Goal: Task Accomplishment & Management: Manage account settings

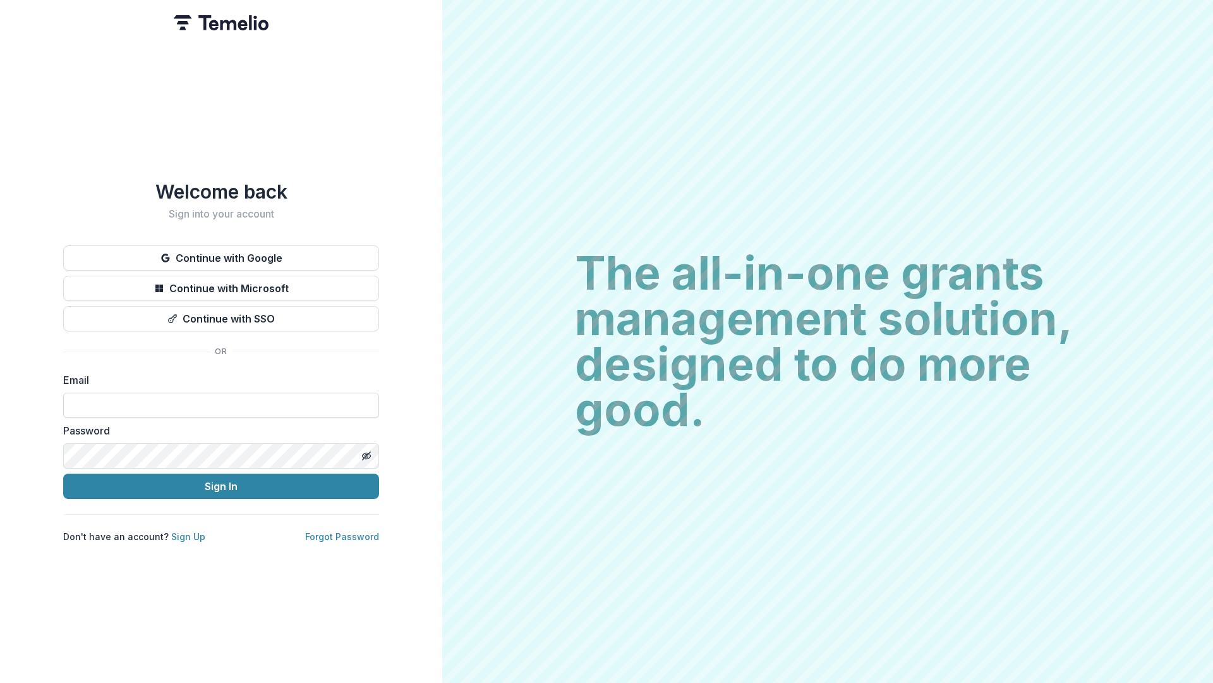
click at [263, 402] on input at bounding box center [221, 404] width 316 height 25
type input "**********"
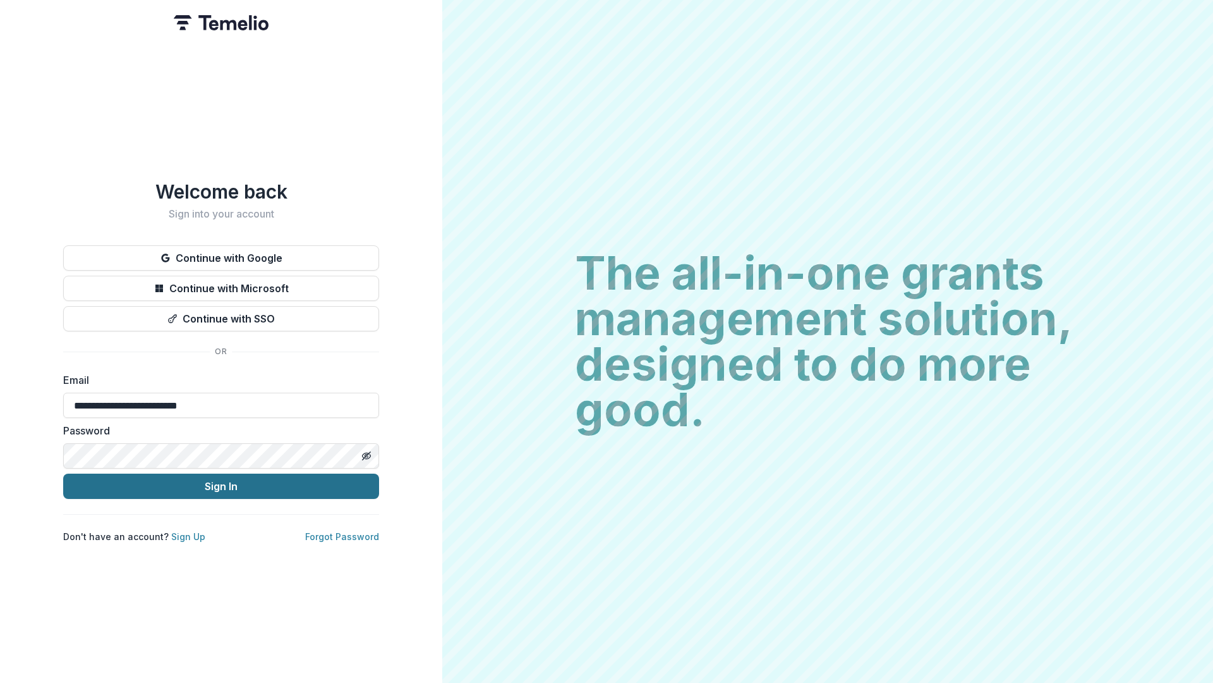
click at [260, 482] on button "Sign In" at bounding box center [221, 485] width 316 height 25
click at [206, 481] on button "Sign In" at bounding box center [221, 485] width 316 height 25
click at [283, 497] on div "**********" at bounding box center [221, 361] width 316 height 363
click at [326, 486] on button "Sign In" at bounding box center [221, 485] width 316 height 25
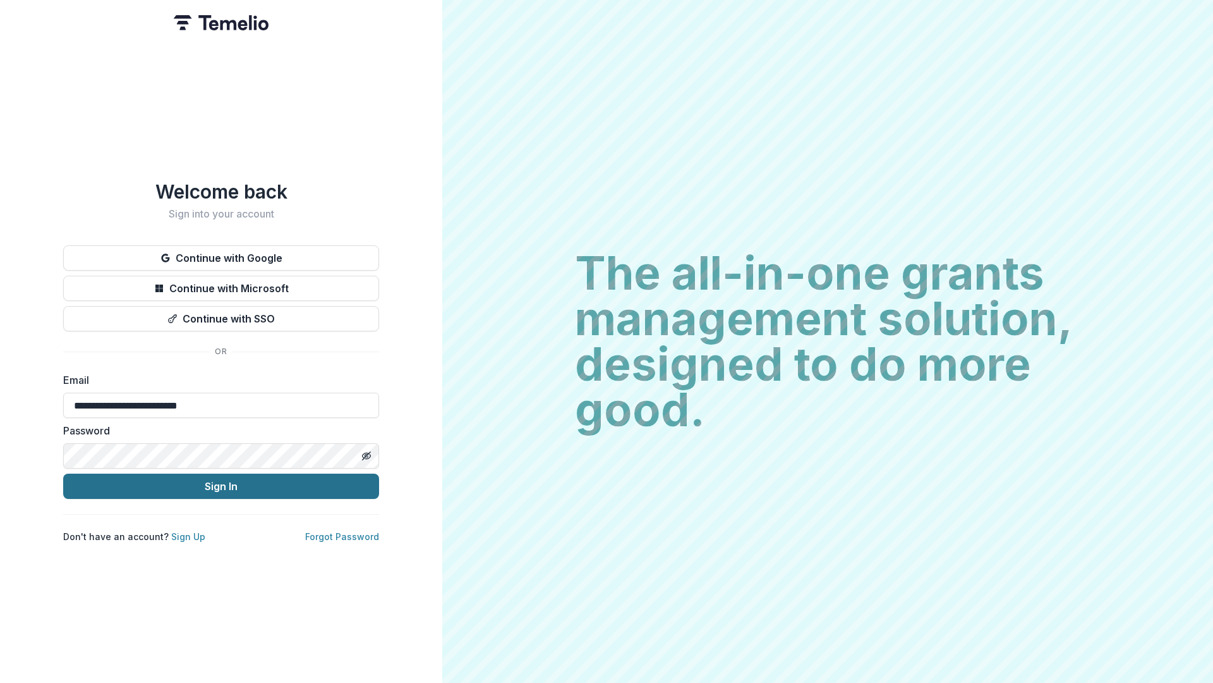
click at [326, 486] on button "Sign In" at bounding box center [221, 485] width 316 height 25
click at [212, 468] on form "**********" at bounding box center [221, 435] width 316 height 126
click at [213, 490] on button "Sign In" at bounding box center [221, 485] width 316 height 25
click at [210, 559] on div "**********" at bounding box center [221, 341] width 442 height 683
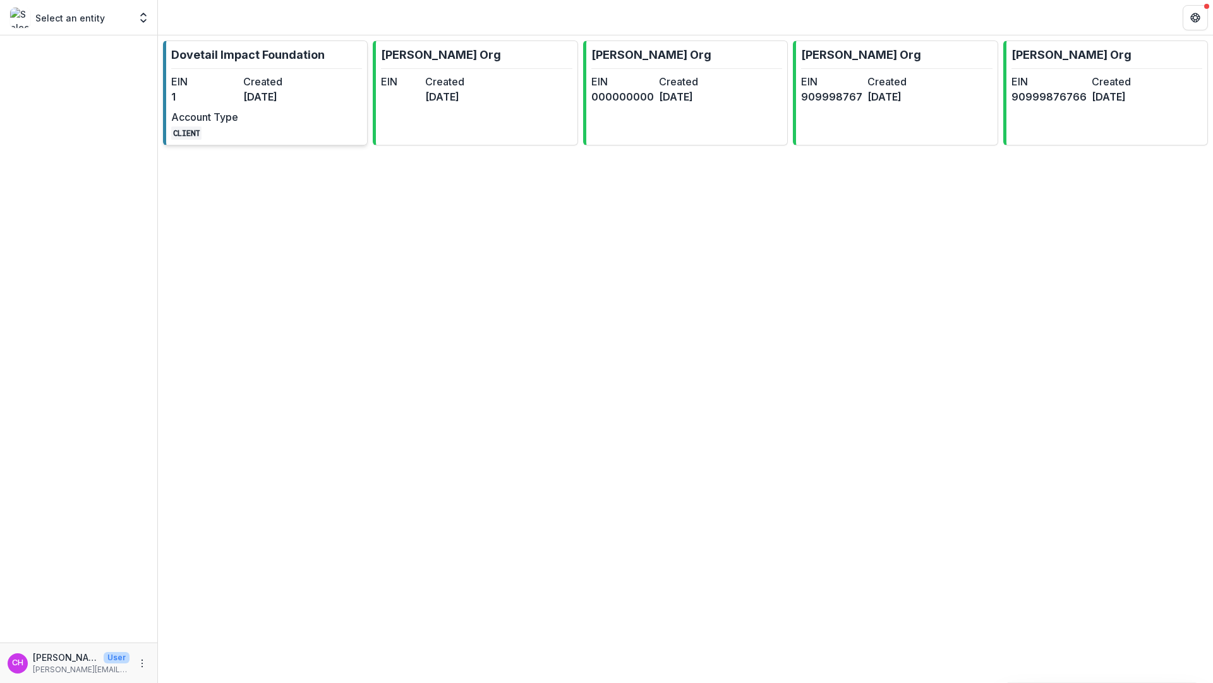
click at [290, 128] on div "EIN 1 Created [DATE] Account Type CLIENT" at bounding box center [240, 107] width 139 height 66
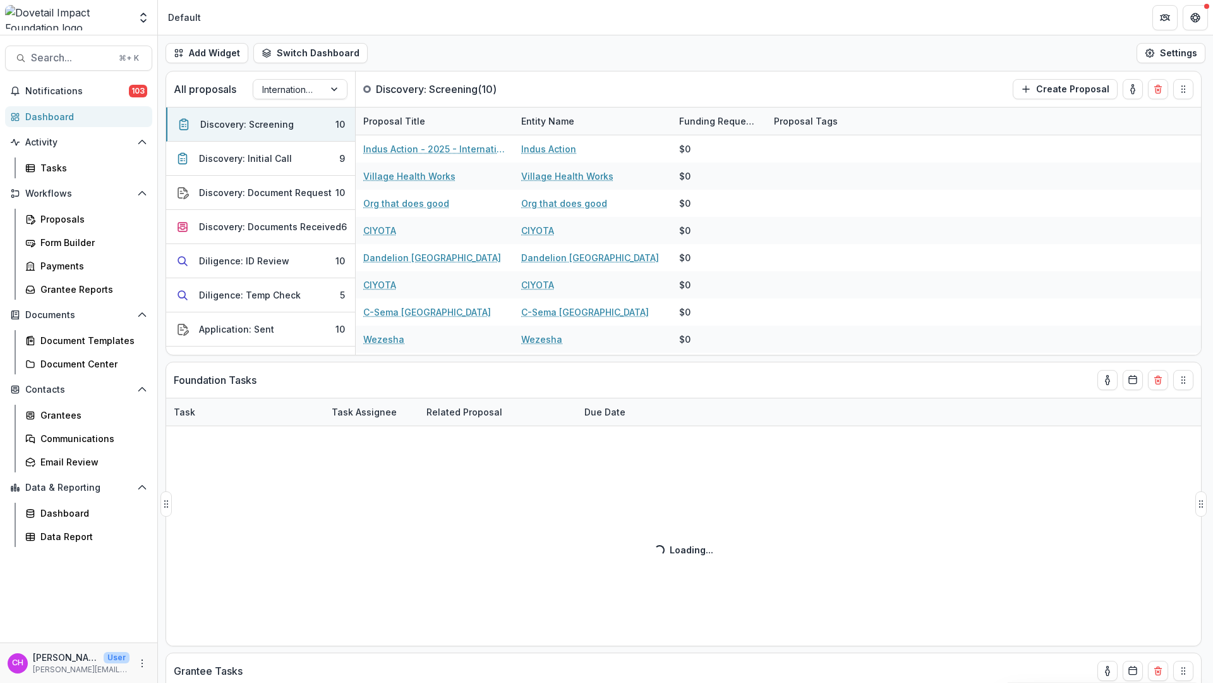
select select "******"
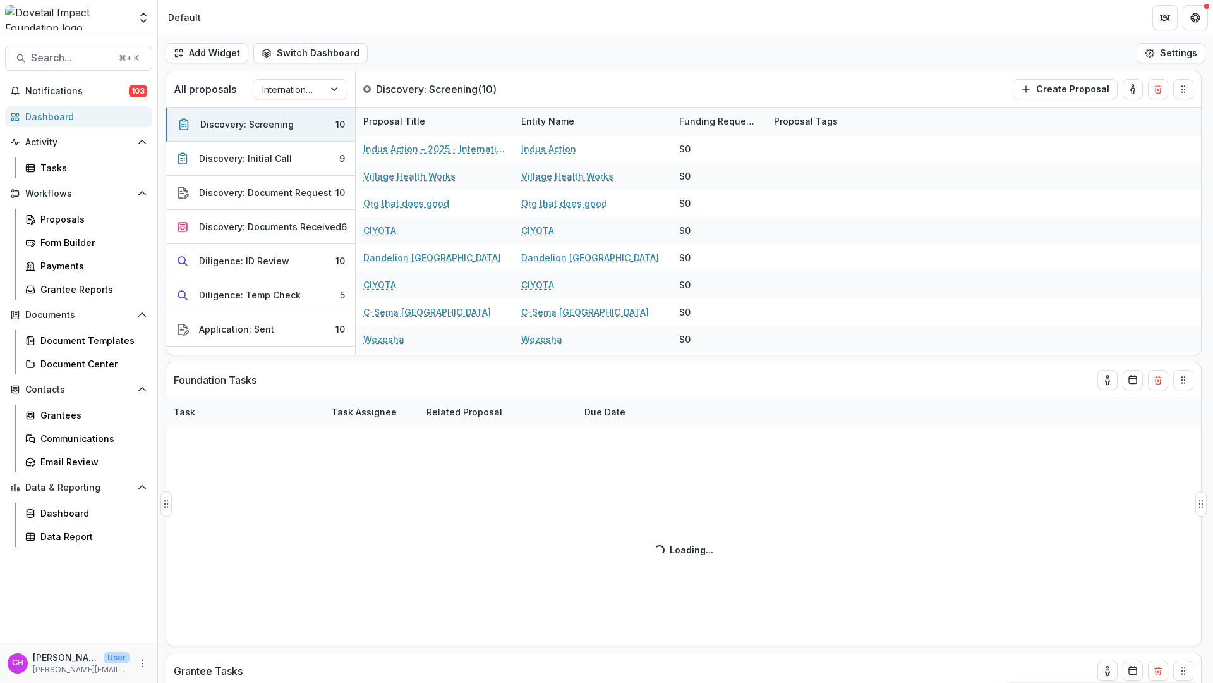
select select "******"
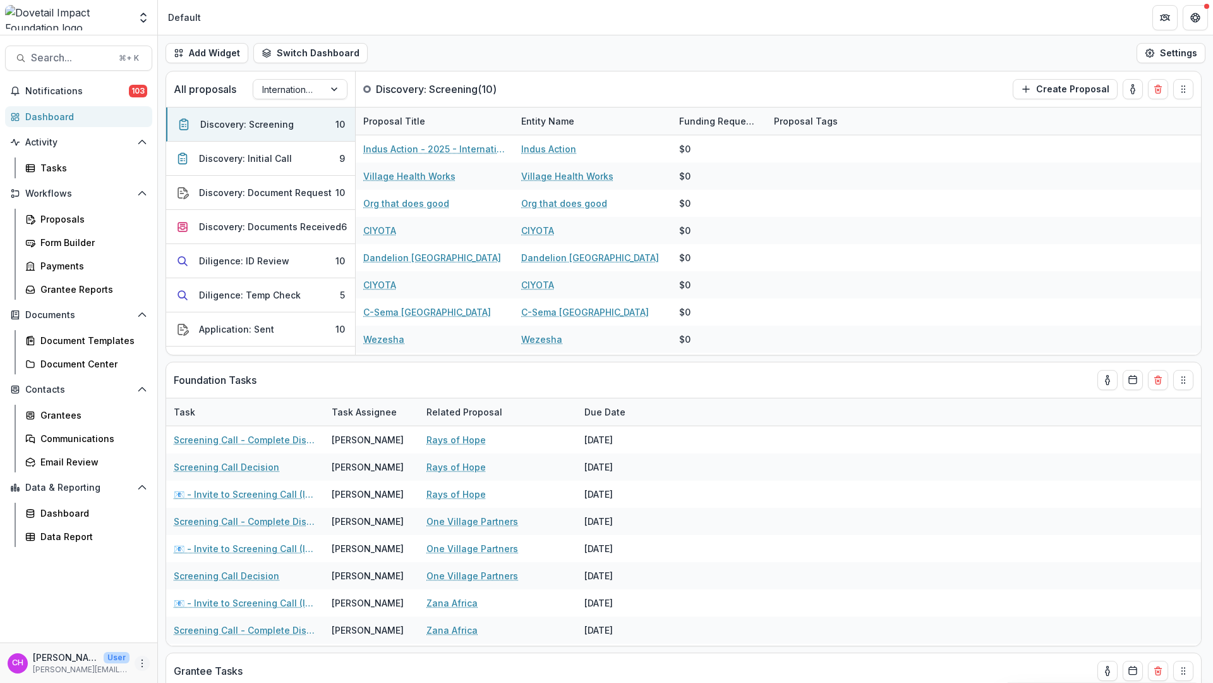
click at [138, 660] on icon "More" at bounding box center [142, 663] width 10 height 10
click at [198, 632] on link "User Settings" at bounding box center [225, 636] width 135 height 21
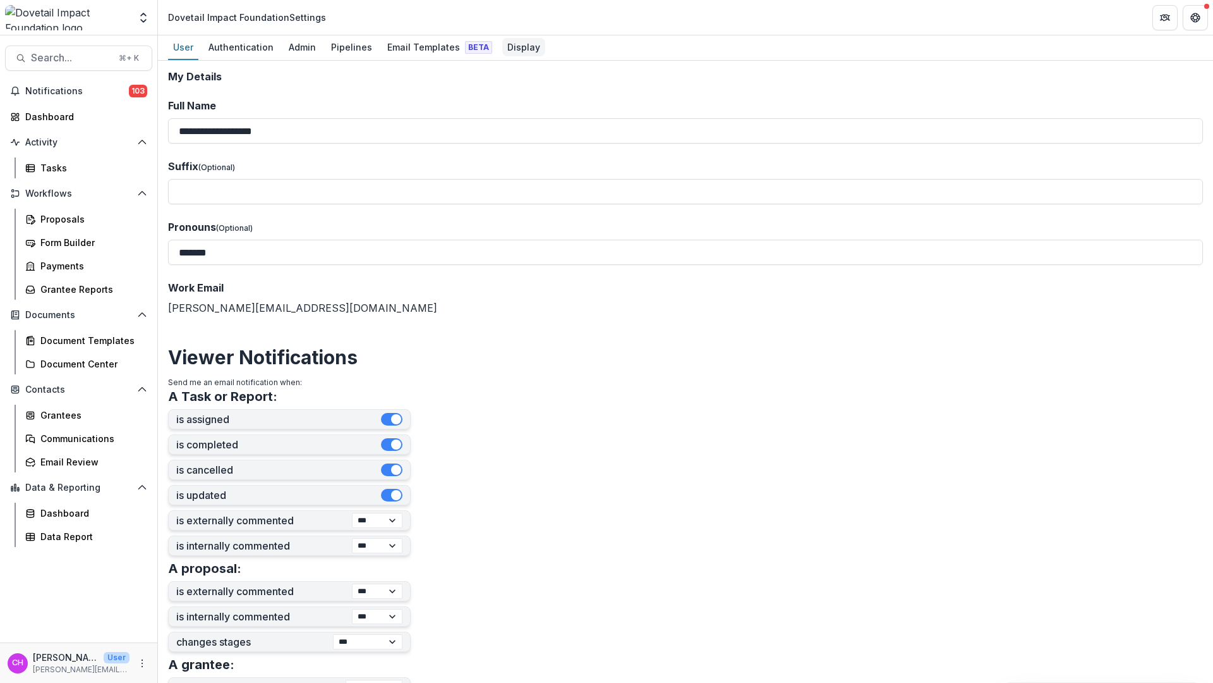
click at [502, 59] on link "Display" at bounding box center [523, 47] width 43 height 25
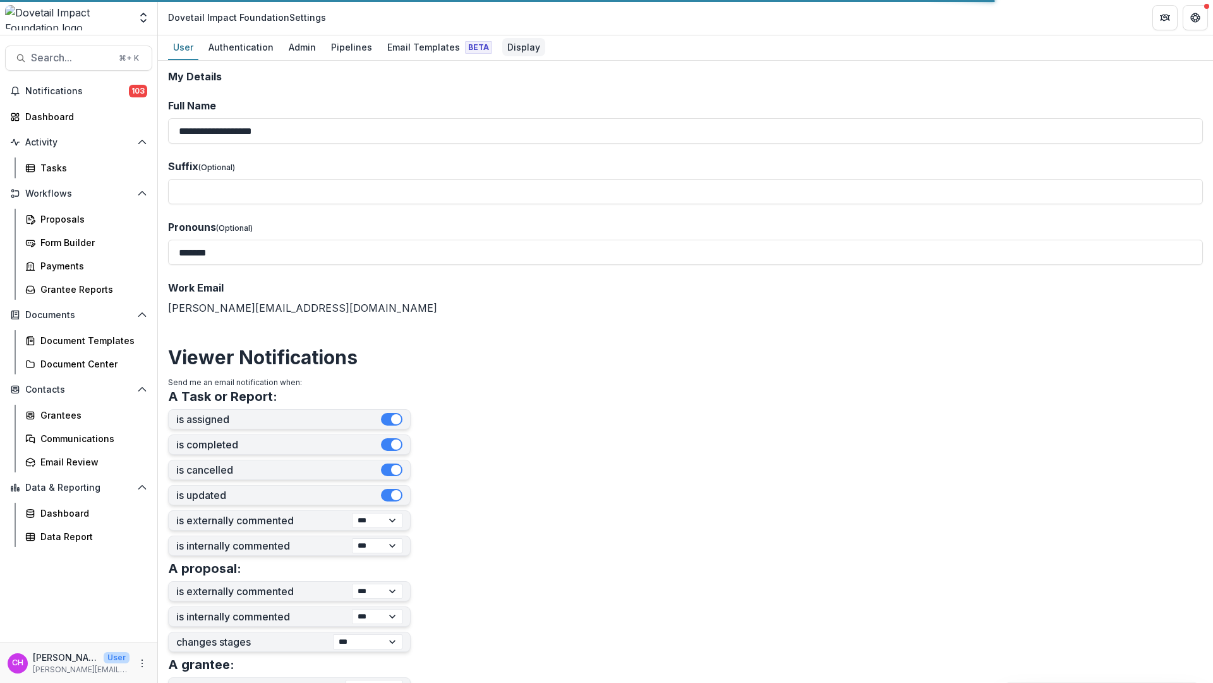
click at [517, 48] on div "Display" at bounding box center [523, 47] width 43 height 18
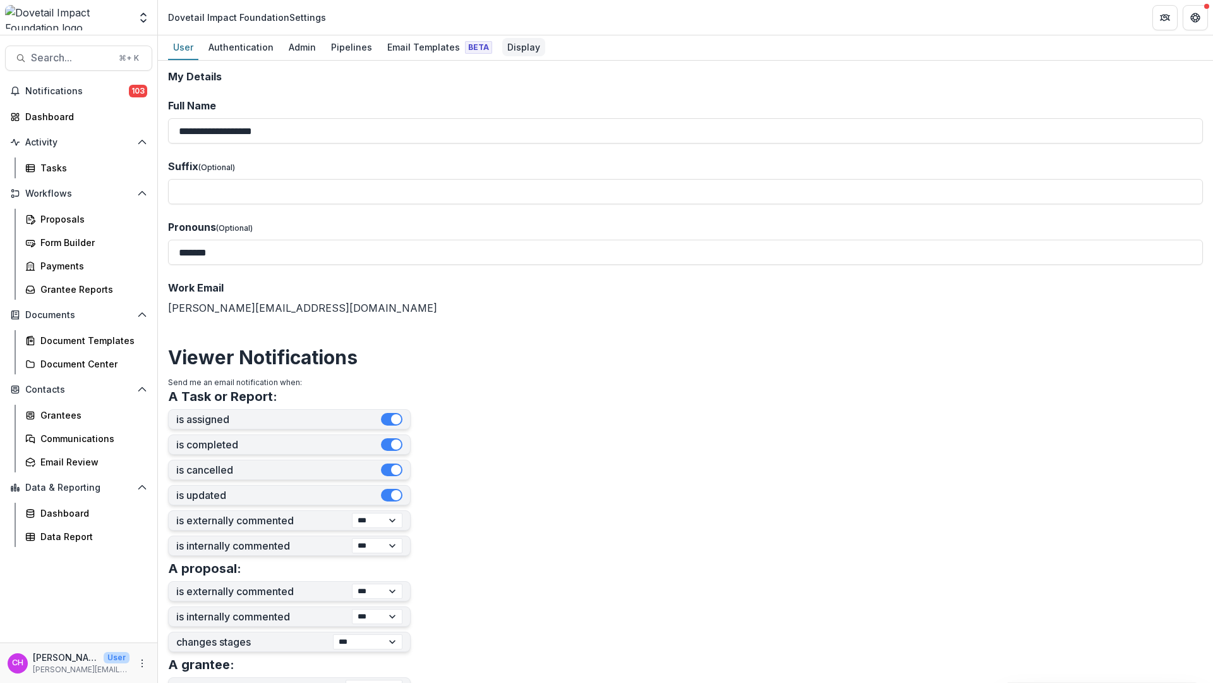
click at [517, 48] on div "Display" at bounding box center [523, 47] width 43 height 18
click at [427, 44] on div "Email Templates Beta" at bounding box center [439, 47] width 115 height 18
click at [503, 46] on div "Display" at bounding box center [523, 47] width 43 height 18
click at [227, 49] on div "Authentication" at bounding box center [241, 47] width 75 height 18
click at [326, 39] on div "Pipelines" at bounding box center [351, 47] width 51 height 18
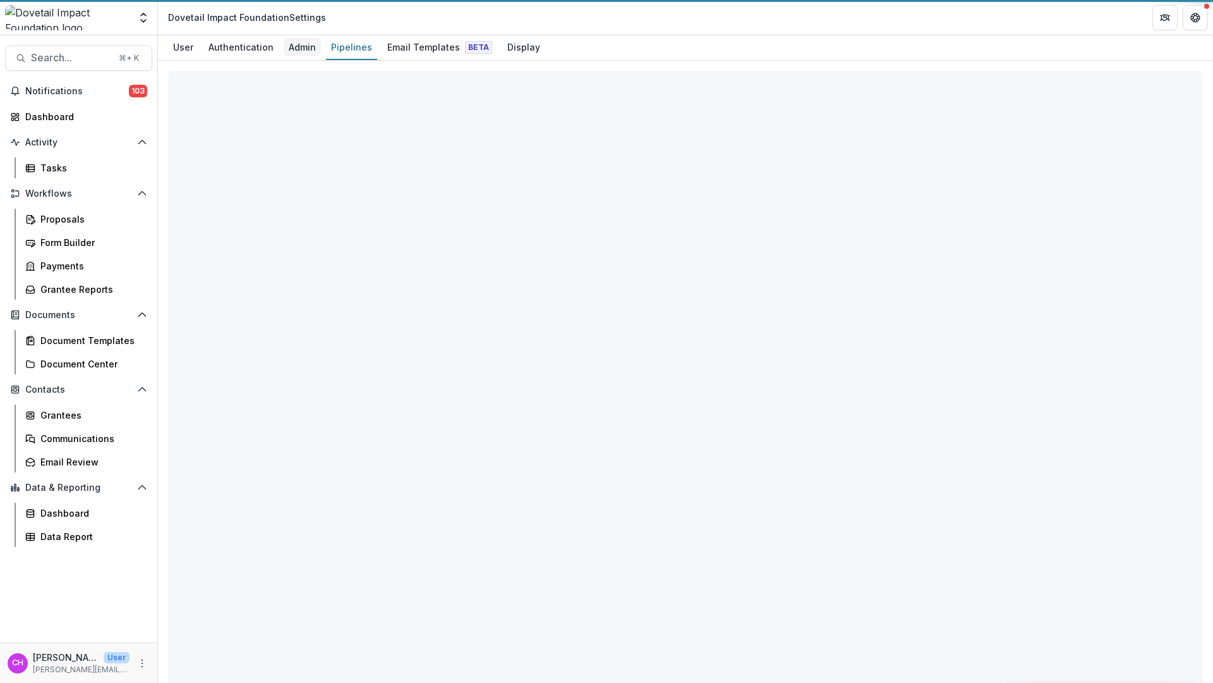
click at [307, 45] on div "Admin" at bounding box center [302, 47] width 37 height 18
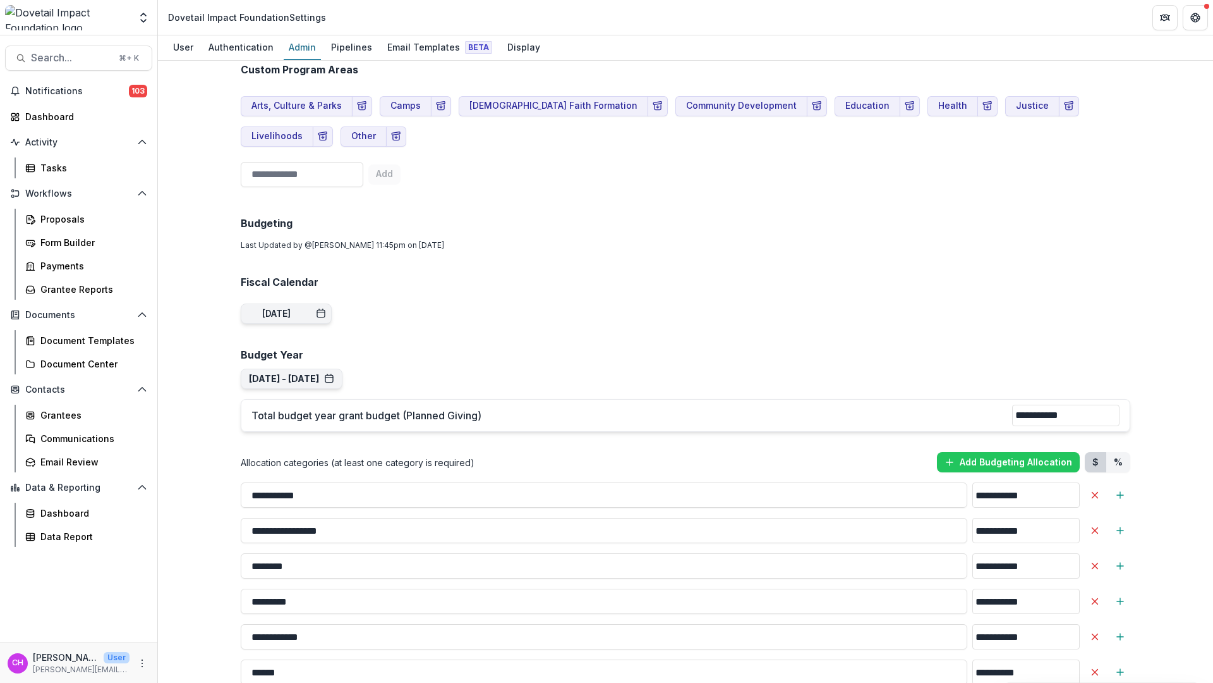
scroll to position [1264, 0]
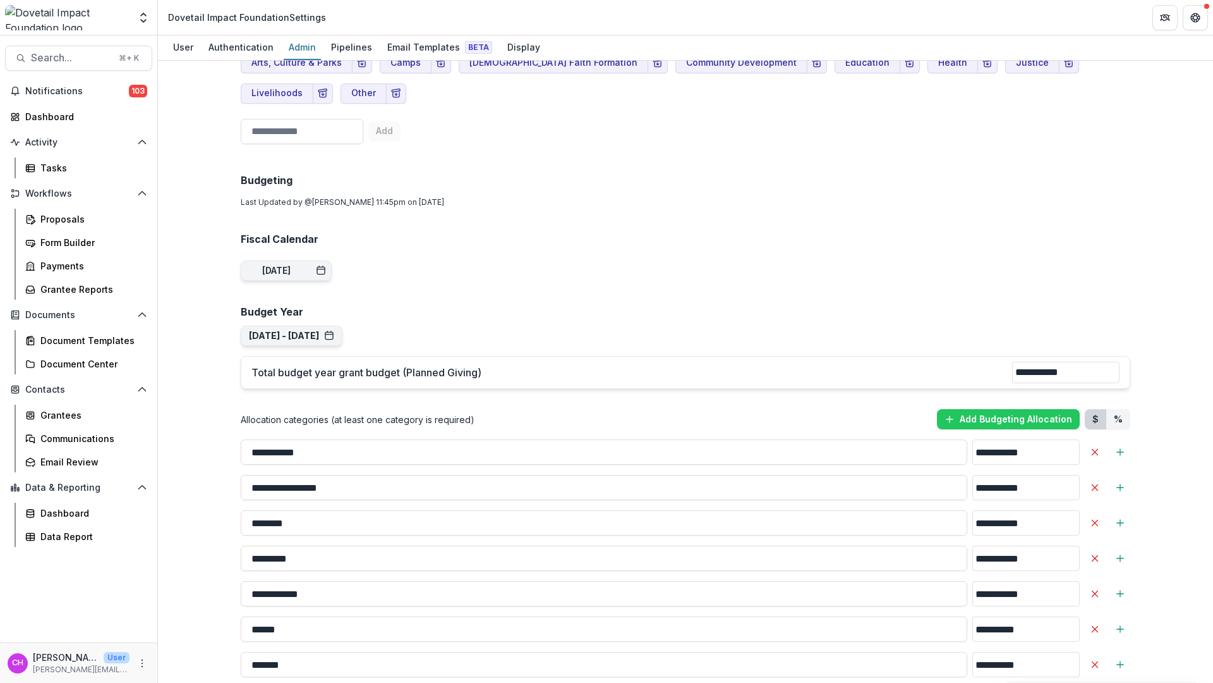
click at [327, 365] on p "Total budget year grant budget (Planned Giving)" at bounding box center [632, 372] width 761 height 15
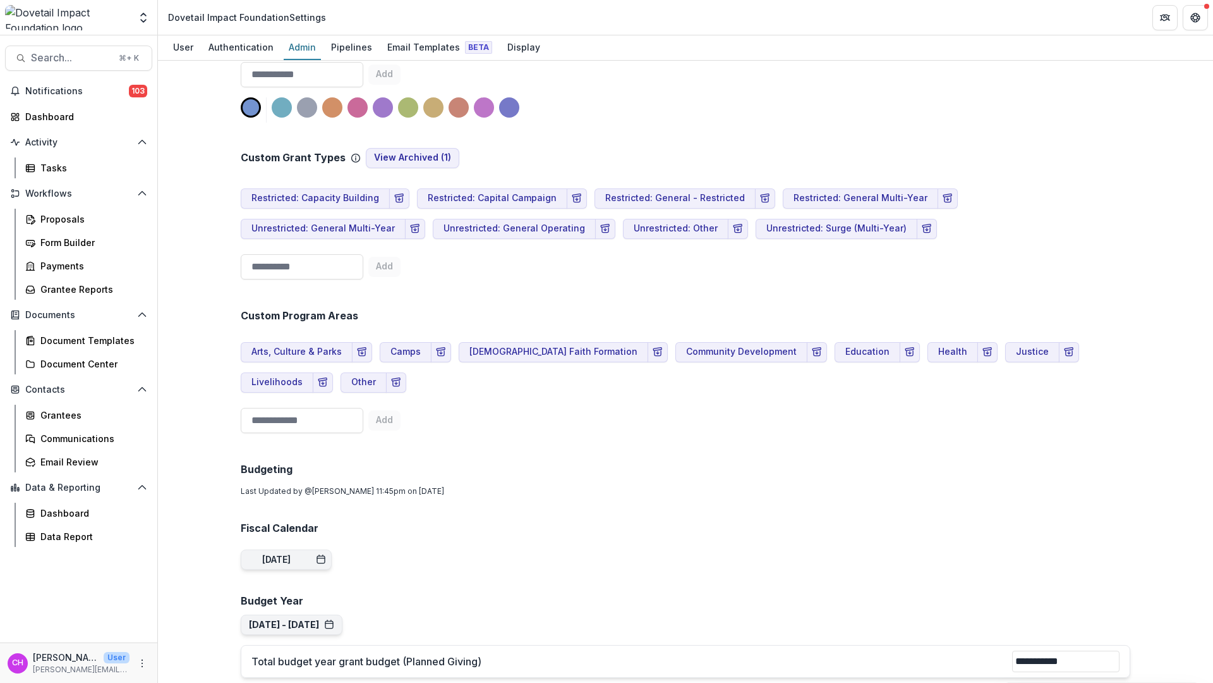
scroll to position [0, 0]
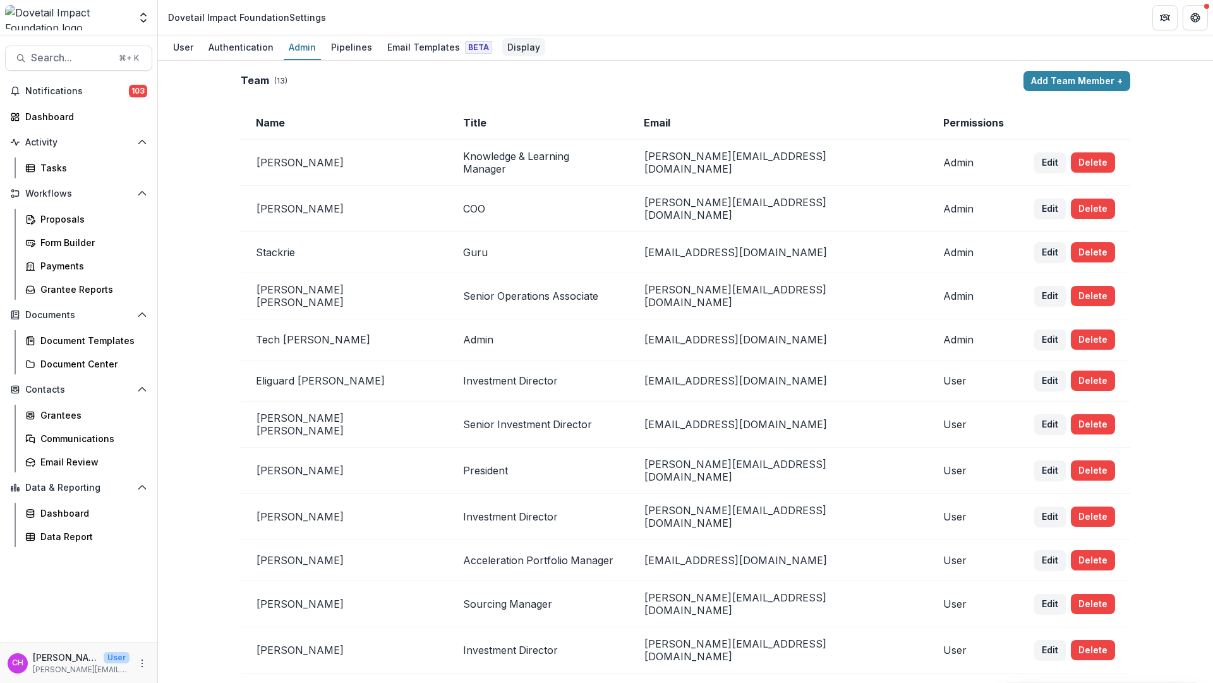
click at [518, 46] on div "Display" at bounding box center [523, 47] width 43 height 18
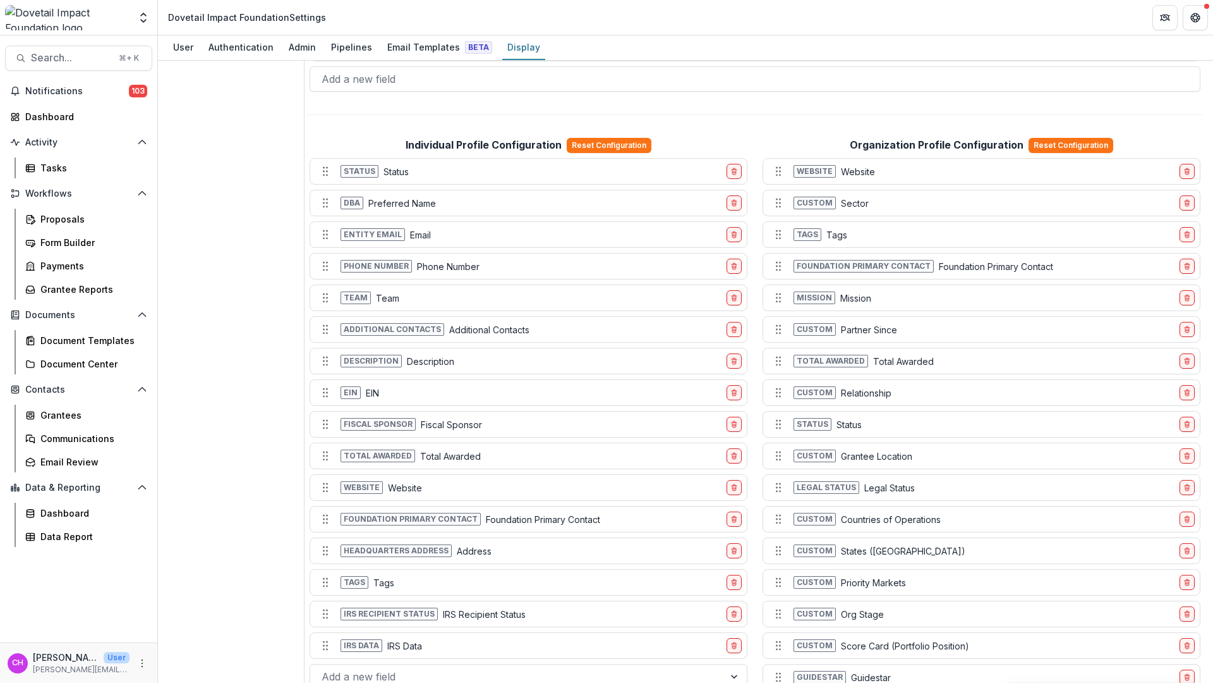
scroll to position [813, 0]
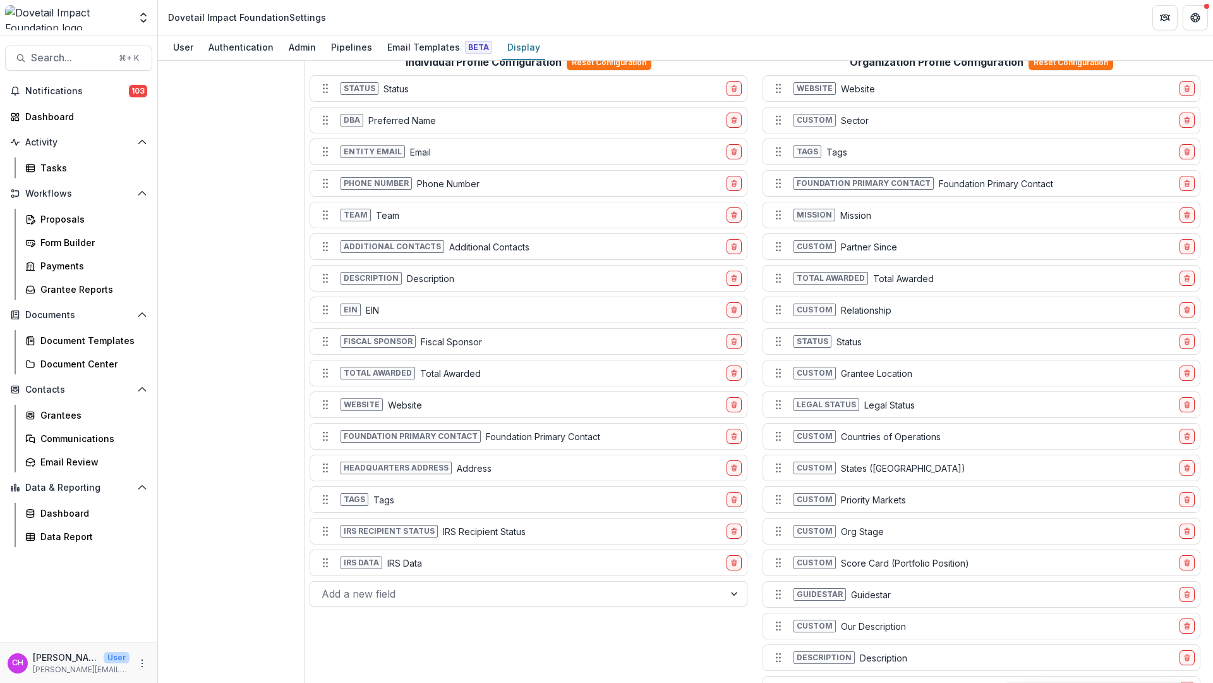
click at [860, 495] on p "Priority Markets" at bounding box center [873, 499] width 65 height 13
click at [781, 501] on icon "Move field" at bounding box center [778, 499] width 13 height 13
click at [818, 498] on span "Custom" at bounding box center [815, 499] width 42 height 13
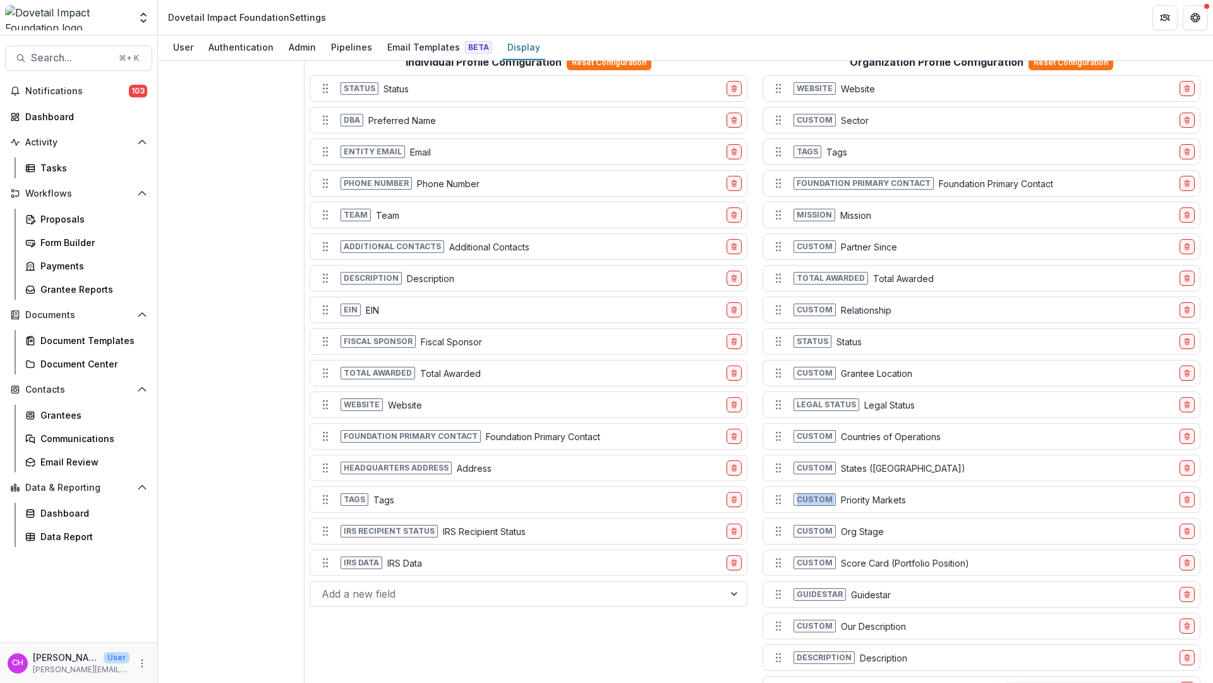
click at [818, 498] on span "Custom" at bounding box center [815, 499] width 42 height 13
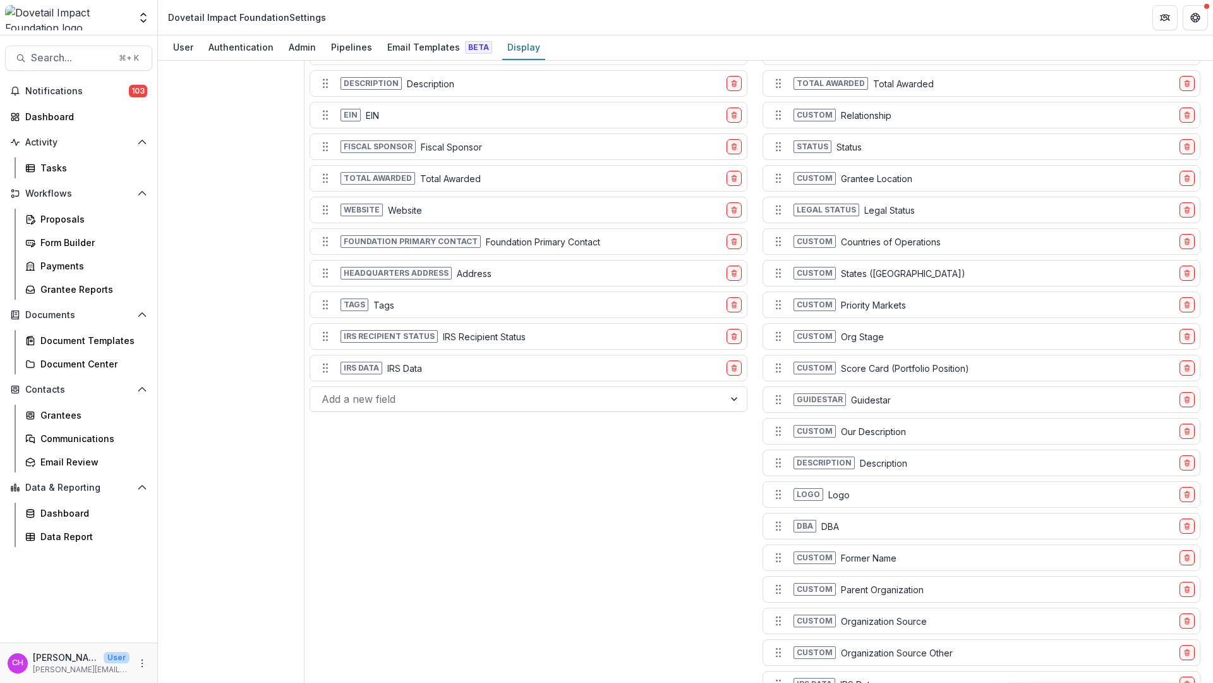
scroll to position [1004, 0]
click at [854, 315] on div "Custom Priority Markets" at bounding box center [972, 308] width 406 height 20
click at [857, 313] on p "Priority Markets" at bounding box center [873, 307] width 65 height 13
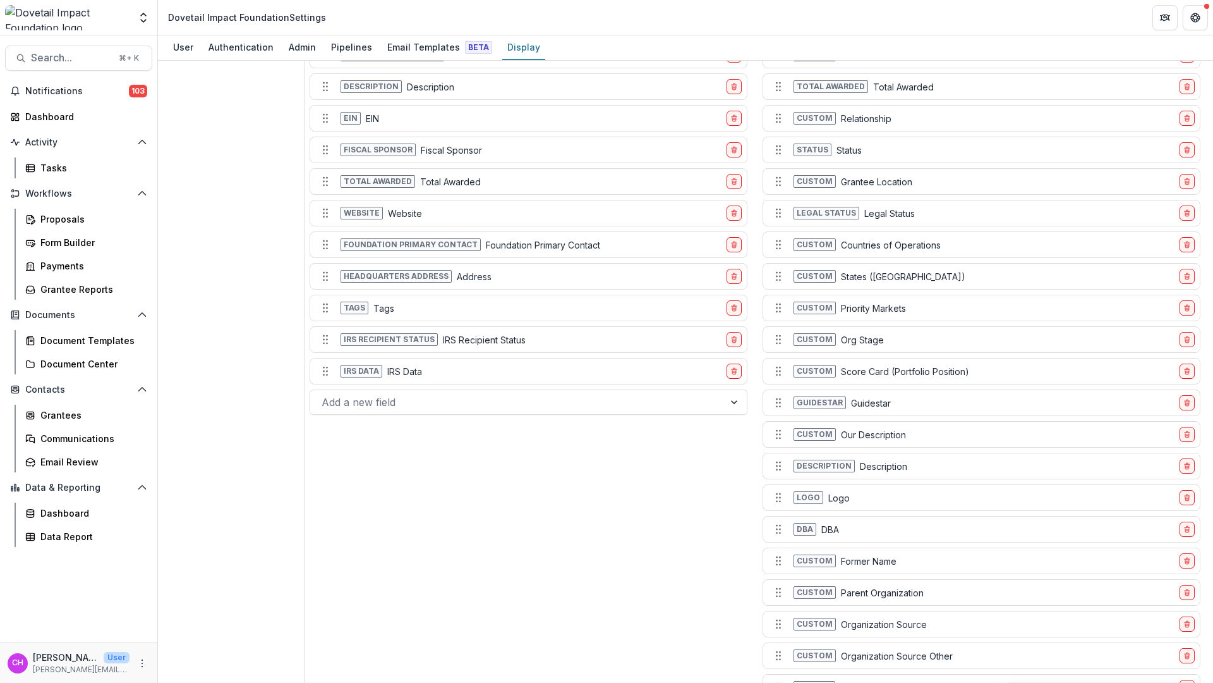
click at [630, 614] on div "Individual Profile Configuration Reset Configuration Status Status Dba Preferre…" at bounding box center [528, 518] width 443 height 1315
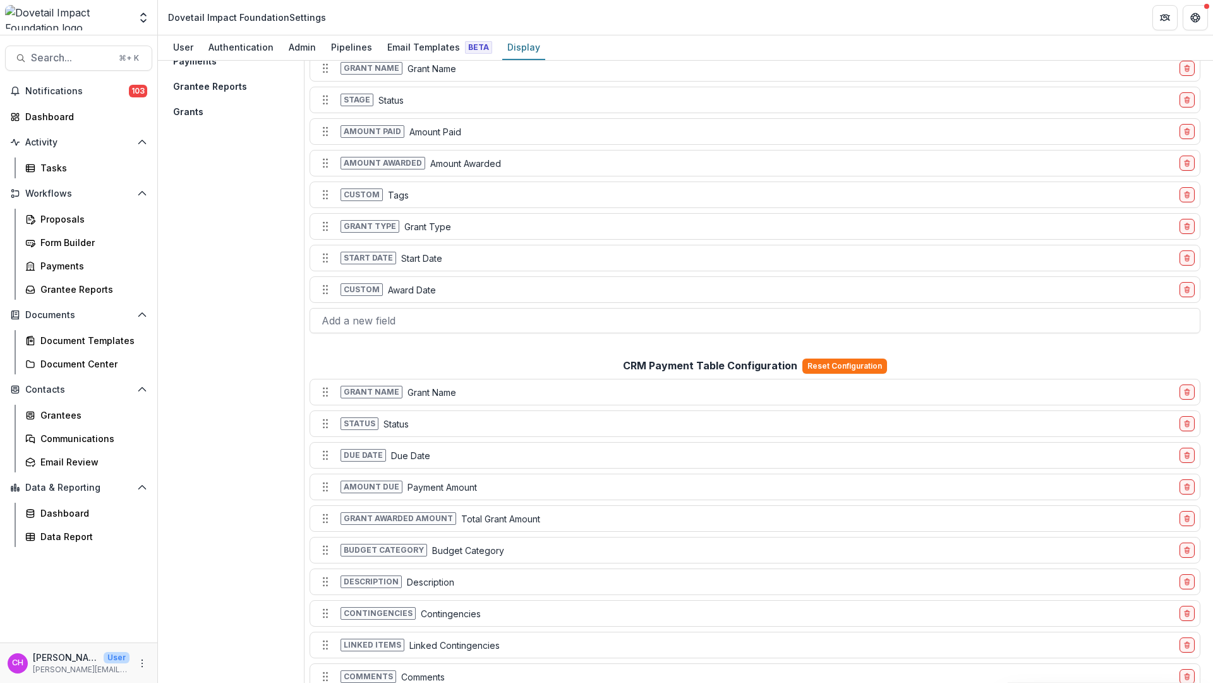
scroll to position [0, 0]
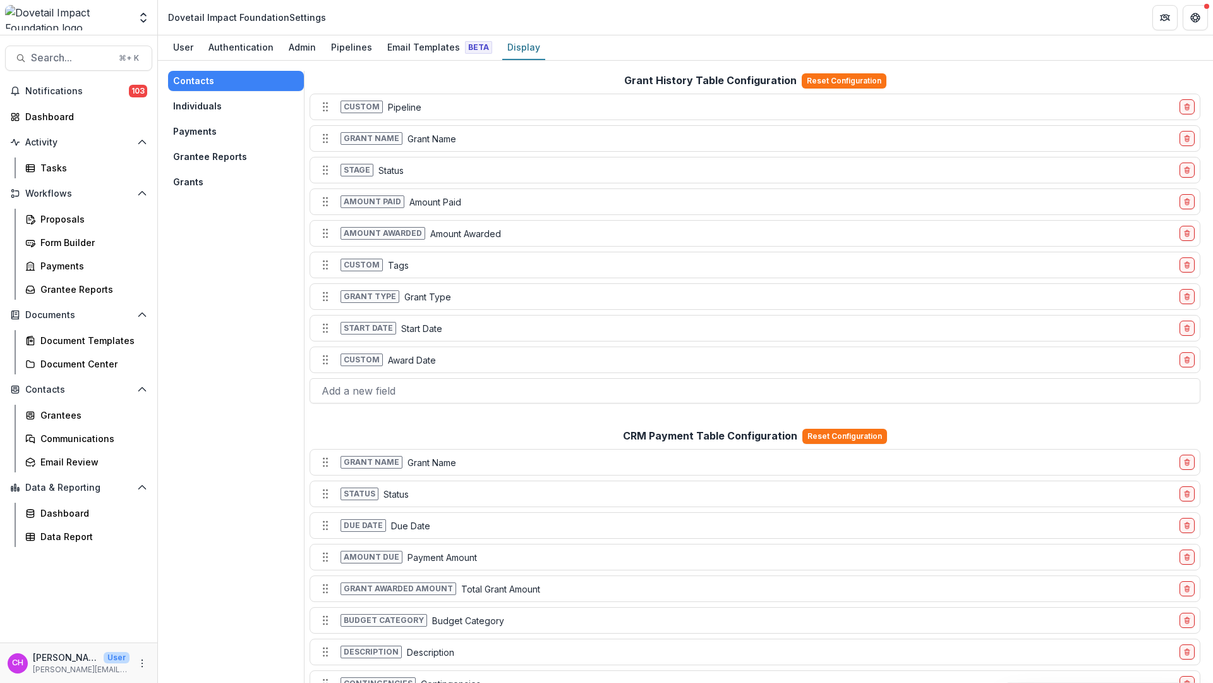
click at [190, 94] on div "Contacts Individuals Payments Grantee Reports Grants" at bounding box center [236, 131] width 136 height 121
click at [192, 100] on button "Individuals" at bounding box center [236, 106] width 136 height 20
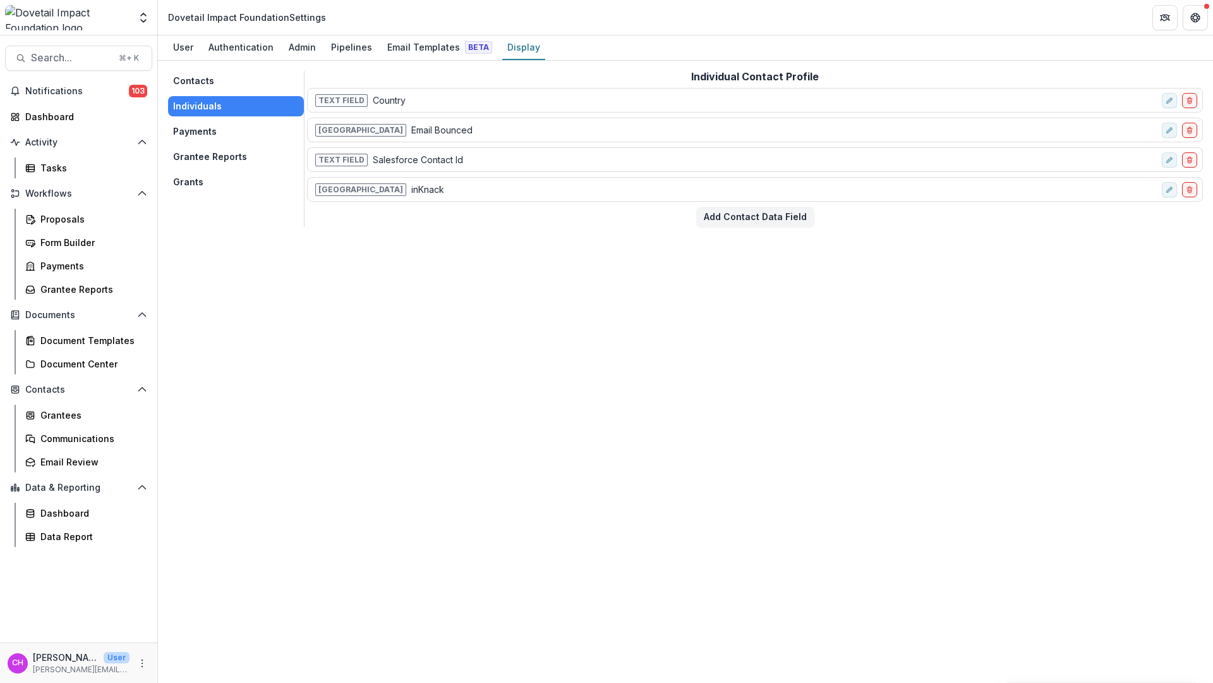
click at [205, 133] on button "Payments" at bounding box center [236, 131] width 136 height 20
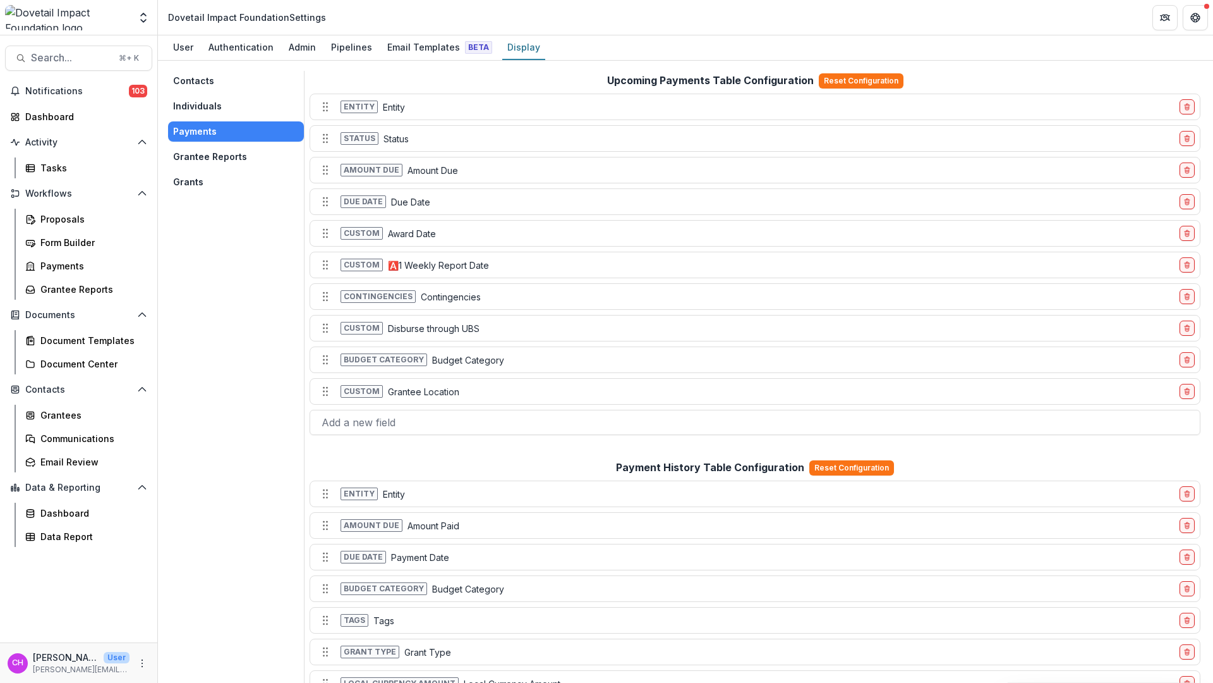
click at [207, 162] on button "Grantee Reports" at bounding box center [236, 157] width 136 height 20
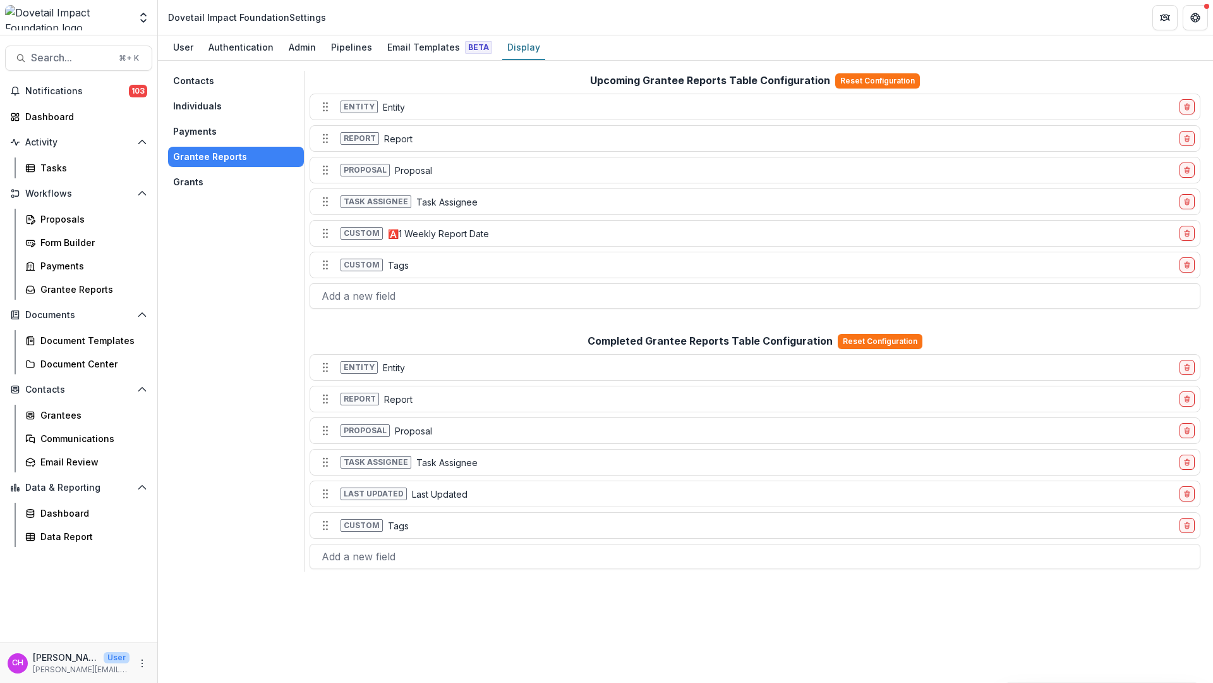
click at [208, 174] on button "Grants" at bounding box center [236, 182] width 136 height 20
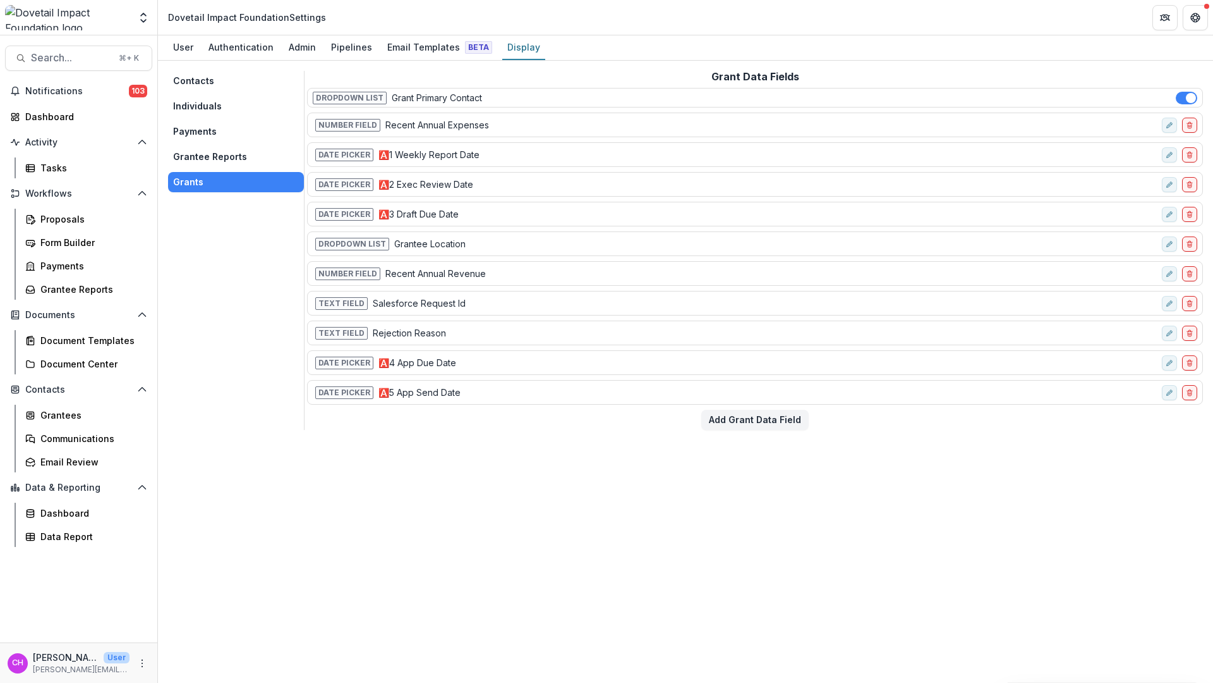
click at [205, 161] on button "Grantee Reports" at bounding box center [236, 157] width 136 height 20
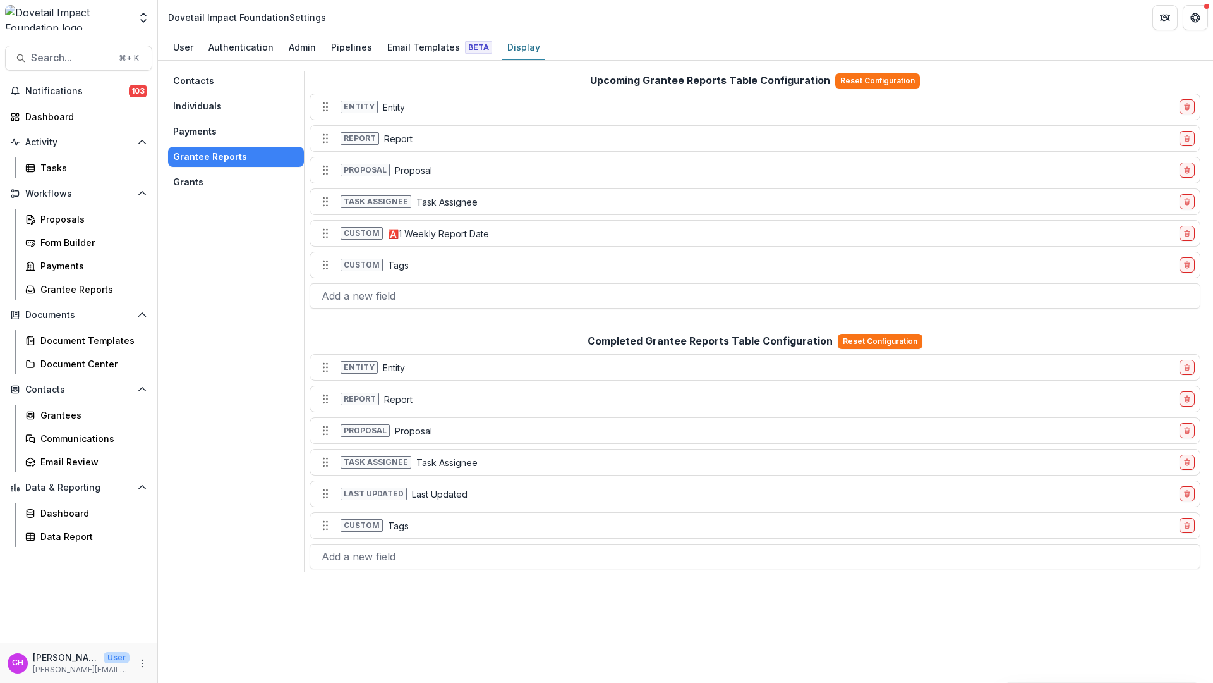
click at [185, 82] on button "Contacts" at bounding box center [236, 81] width 136 height 20
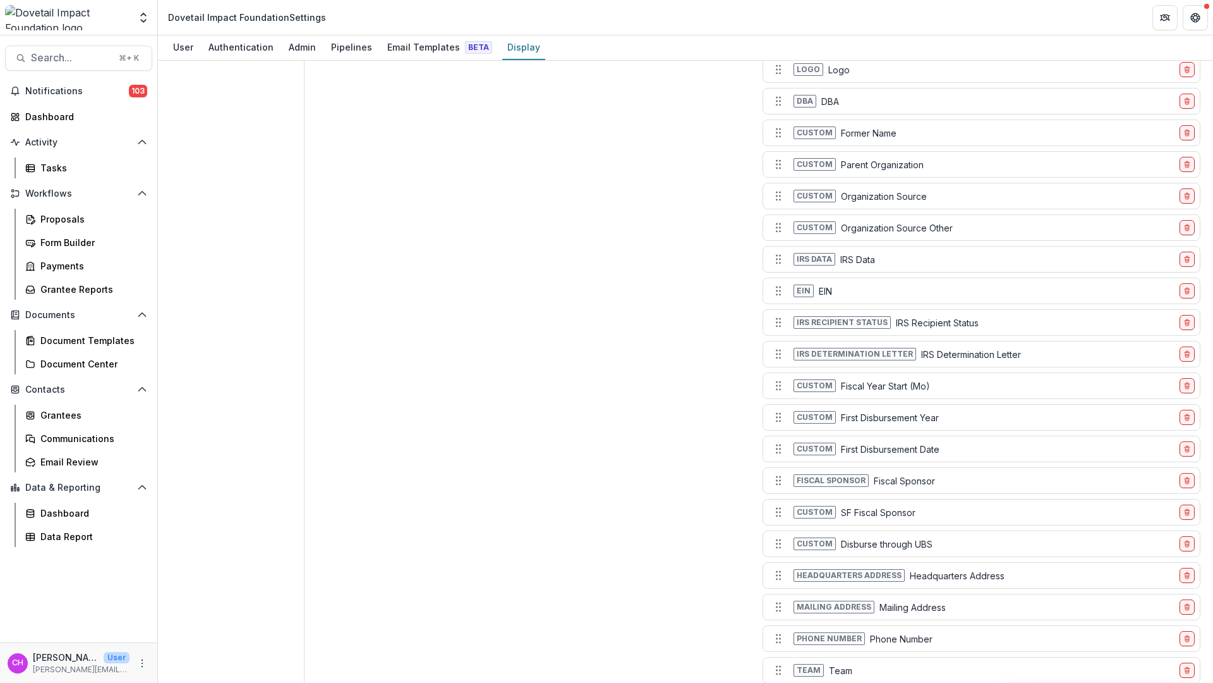
scroll to position [1507, 0]
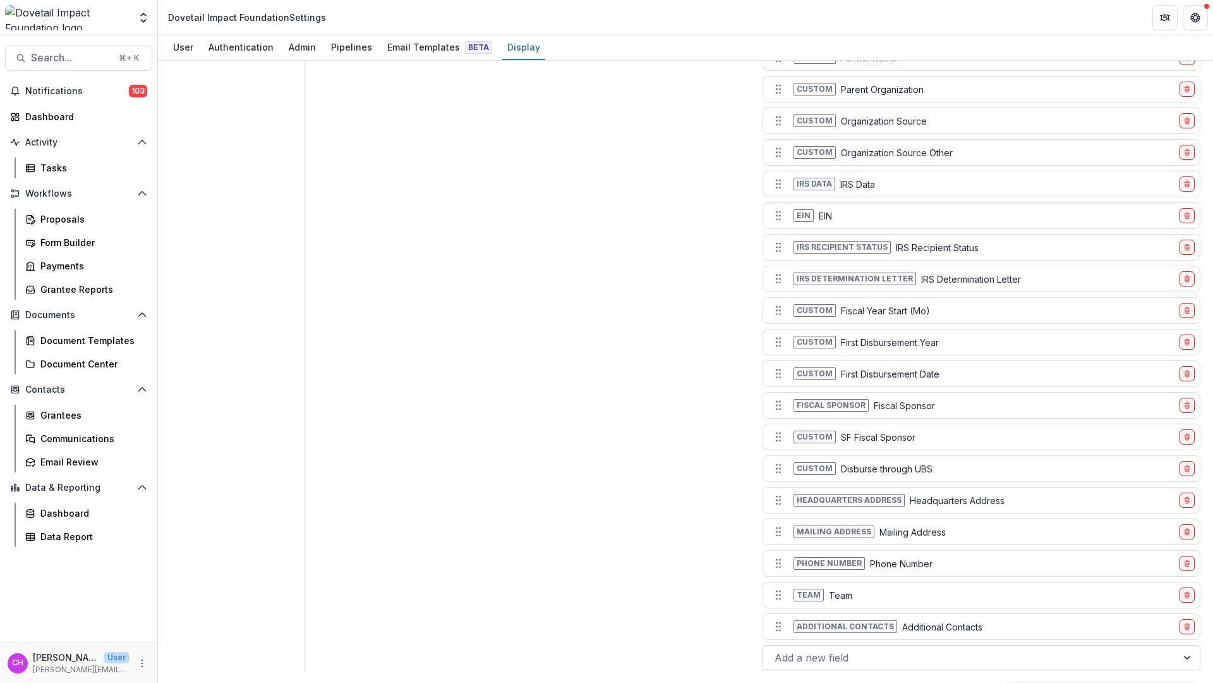
click at [903, 659] on div at bounding box center [970, 657] width 391 height 18
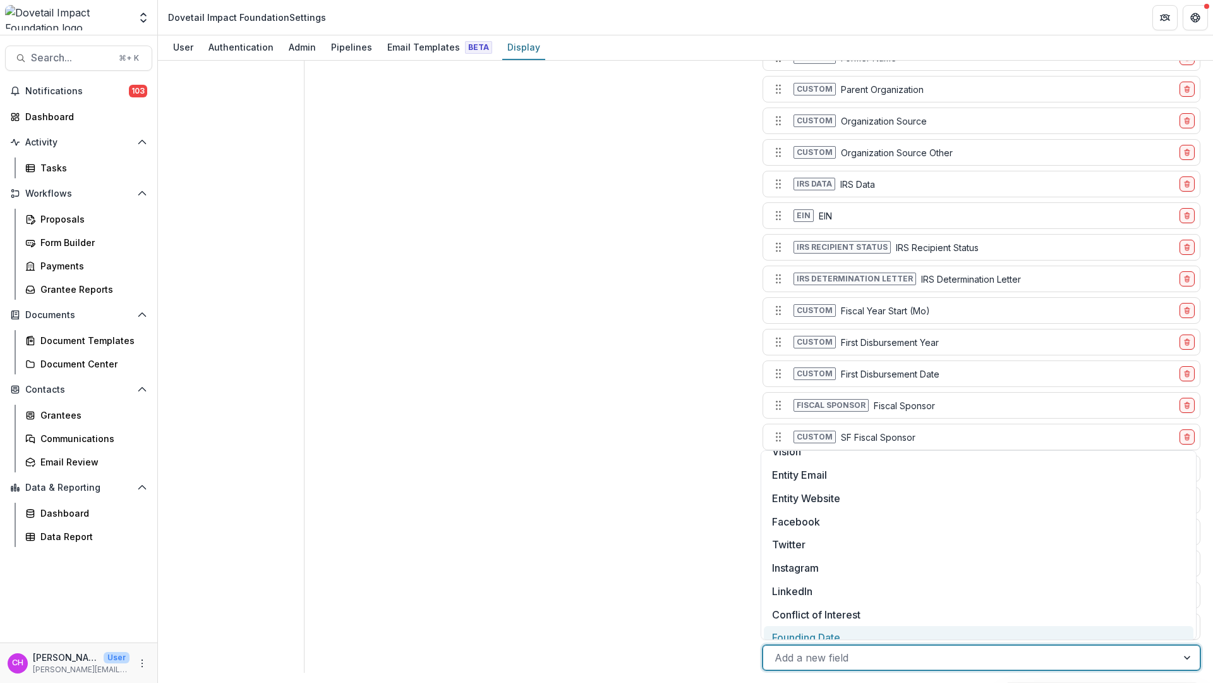
scroll to position [0, 0]
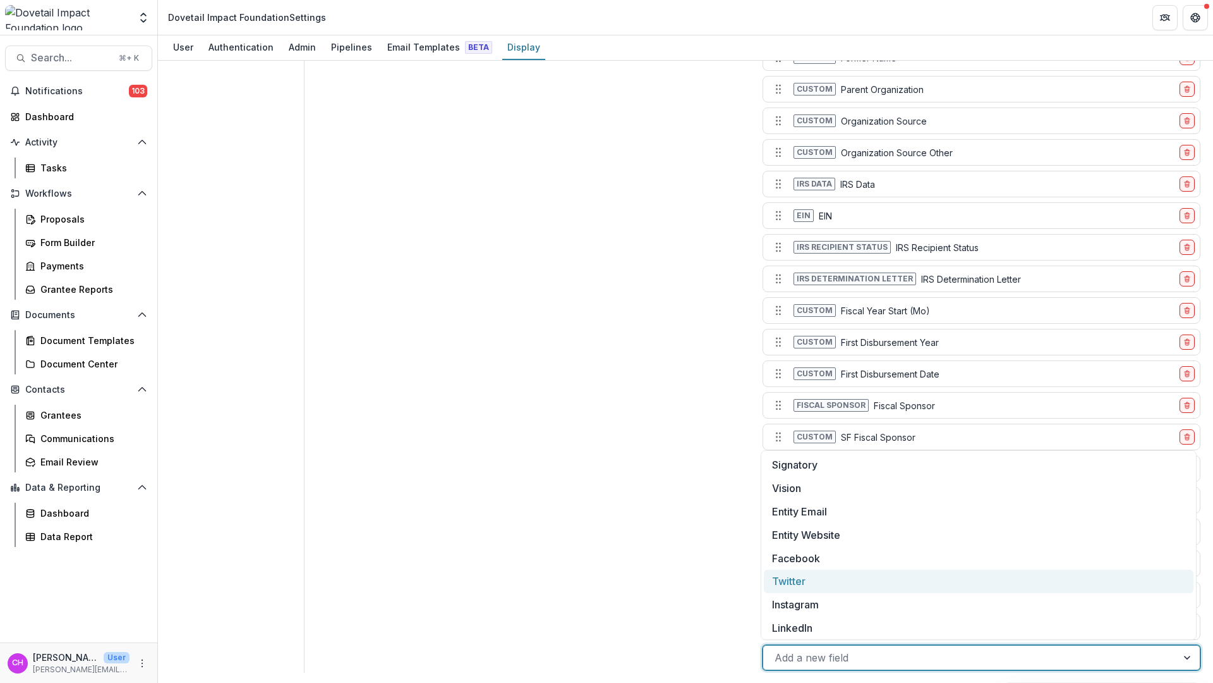
click at [614, 565] on div "Individual Profile Configuration Reset Configuration Status Status Dba Preferre…" at bounding box center [528, 15] width 443 height 1315
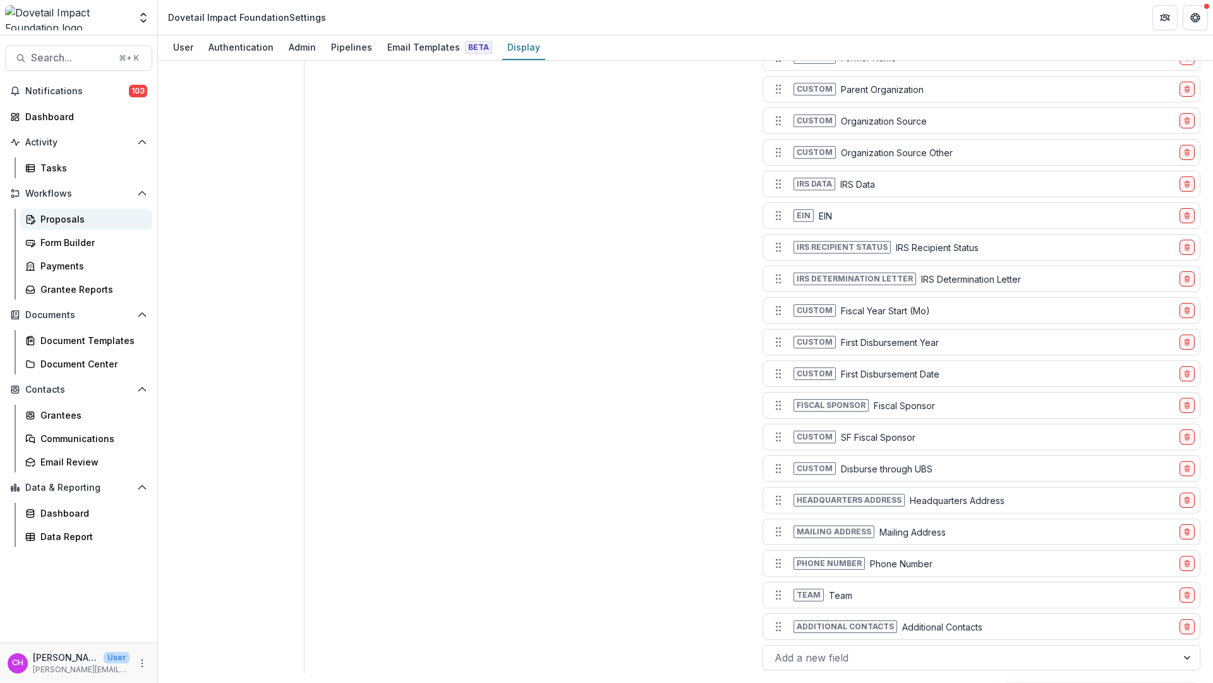
click at [48, 222] on div "Proposals" at bounding box center [91, 218] width 102 height 13
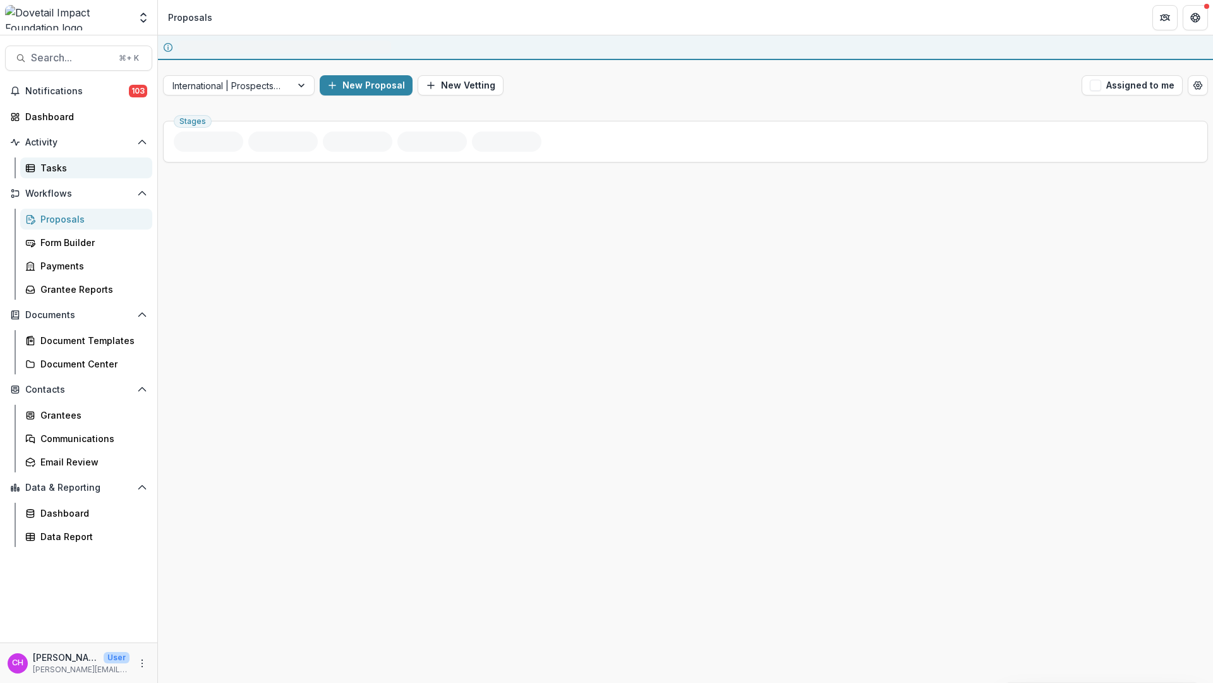
click at [47, 171] on div "Tasks" at bounding box center [91, 167] width 102 height 13
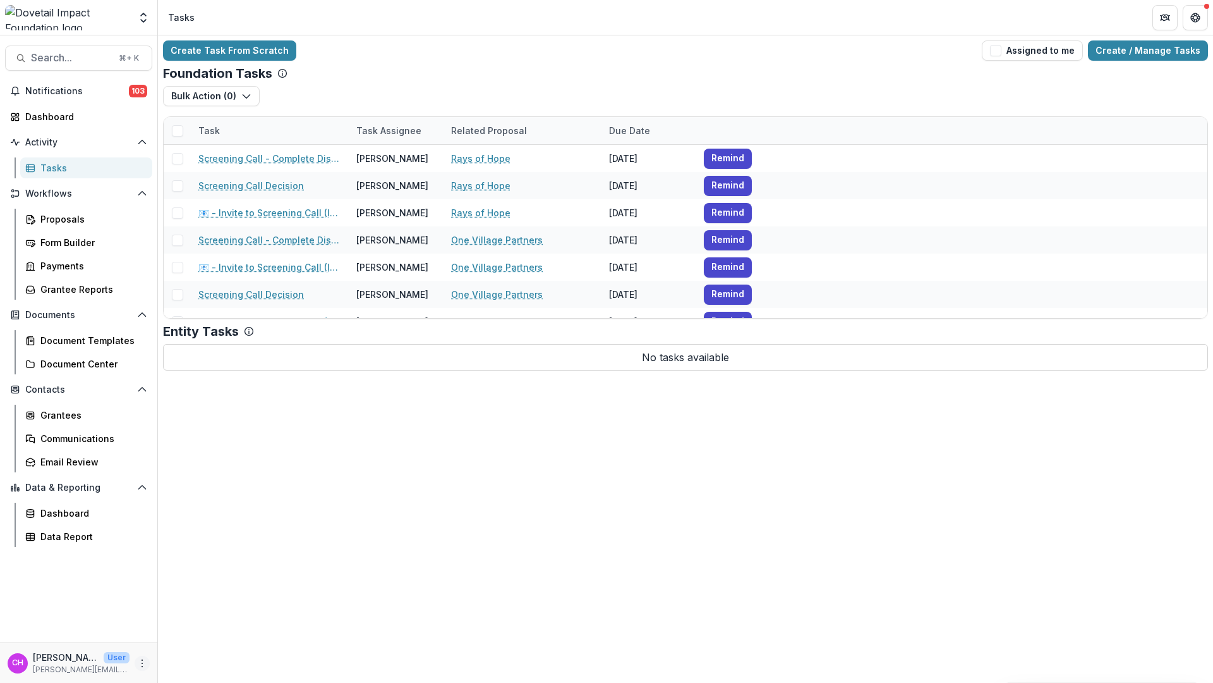
click at [140, 660] on icon "More" at bounding box center [142, 663] width 10 height 10
click at [104, 587] on div "Notifications 103 Dashboard Activity Tasks Workflows Proposals Form Builder Pay…" at bounding box center [78, 361] width 157 height 561
click at [81, 417] on div "Grantees" at bounding box center [91, 414] width 102 height 13
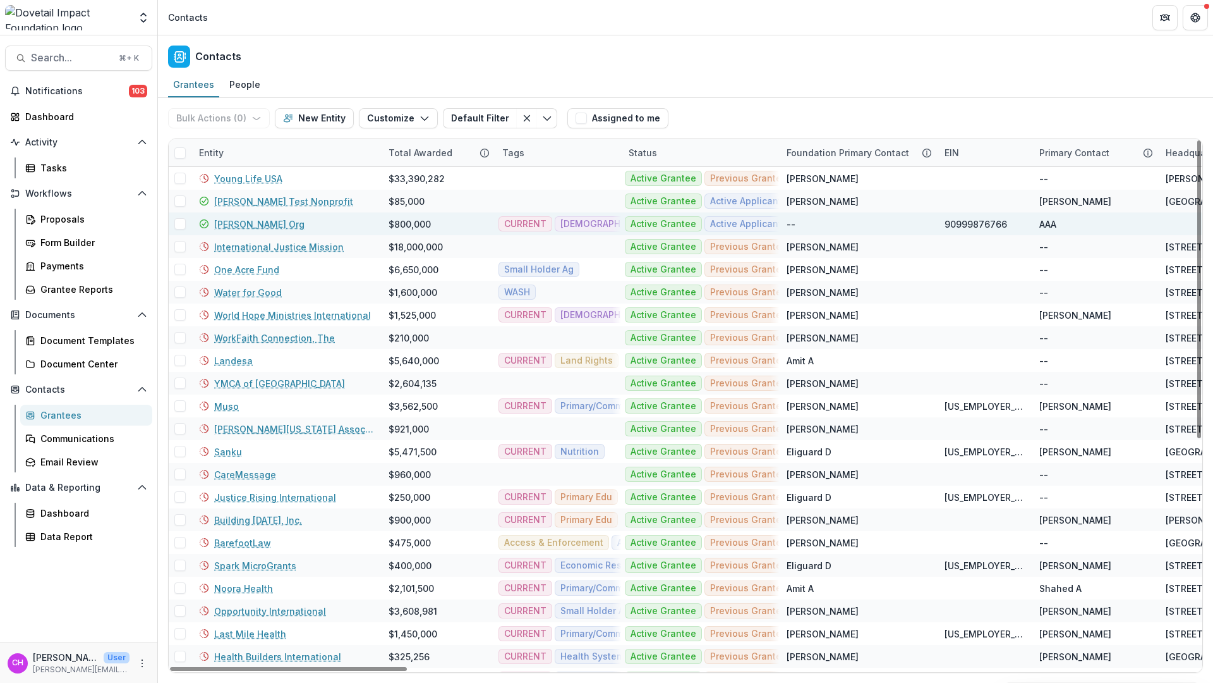
click at [268, 230] on div "Courtney's Org" at bounding box center [286, 223] width 174 height 23
click at [272, 221] on link "Courtney's Org" at bounding box center [259, 223] width 90 height 13
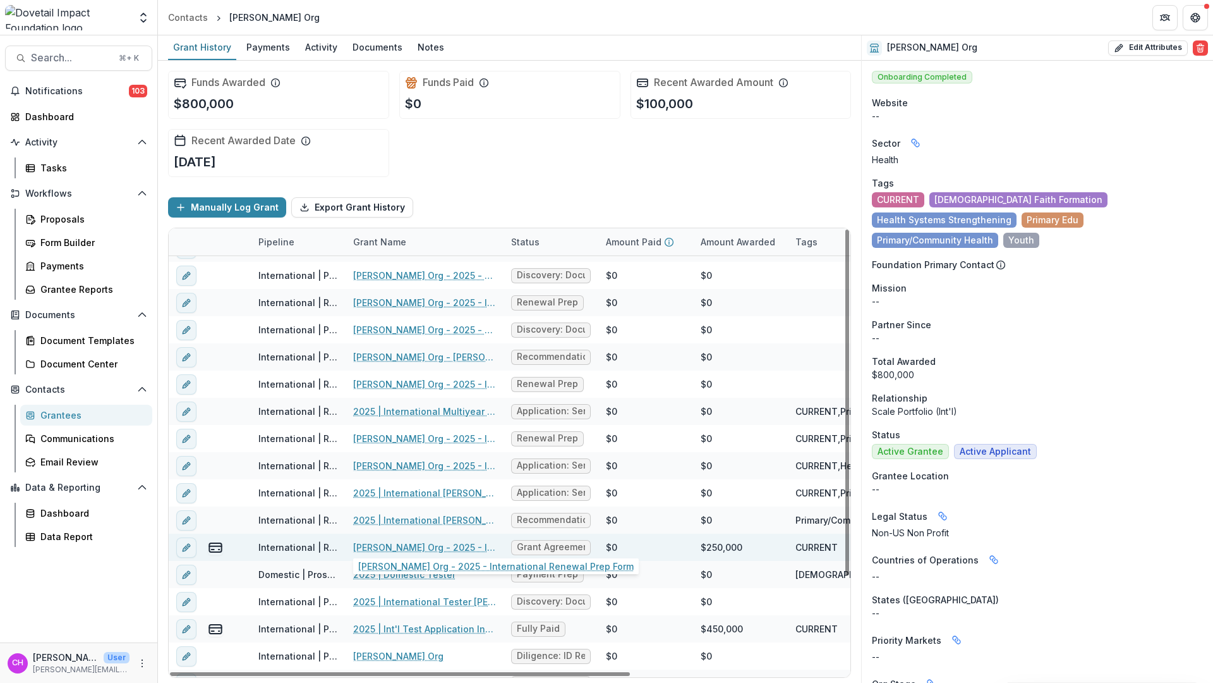
scroll to position [59, 0]
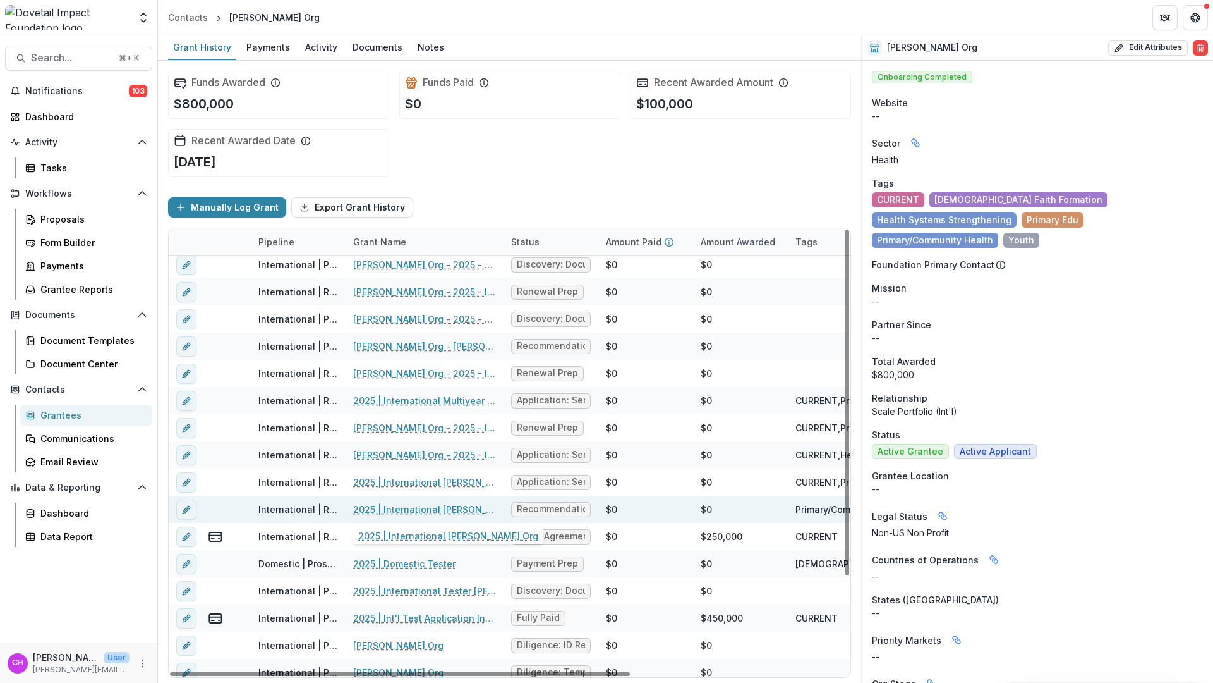
click at [433, 508] on link "2025 | International Renewal Courtney's Org" at bounding box center [424, 508] width 143 height 13
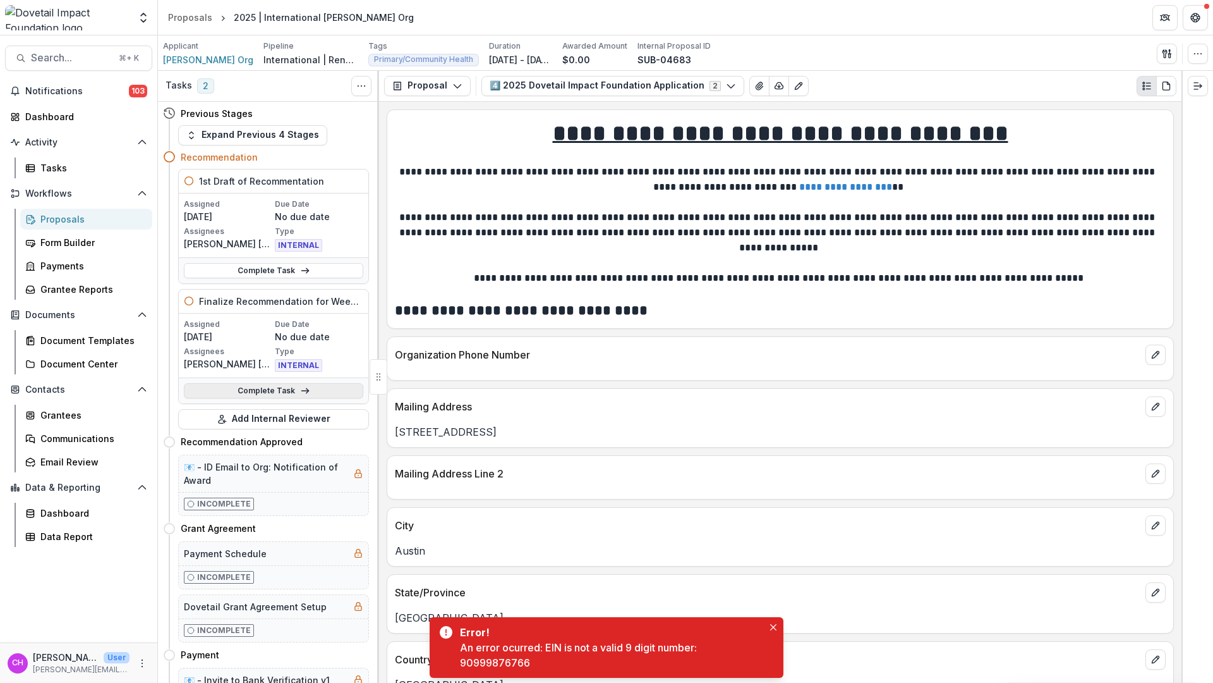
click at [279, 392] on link "Complete Task" at bounding box center [273, 390] width 179 height 15
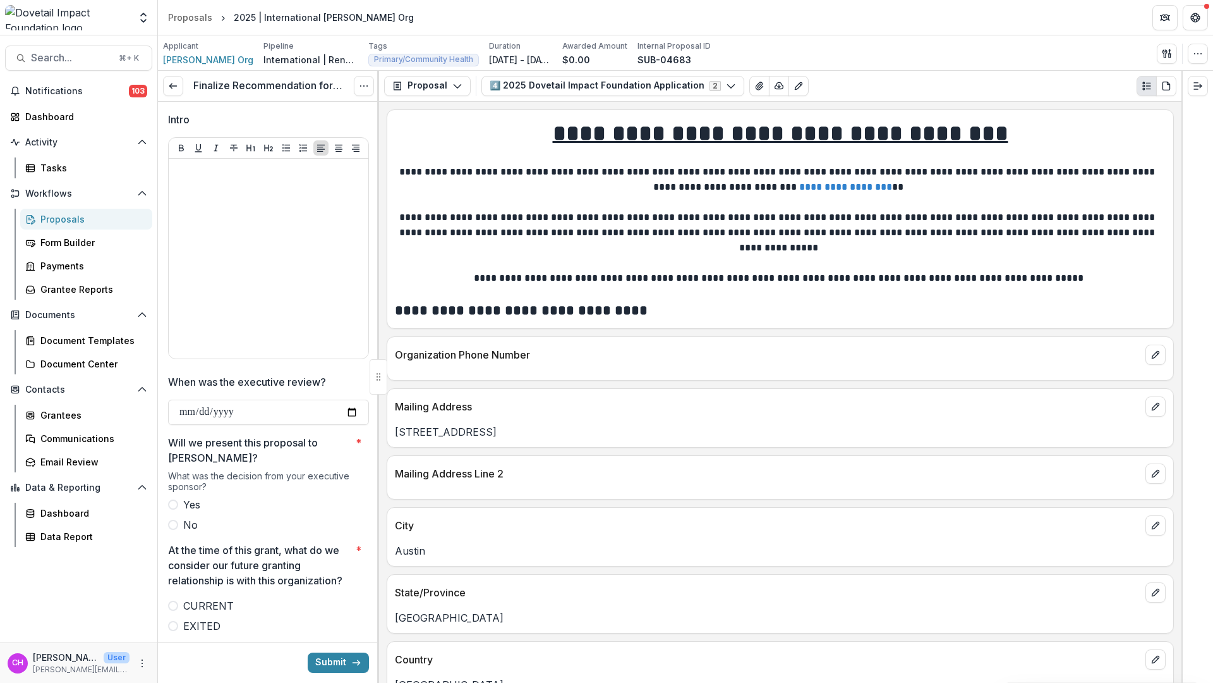
click at [192, 501] on span "Yes" at bounding box center [191, 504] width 17 height 15
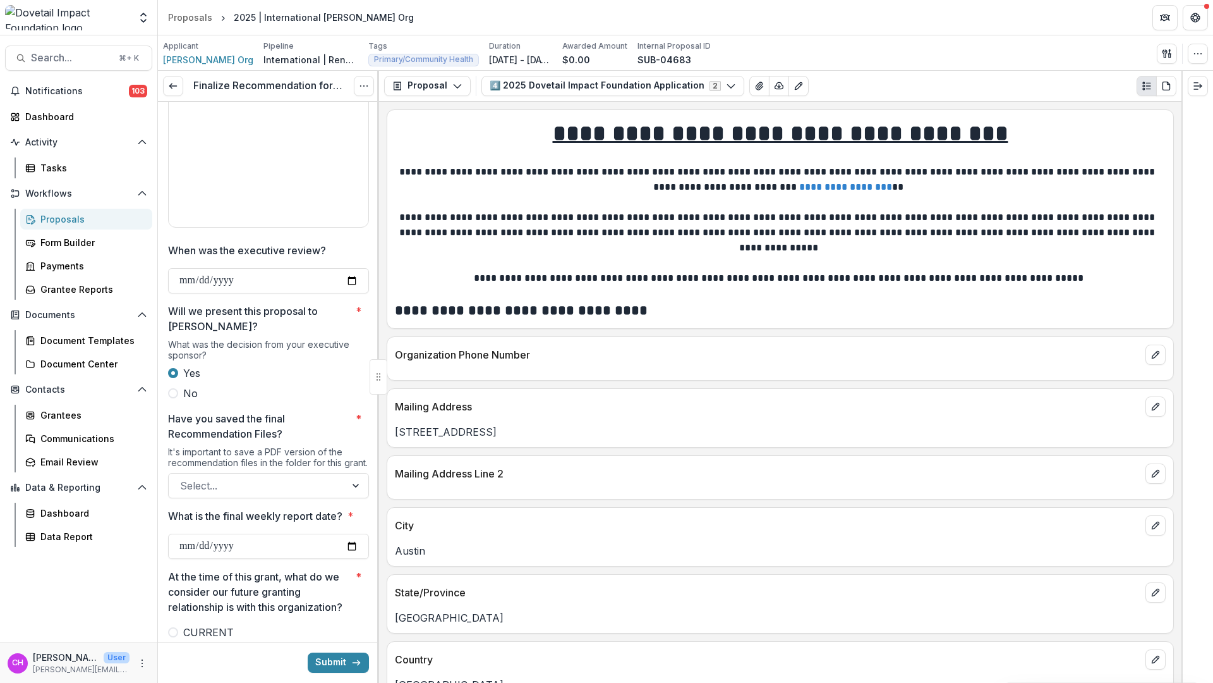
scroll to position [199, 0]
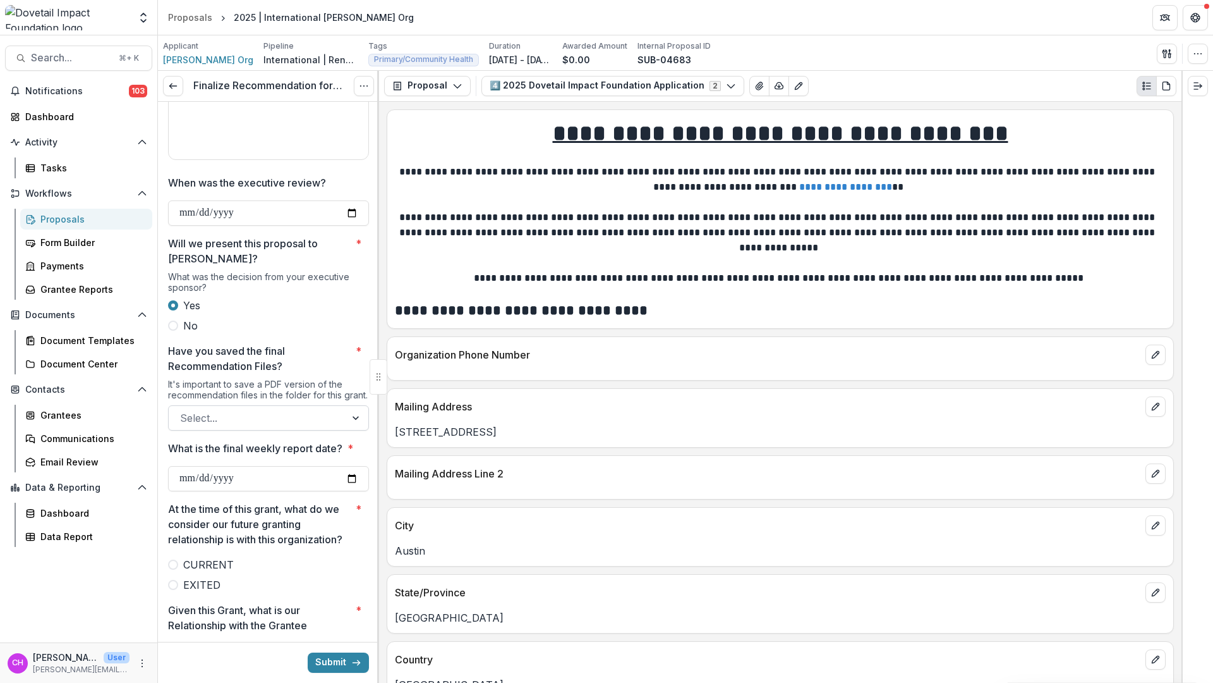
click at [266, 426] on div at bounding box center [257, 418] width 154 height 18
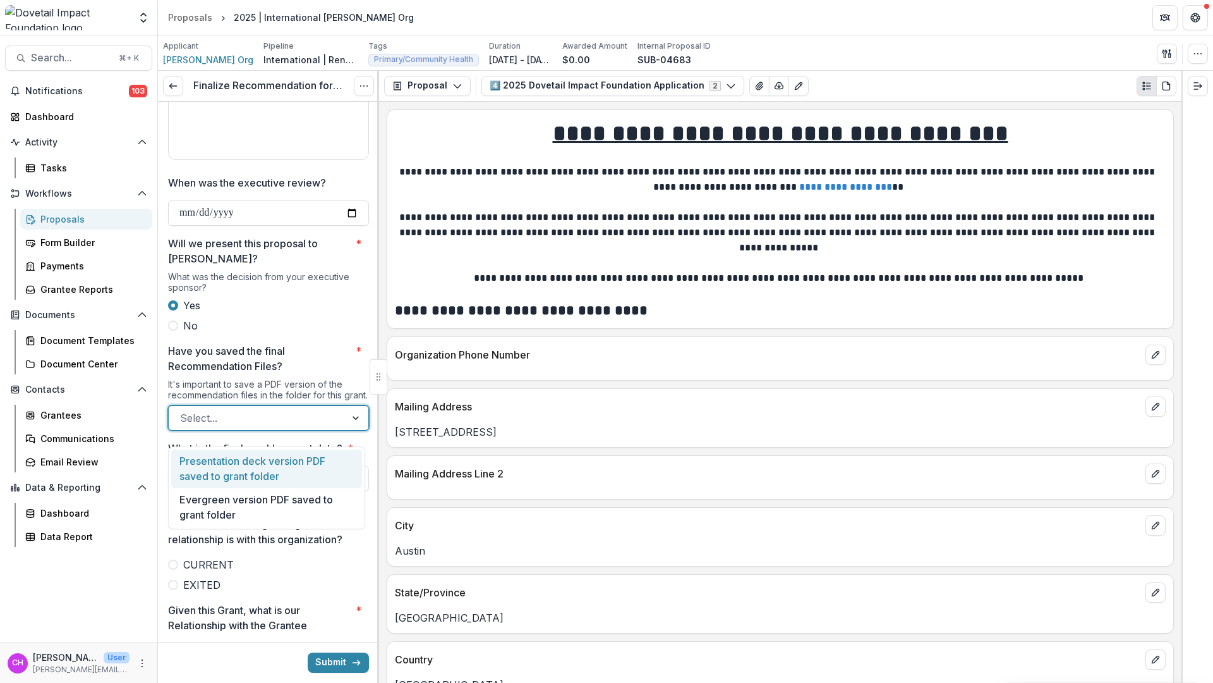
click at [268, 470] on div "Presentation deck version PDF saved to grant folder" at bounding box center [266, 468] width 191 height 39
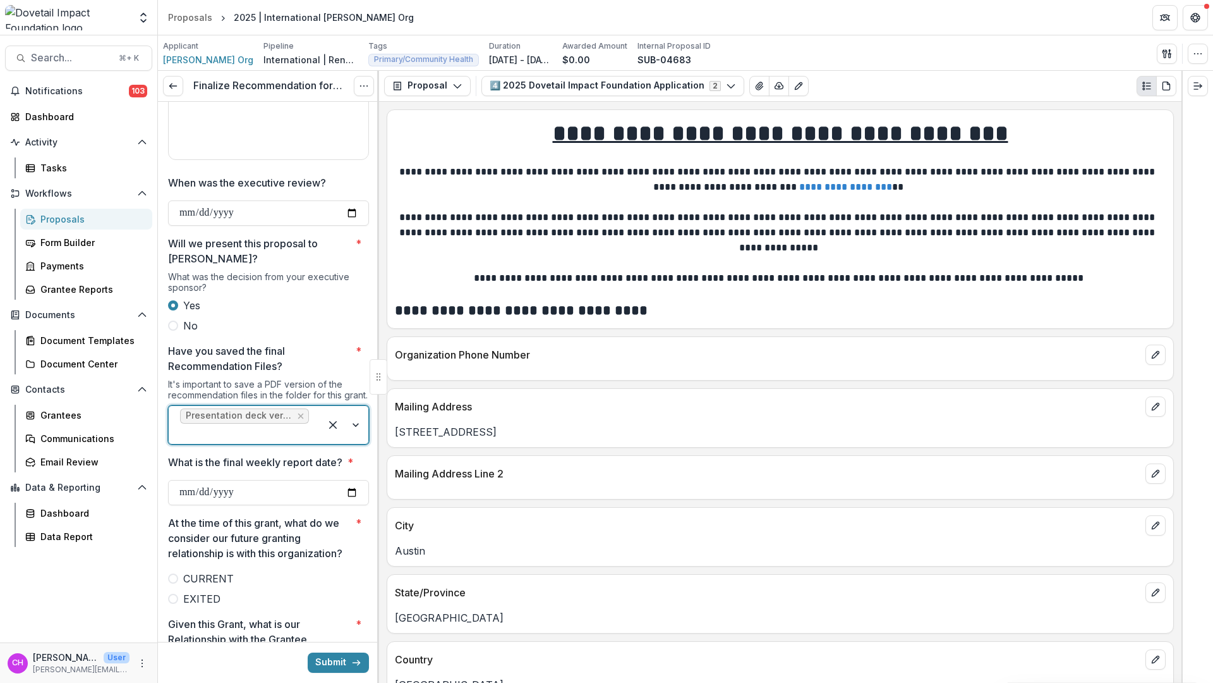
click at [271, 442] on div at bounding box center [244, 434] width 129 height 18
click at [271, 500] on div "Evergreen version PDF saved to grant folder" at bounding box center [266, 482] width 191 height 39
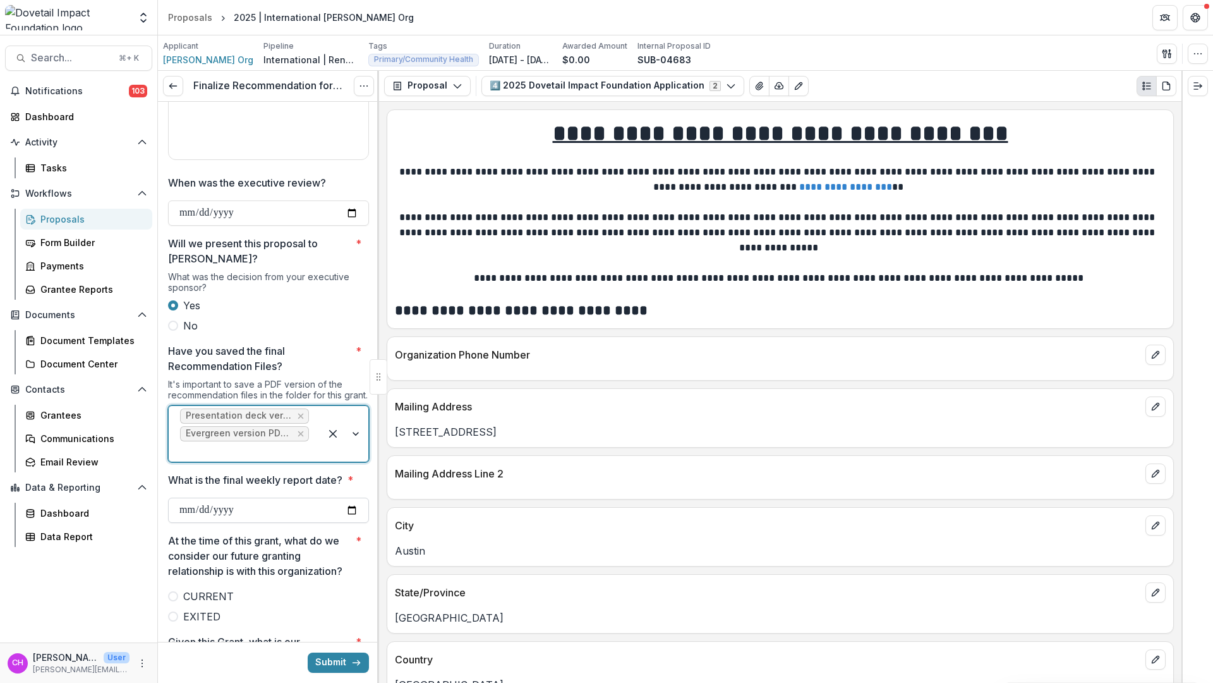
click at [268, 508] on input "What is the final weekly report date? *" at bounding box center [268, 509] width 201 height 25
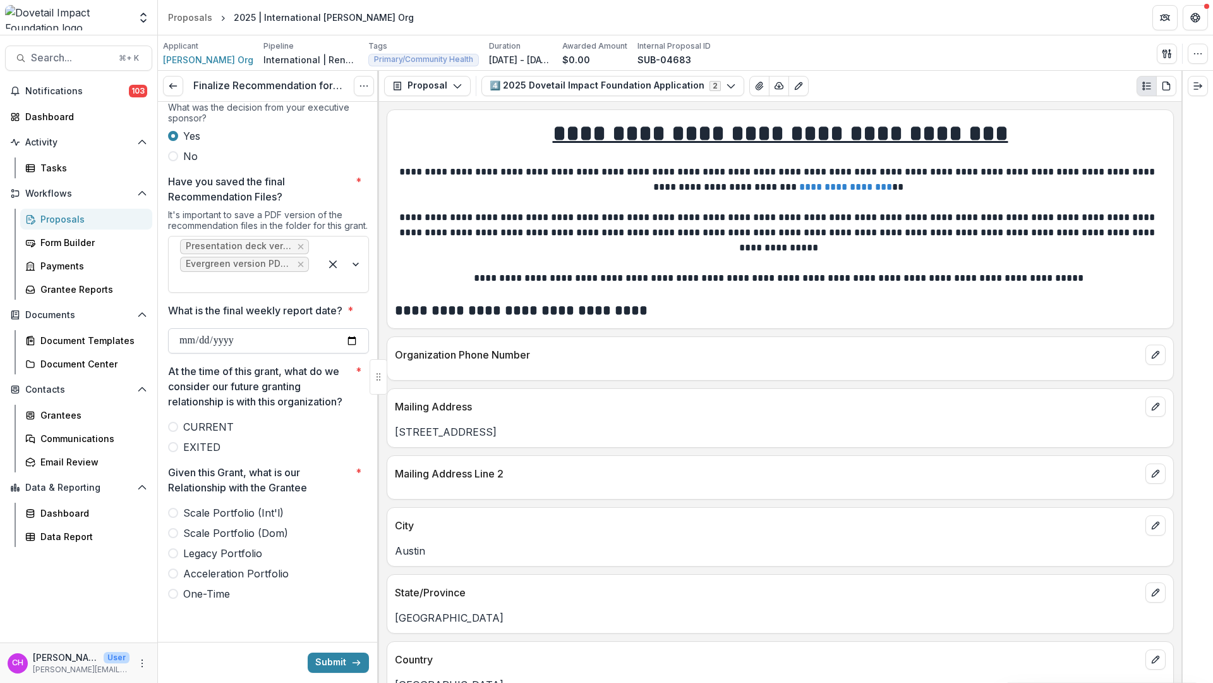
scroll to position [379, 0]
click at [173, 84] on icon at bounding box center [173, 86] width 10 height 10
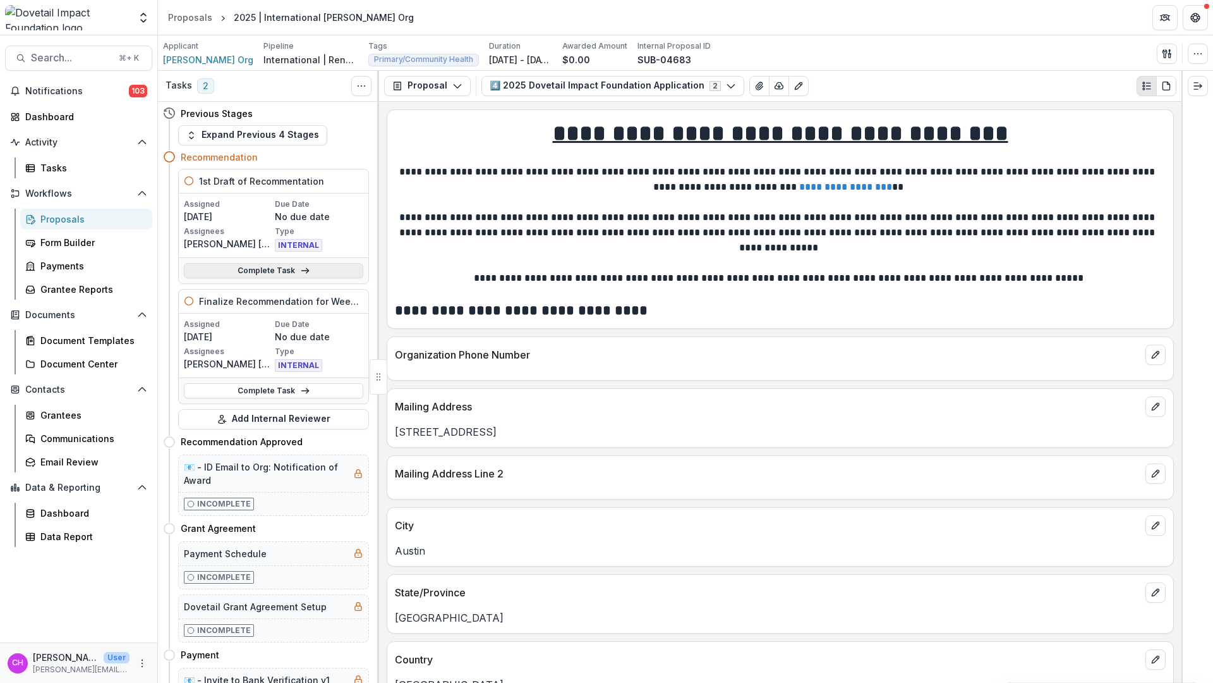
click at [295, 268] on link "Complete Task" at bounding box center [273, 270] width 179 height 15
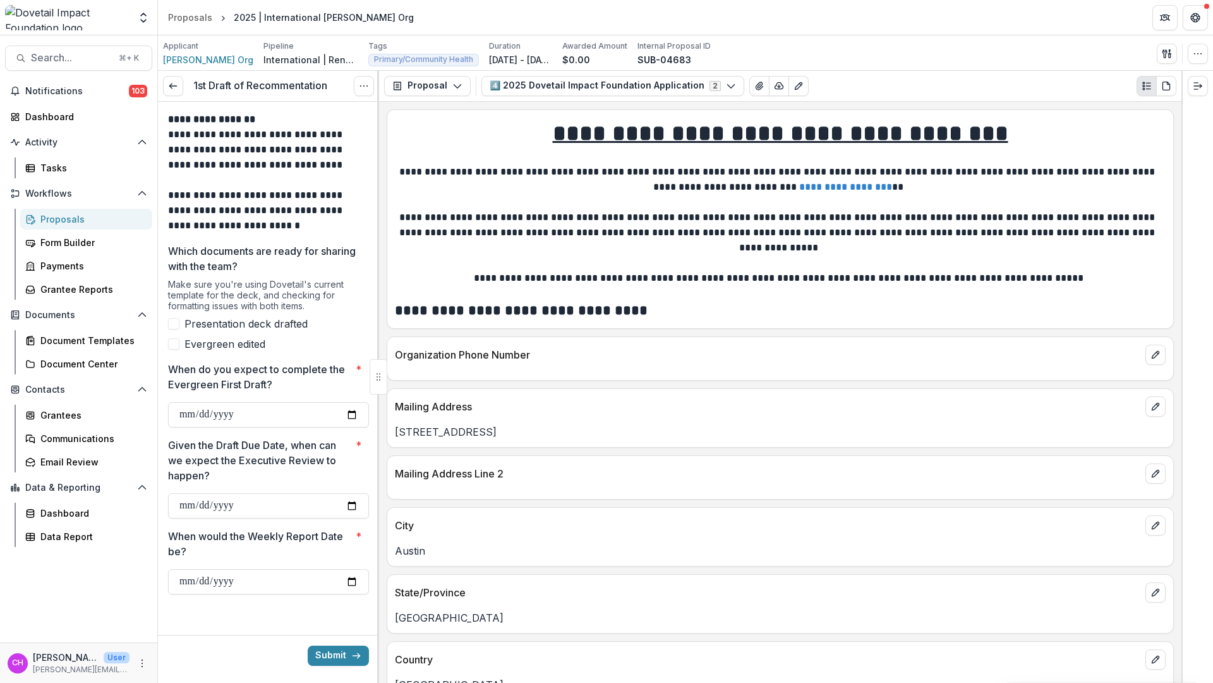
click at [289, 399] on div at bounding box center [268, 399] width 201 height 5
click at [286, 408] on input "When do you expect to complete the Evergreen First Draft? *" at bounding box center [268, 414] width 201 height 25
click at [257, 323] on span "Presentation deck drafted" at bounding box center [246, 323] width 123 height 15
click at [244, 344] on span "Evergreen edited" at bounding box center [225, 343] width 81 height 15
click at [284, 402] on input "When do you expect to complete the Evergreen First Draft? *" at bounding box center [268, 414] width 201 height 25
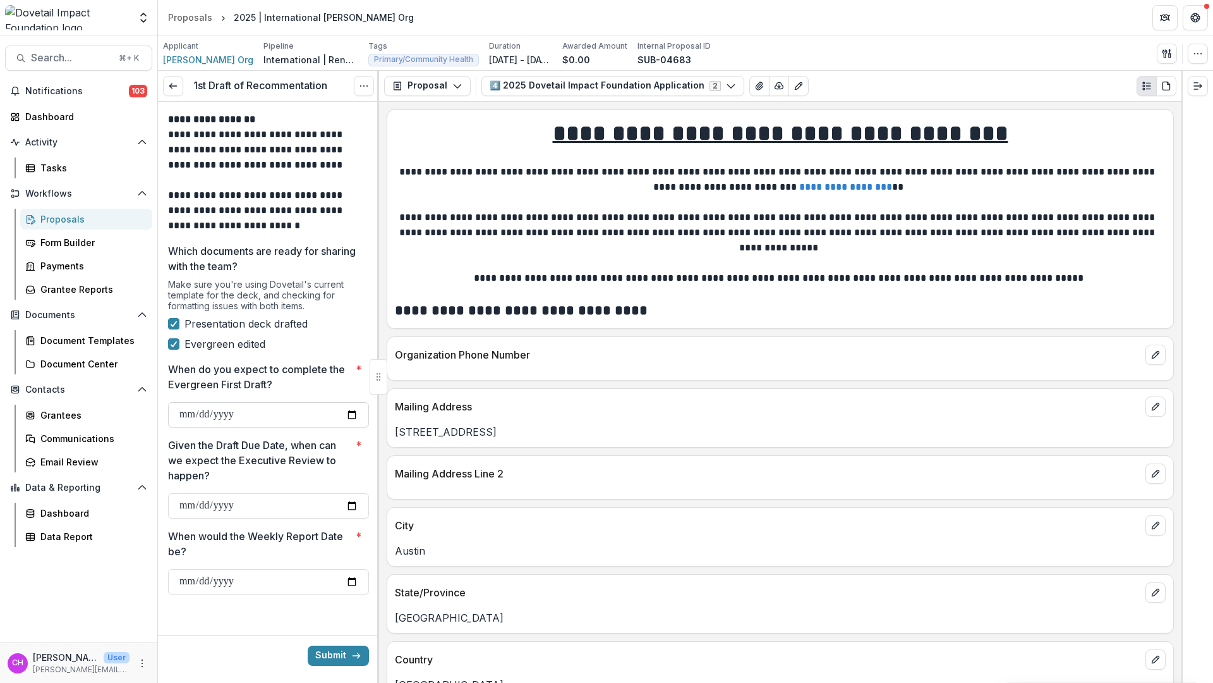
click at [358, 420] on input "When do you expect to complete the Evergreen First Draft? *" at bounding box center [268, 414] width 201 height 25
type input "**********"
click at [233, 502] on input "Given the Draft Due Date, when can we expect the Executive Review to happen? *" at bounding box center [268, 505] width 201 height 25
click at [351, 503] on input "Given the Draft Due Date, when can we expect the Executive Review to happen? *" at bounding box center [268, 505] width 201 height 25
type input "**********"
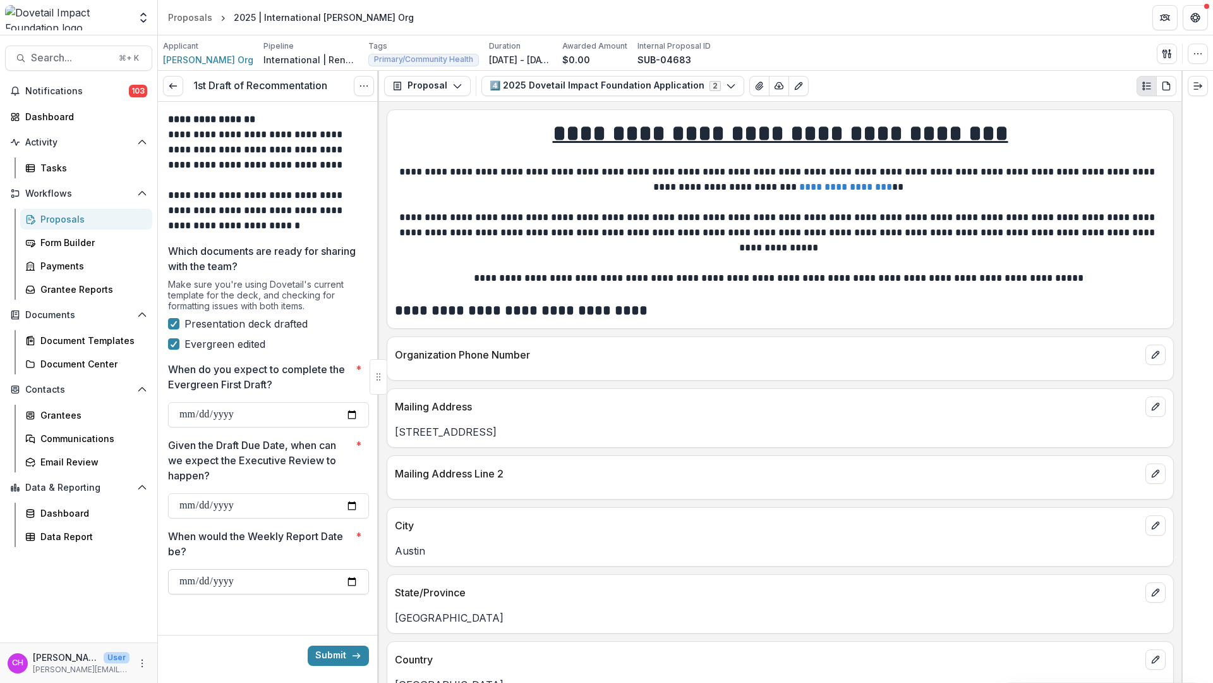
click at [270, 578] on input "When would the Weekly Report Date be? *" at bounding box center [268, 581] width 201 height 25
click at [355, 584] on input "When would the Weekly Report Date be? *" at bounding box center [268, 581] width 201 height 25
type input "**********"
click at [344, 650] on button "Submit" at bounding box center [338, 655] width 61 height 20
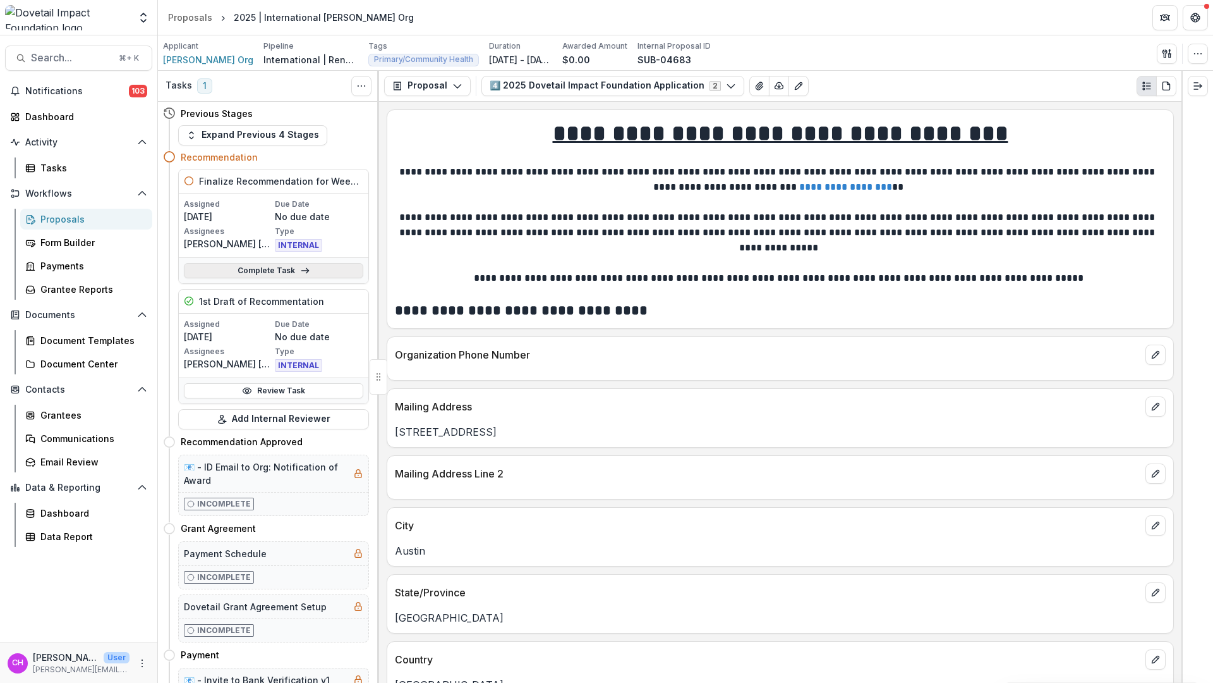
click at [295, 275] on link "Complete Task" at bounding box center [273, 270] width 179 height 15
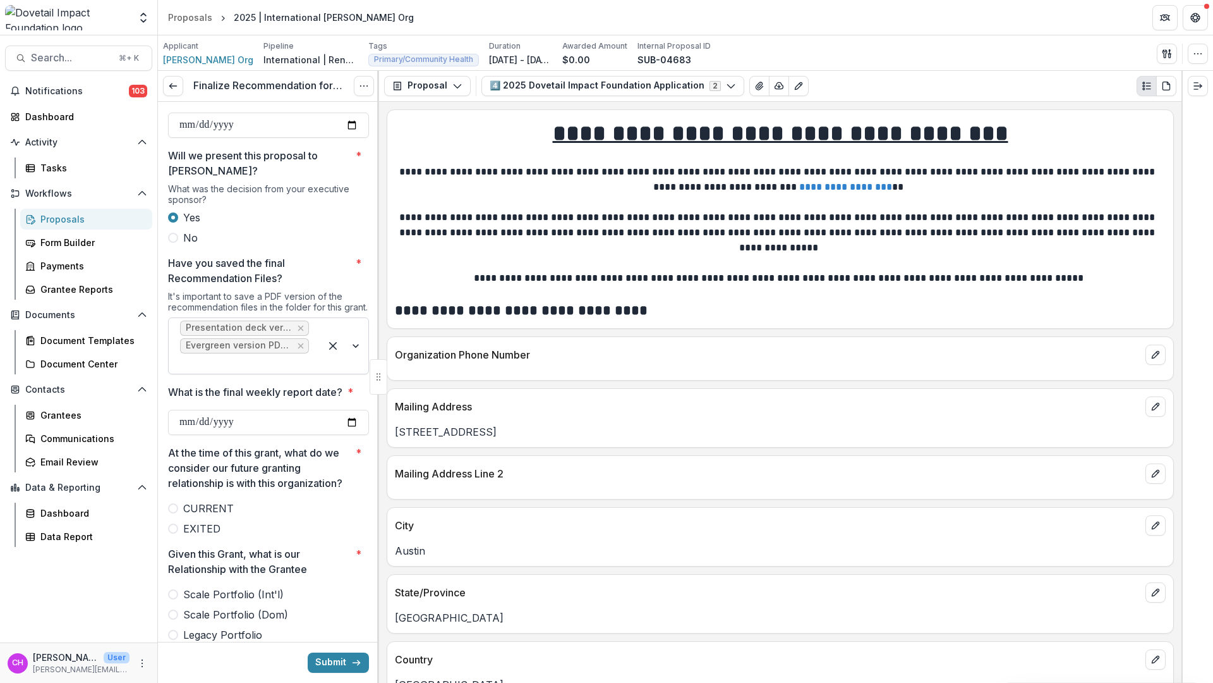
scroll to position [289, 0]
click at [258, 419] on input "What is the final weekly report date? *" at bounding box center [268, 420] width 201 height 25
click at [344, 433] on input "What is the final weekly report date? *" at bounding box center [268, 420] width 201 height 25
type input "**********"
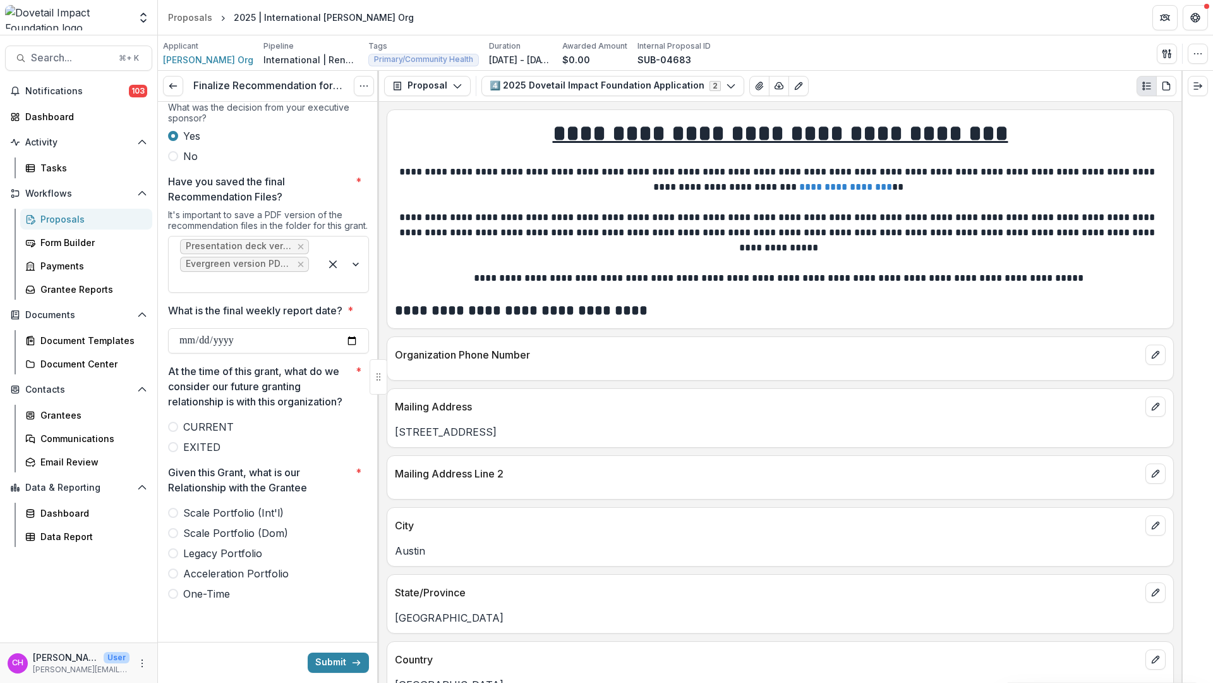
scroll to position [379, 0]
click at [224, 430] on span "CURRENT" at bounding box center [208, 426] width 51 height 15
click at [241, 514] on span "Scale Portfolio (Int'l)" at bounding box center [233, 512] width 100 height 15
click at [314, 669] on button "Submit" at bounding box center [338, 662] width 61 height 20
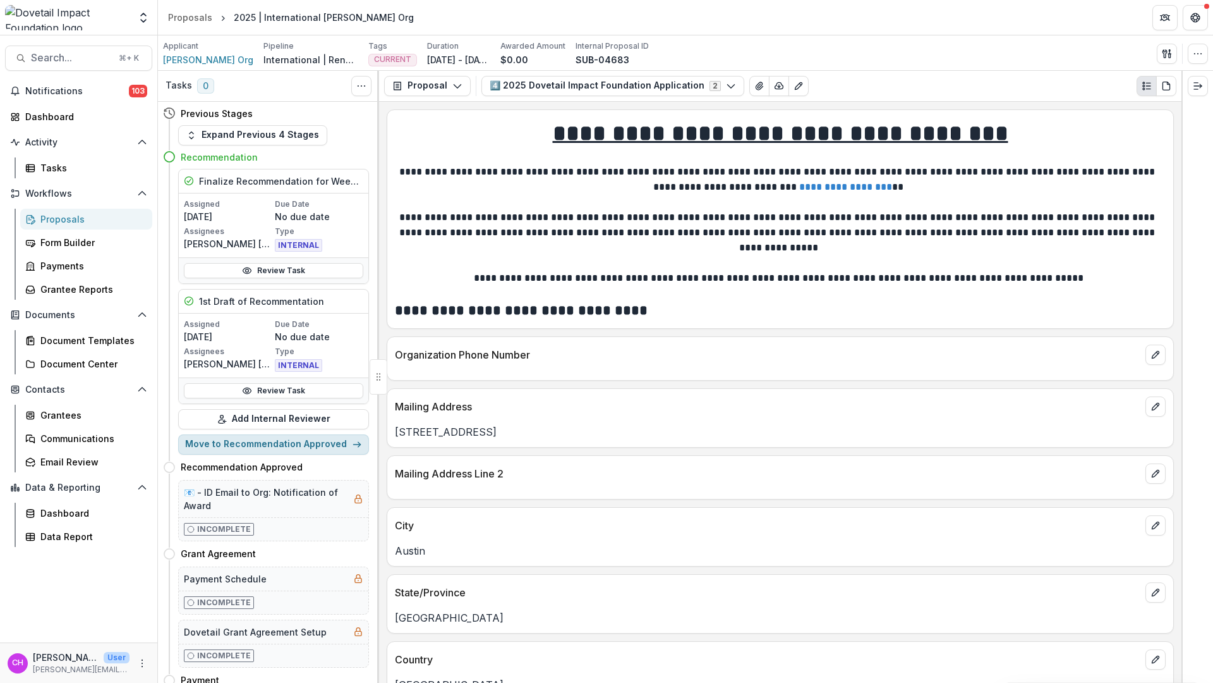
click at [297, 452] on button "Move to Recommendation Approved" at bounding box center [273, 444] width 191 height 20
select select "**********"
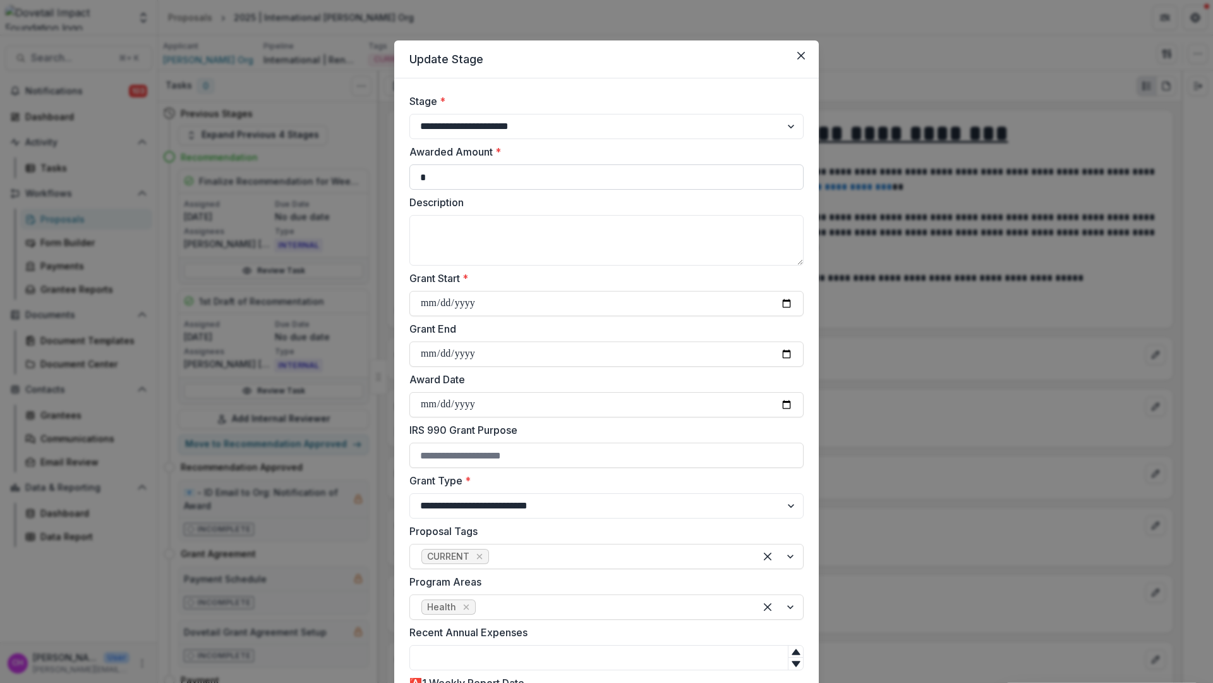
click at [588, 179] on input "*" at bounding box center [607, 176] width 394 height 25
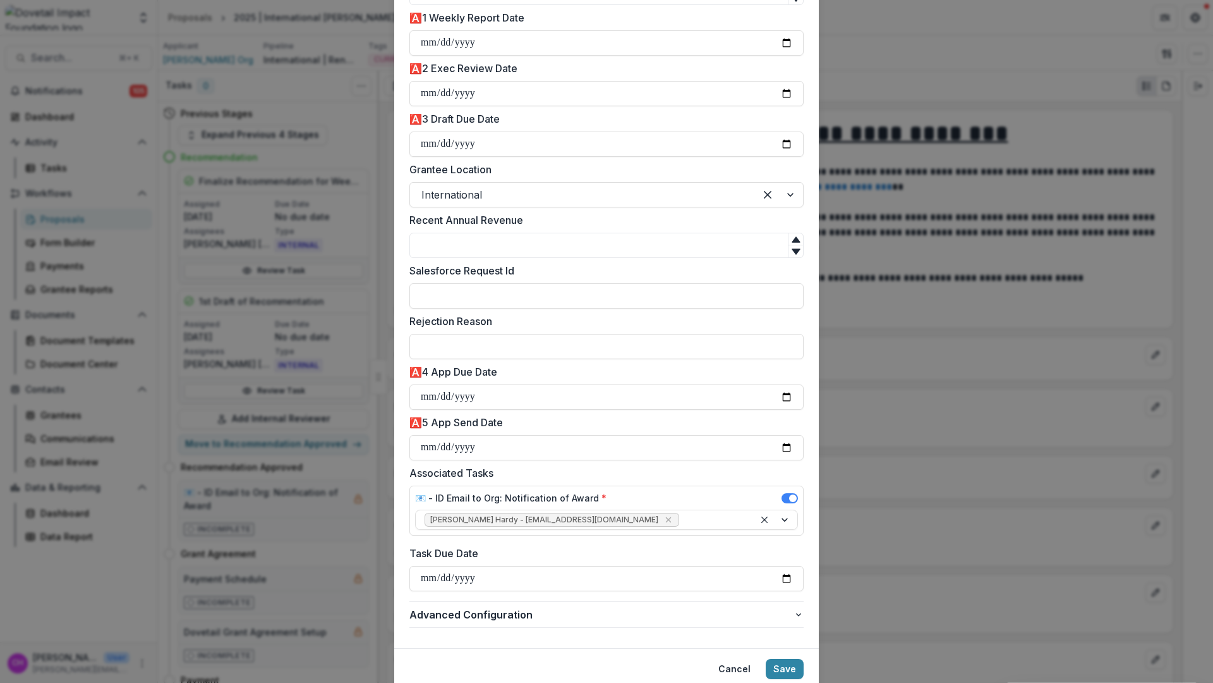
scroll to position [712, 0]
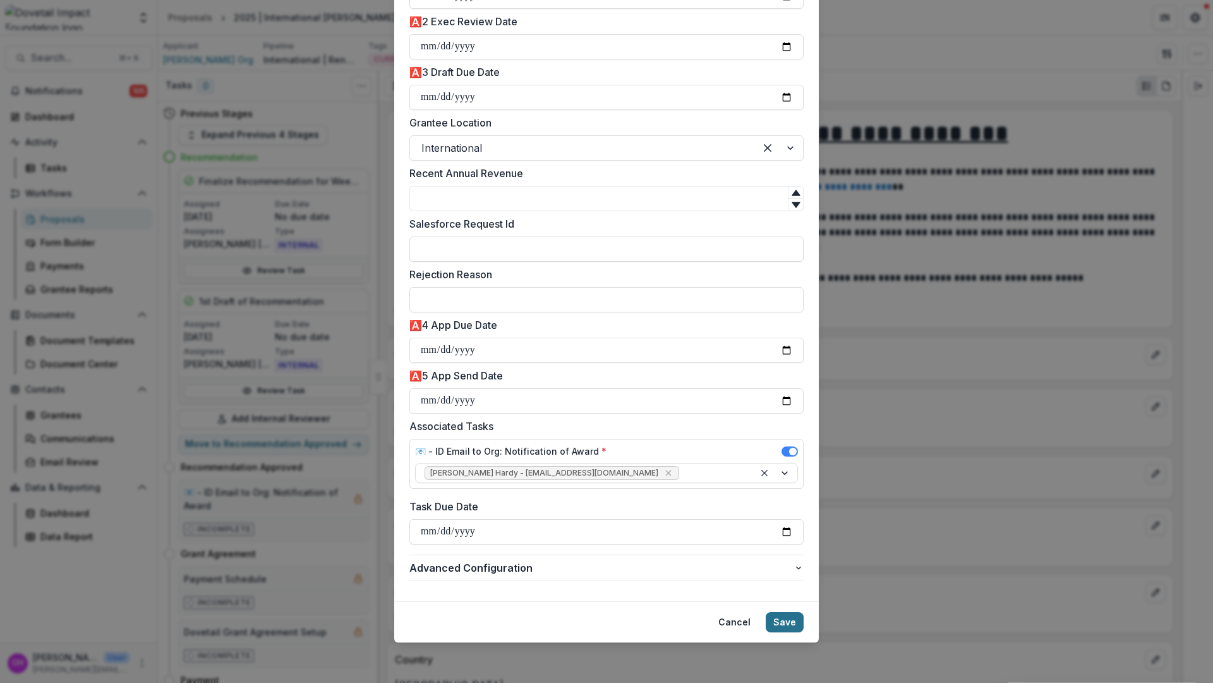
type input "******"
click at [787, 624] on button "Save" at bounding box center [785, 622] width 38 height 20
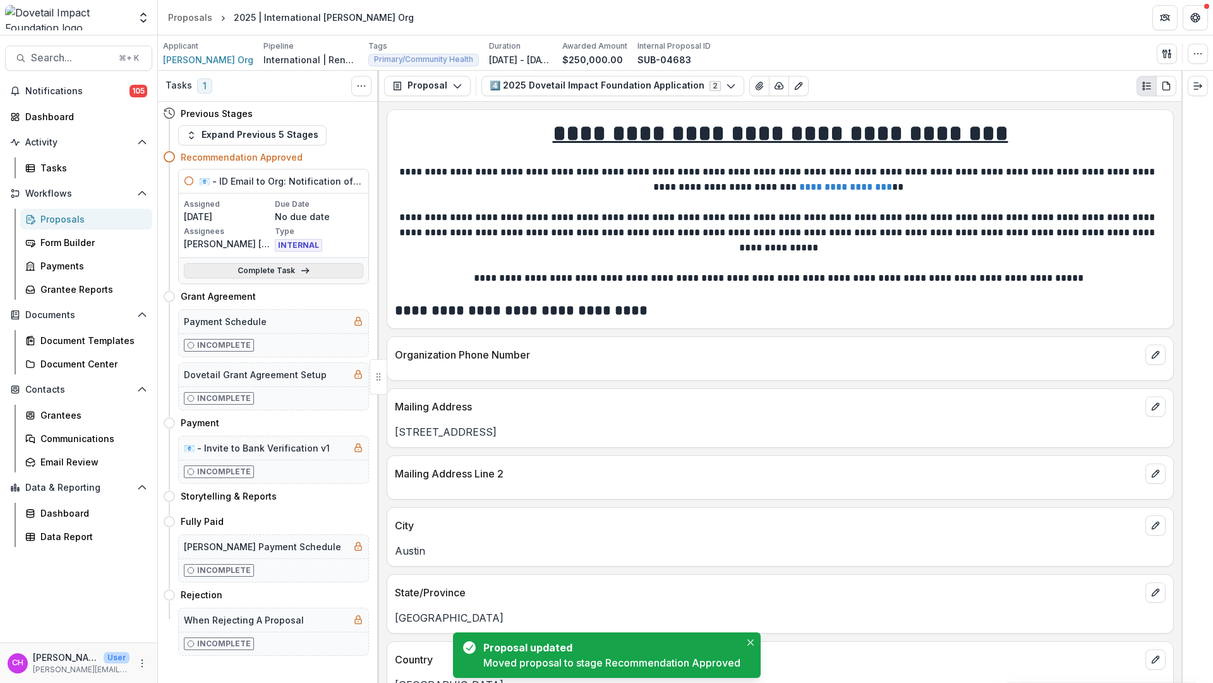
click at [246, 276] on link "Complete Task" at bounding box center [273, 270] width 179 height 15
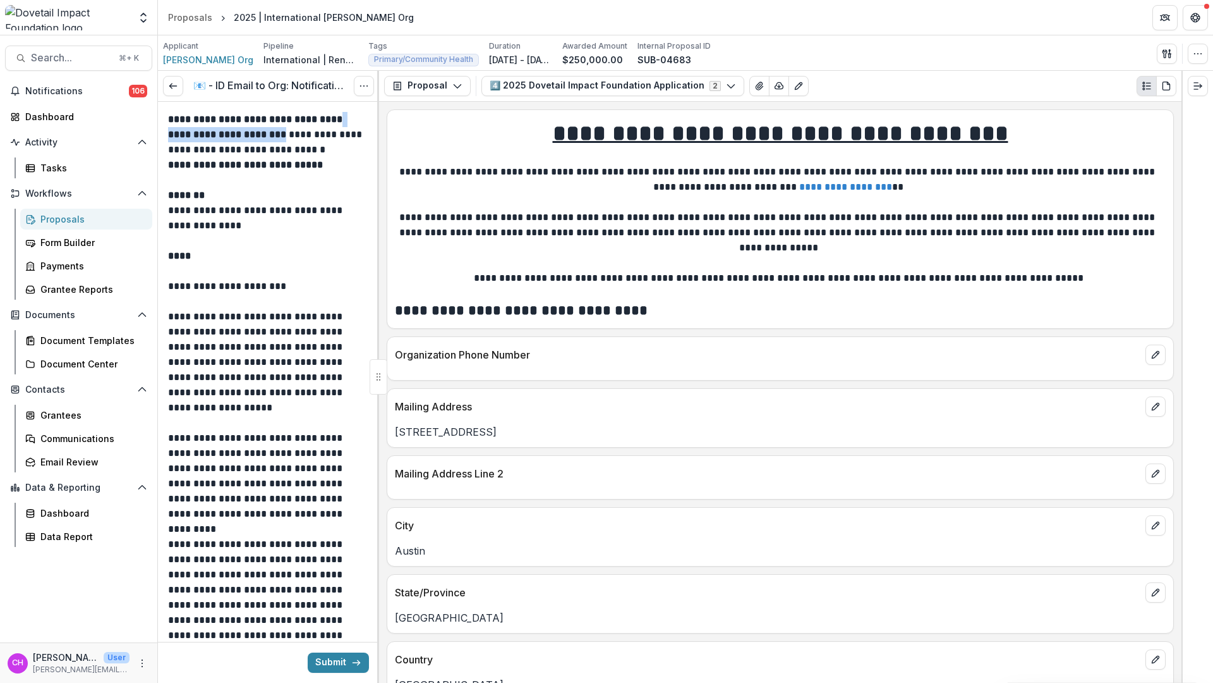
drag, startPoint x: 266, startPoint y: 135, endPoint x: 336, endPoint y: 123, distance: 71.1
click at [336, 123] on strong "**********" at bounding box center [256, 126] width 177 height 25
copy strong "**********"
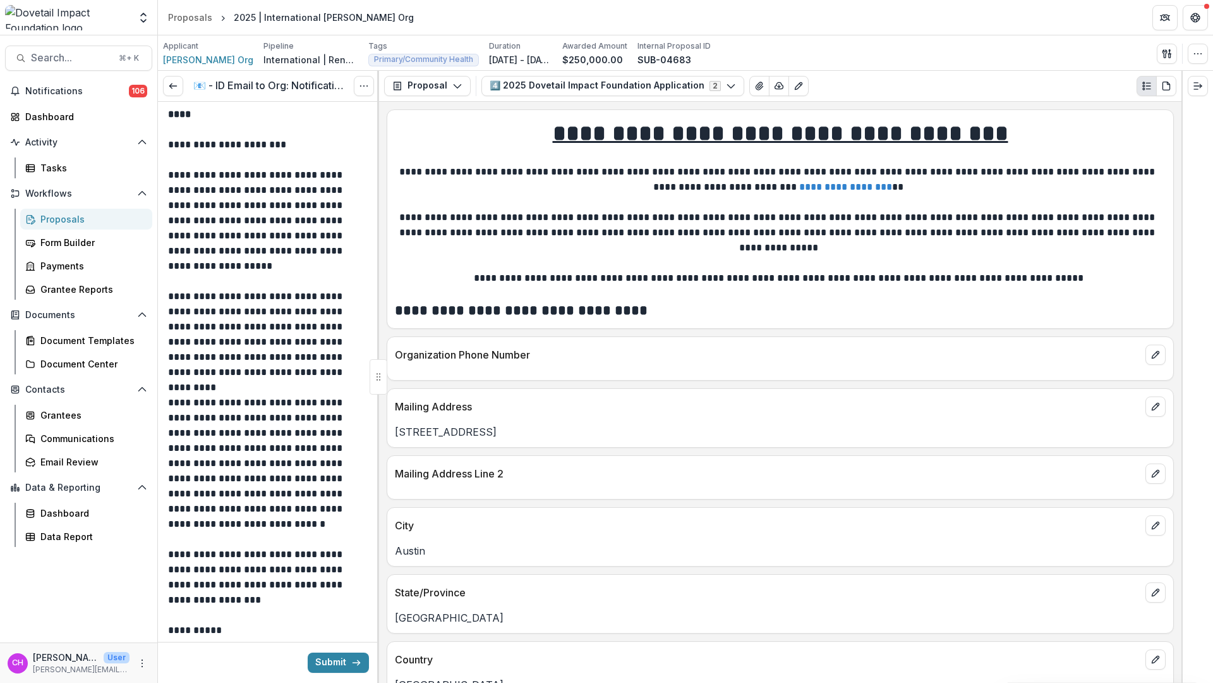
scroll to position [193, 0]
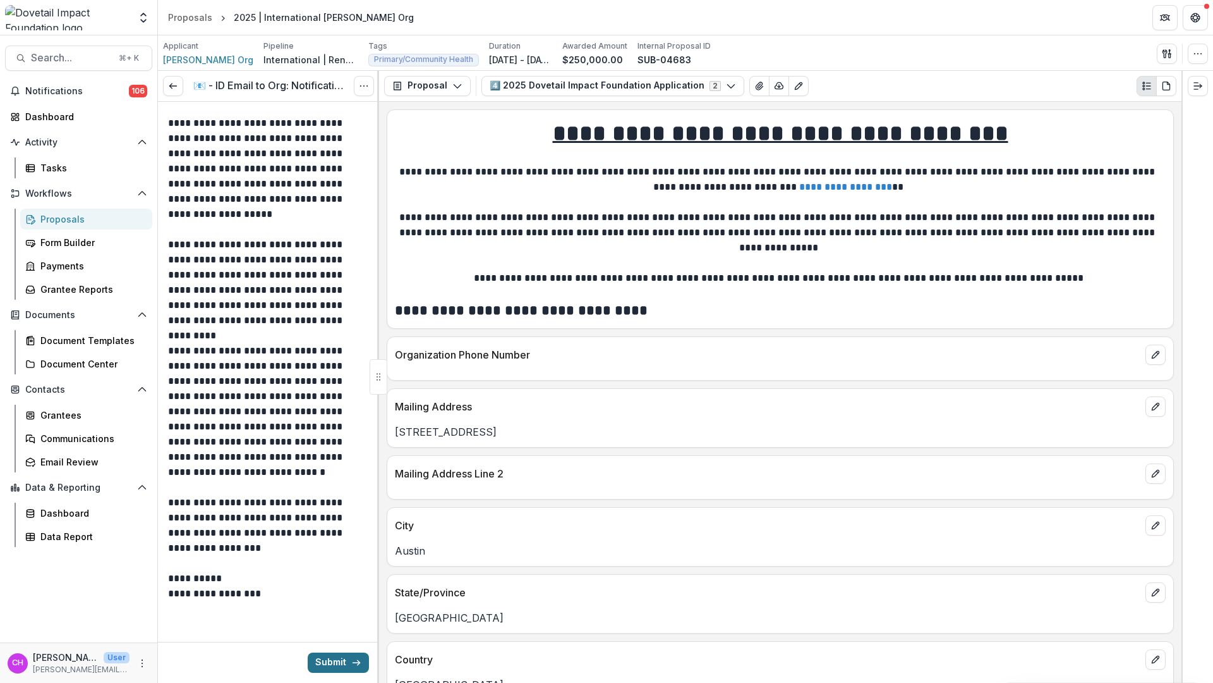
click at [322, 662] on button "Submit" at bounding box center [338, 662] width 61 height 20
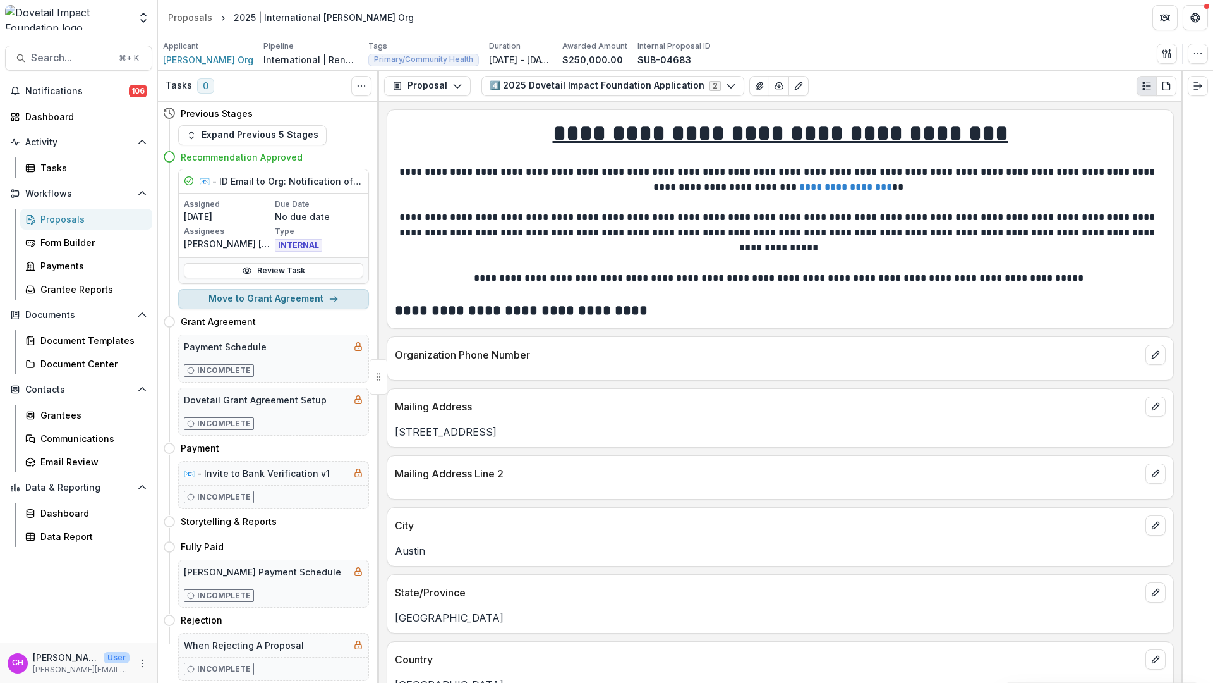
click at [288, 304] on button "Move to Grant Agreement" at bounding box center [273, 299] width 191 height 20
select select "**********"
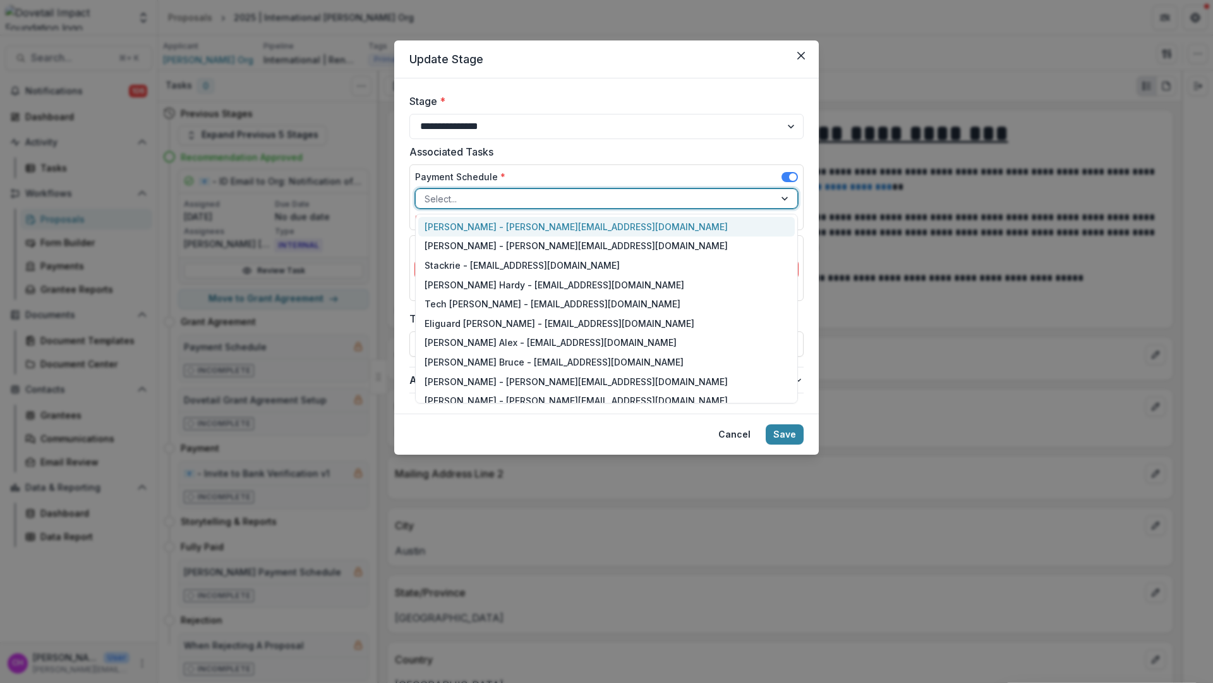
click at [560, 192] on div at bounding box center [595, 199] width 341 height 16
click at [629, 283] on div "Courtney Eker Hardy - courtney@dovetailimpact.org" at bounding box center [606, 285] width 377 height 20
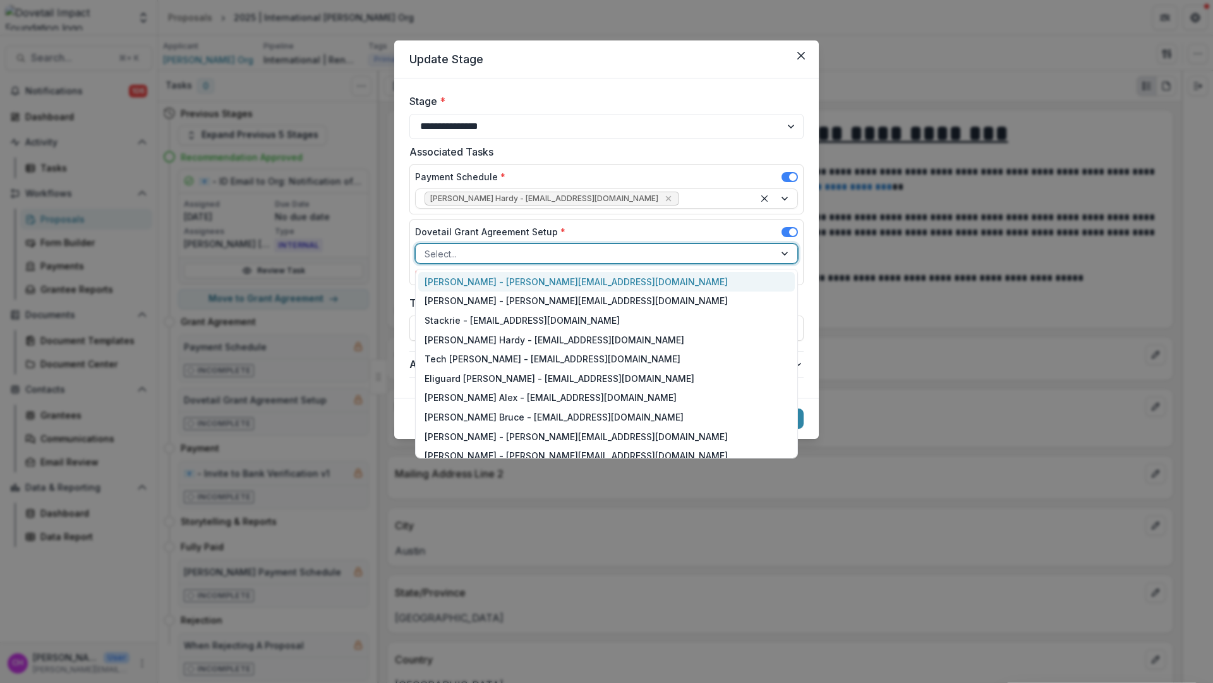
click at [634, 257] on div at bounding box center [595, 254] width 341 height 16
click at [646, 338] on div "Courtney Eker Hardy - courtney@dovetailimpact.org" at bounding box center [606, 340] width 377 height 20
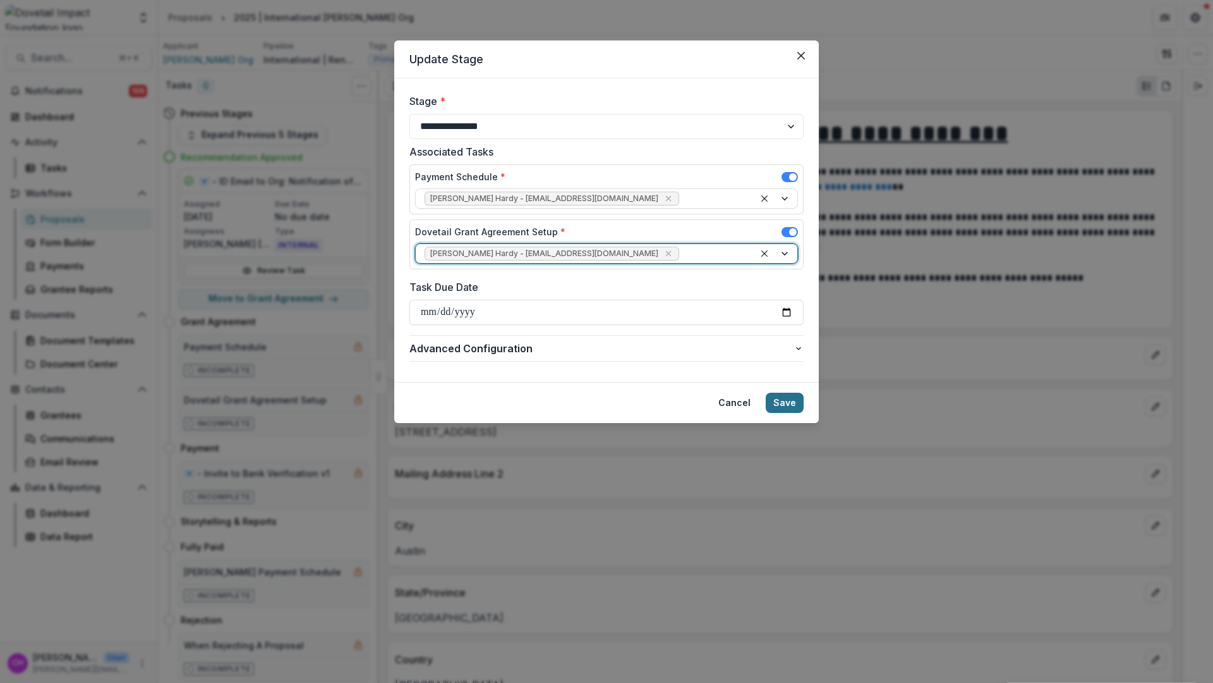
click at [783, 399] on button "Save" at bounding box center [785, 402] width 38 height 20
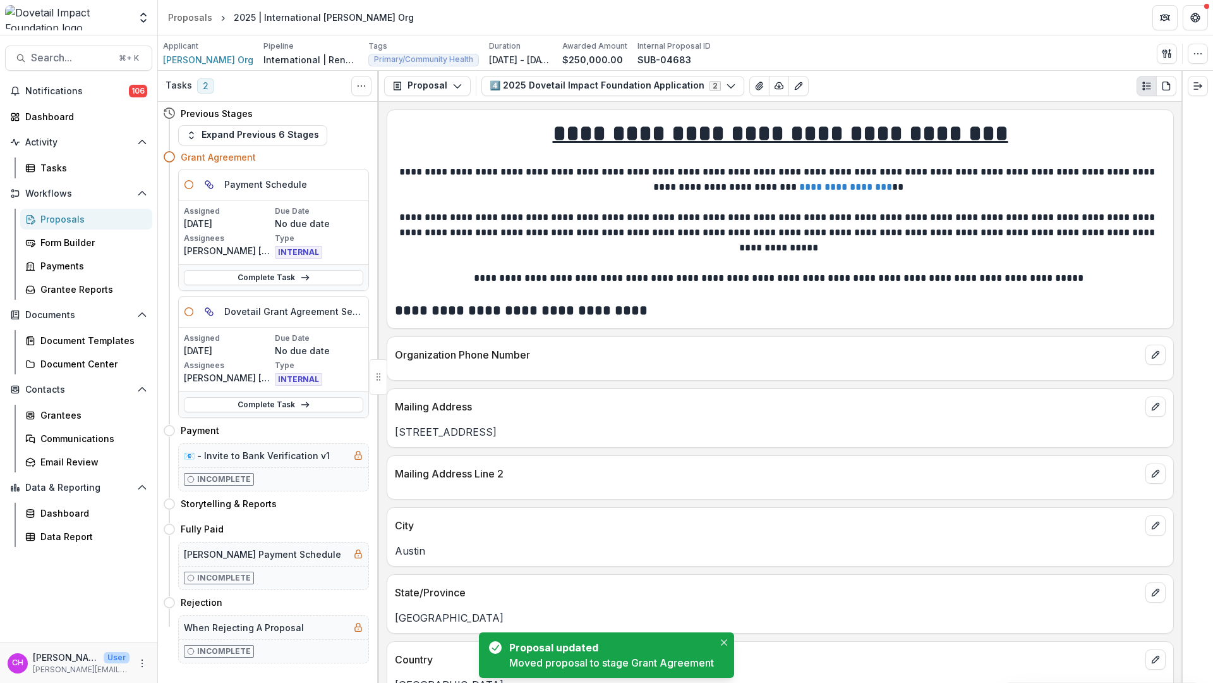
click at [302, 286] on div "Complete Task" at bounding box center [274, 277] width 190 height 26
click at [306, 279] on polyline at bounding box center [307, 277] width 3 height 5
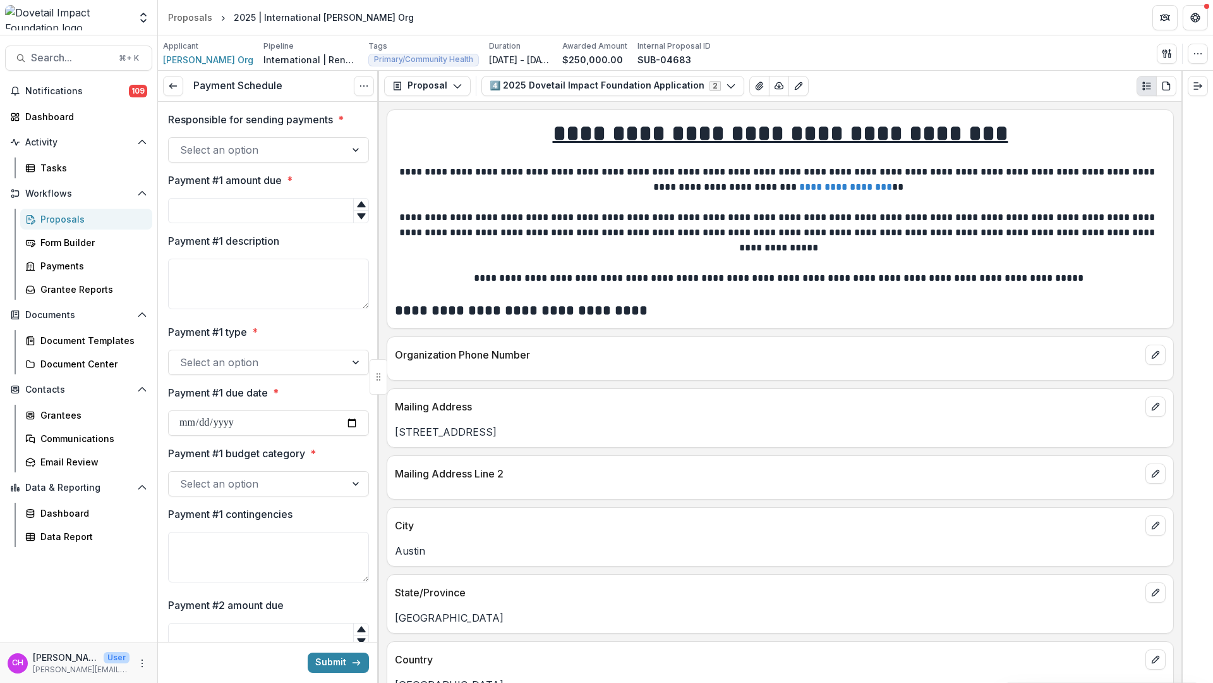
click at [261, 142] on div at bounding box center [257, 150] width 154 height 18
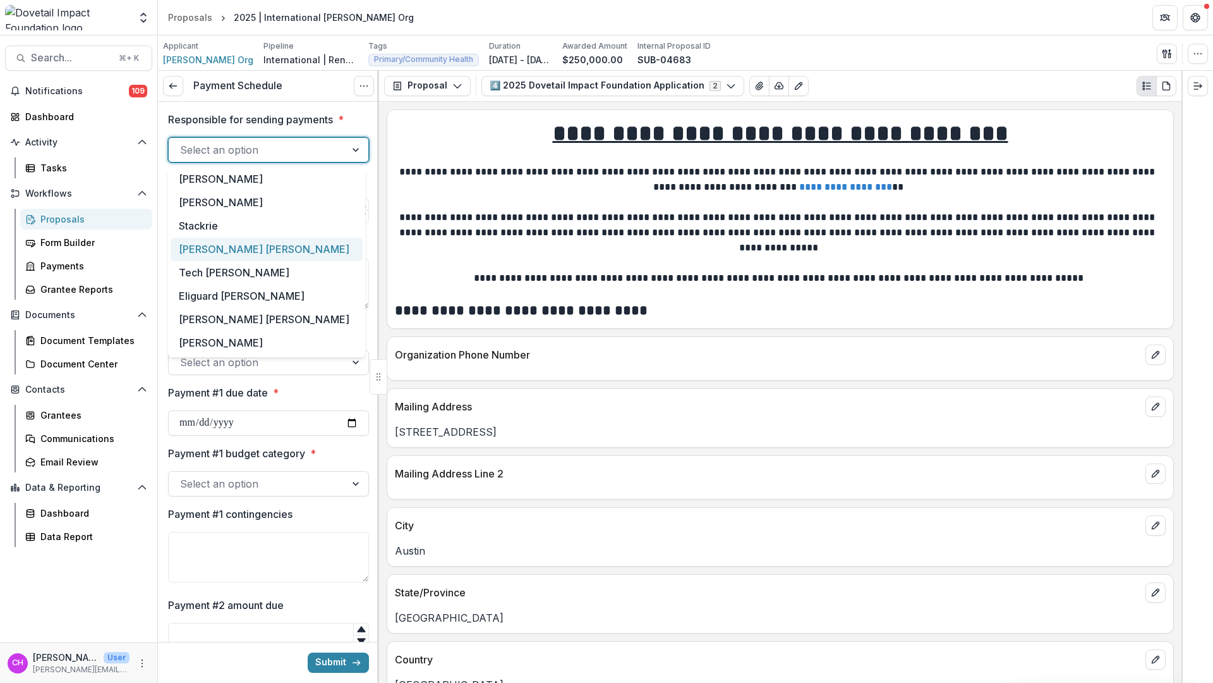
click at [278, 253] on div "Courtney Eker Hardy" at bounding box center [267, 249] width 192 height 23
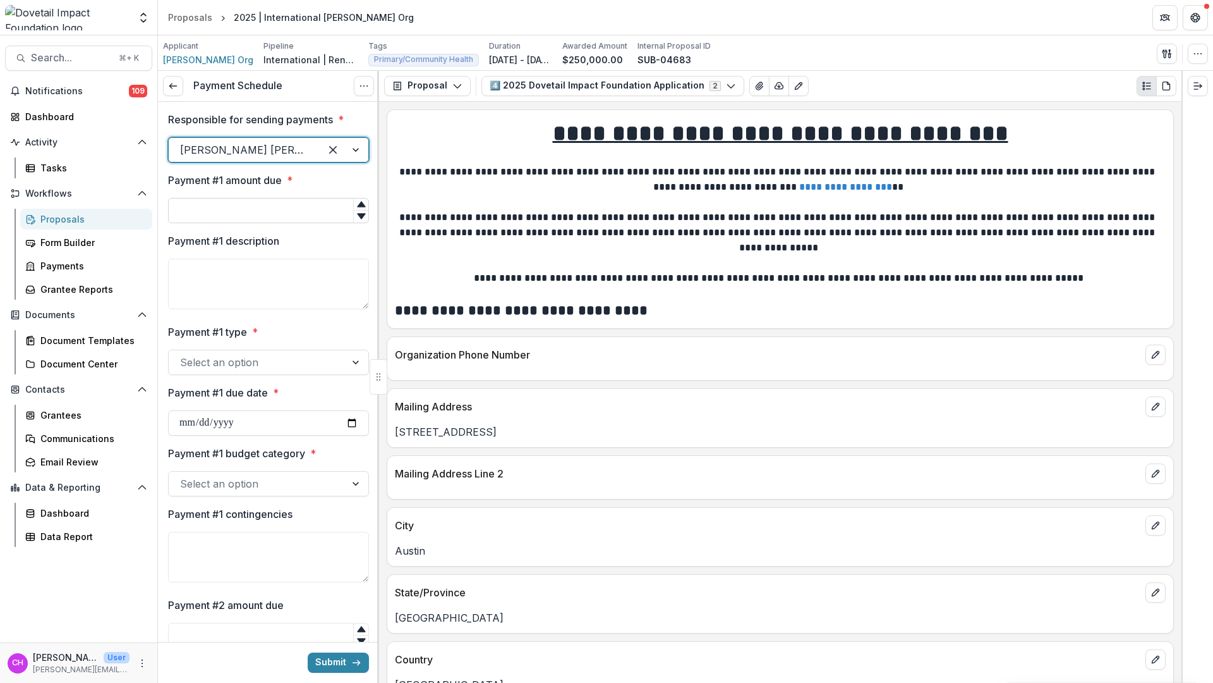
click at [286, 219] on input "Payment #1 amount due *" at bounding box center [268, 210] width 201 height 25
type input "*******"
click at [295, 362] on div at bounding box center [257, 362] width 154 height 18
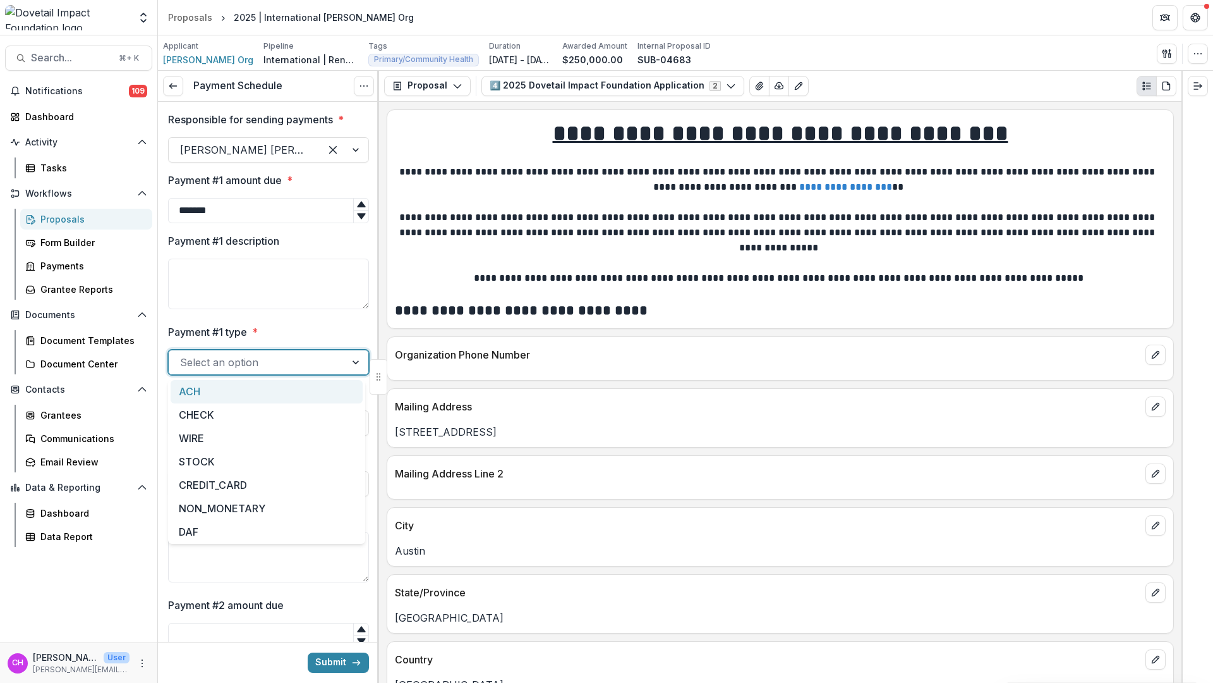
click at [282, 394] on div "ACH" at bounding box center [267, 391] width 192 height 23
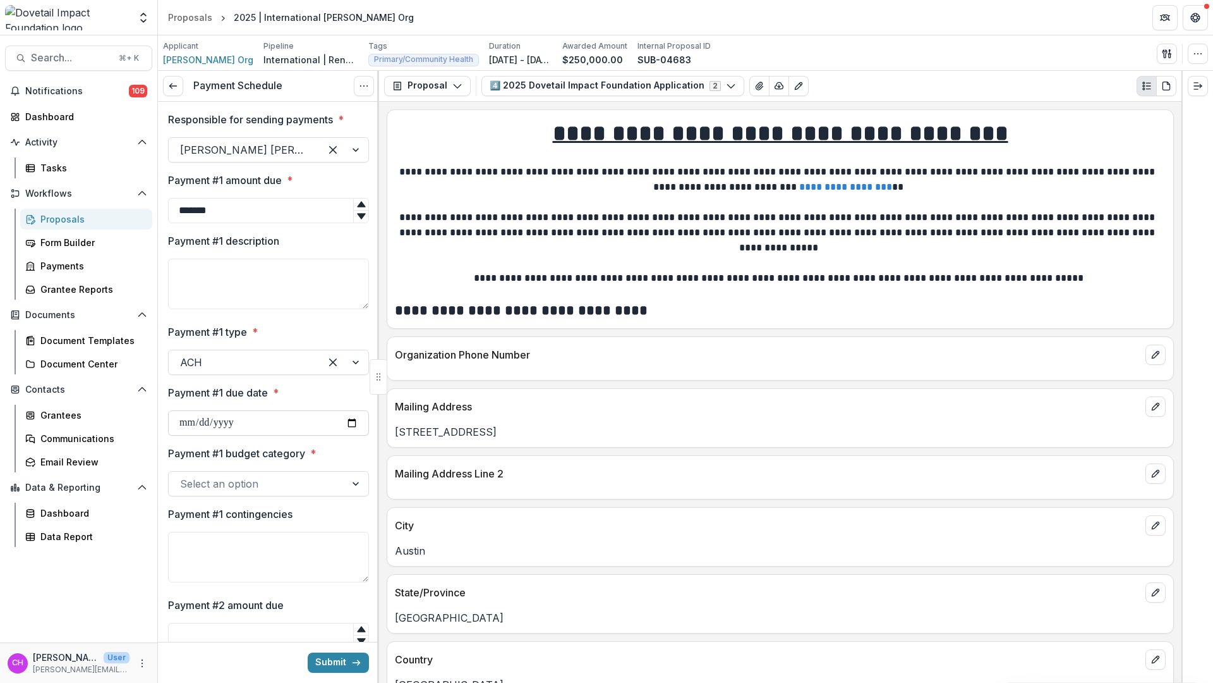
click at [278, 418] on input "Payment #1 due date *" at bounding box center [268, 422] width 201 height 25
click at [344, 423] on input "Payment #1 due date *" at bounding box center [268, 422] width 201 height 25
type input "**********"
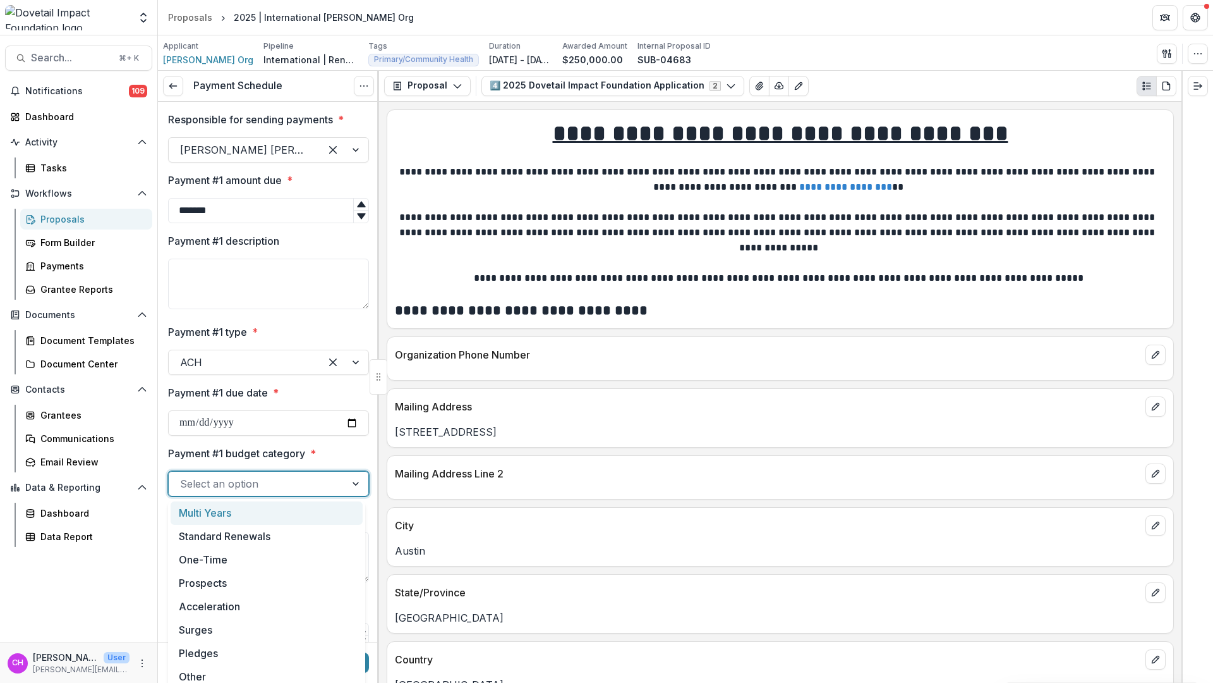
click at [325, 485] on div at bounding box center [257, 484] width 154 height 18
click at [279, 543] on div "Standard Renewals" at bounding box center [267, 536] width 192 height 23
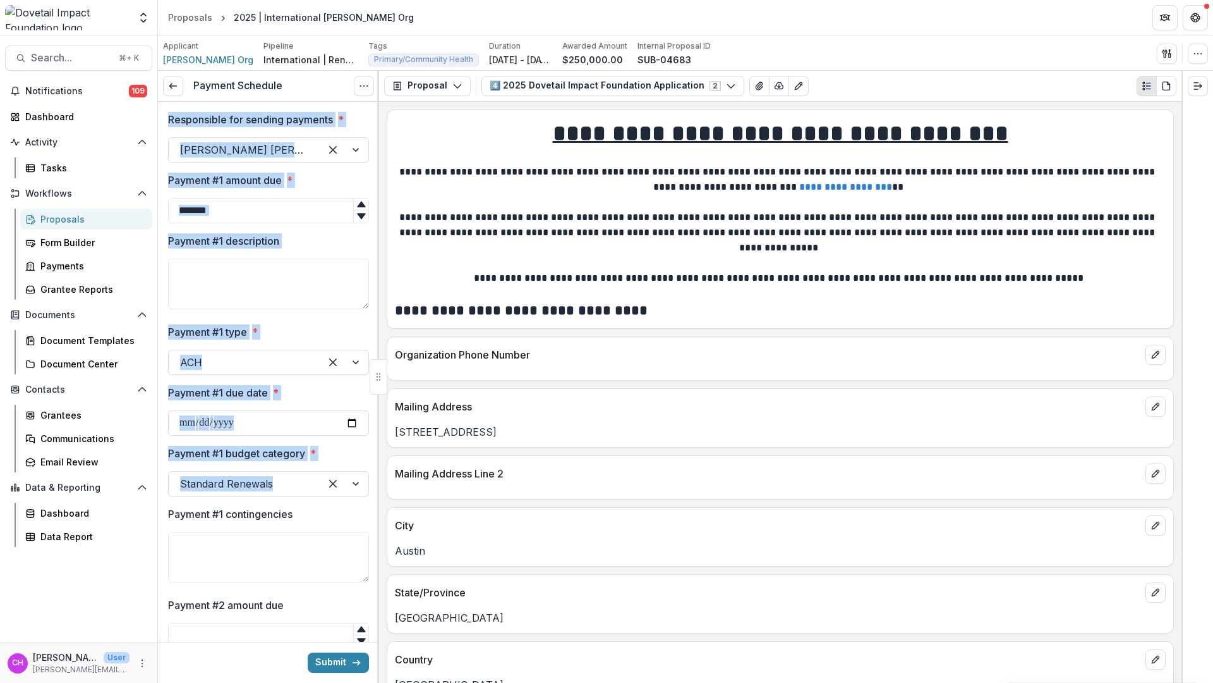
drag, startPoint x: 167, startPoint y: 121, endPoint x: 318, endPoint y: 490, distance: 399.2
click at [317, 452] on label "Payment #1 budget category *" at bounding box center [264, 453] width 193 height 15
click at [183, 476] on input "Payment #1 budget category *" at bounding box center [181, 483] width 3 height 15
drag, startPoint x: 275, startPoint y: 391, endPoint x: 174, endPoint y: 110, distance: 298.7
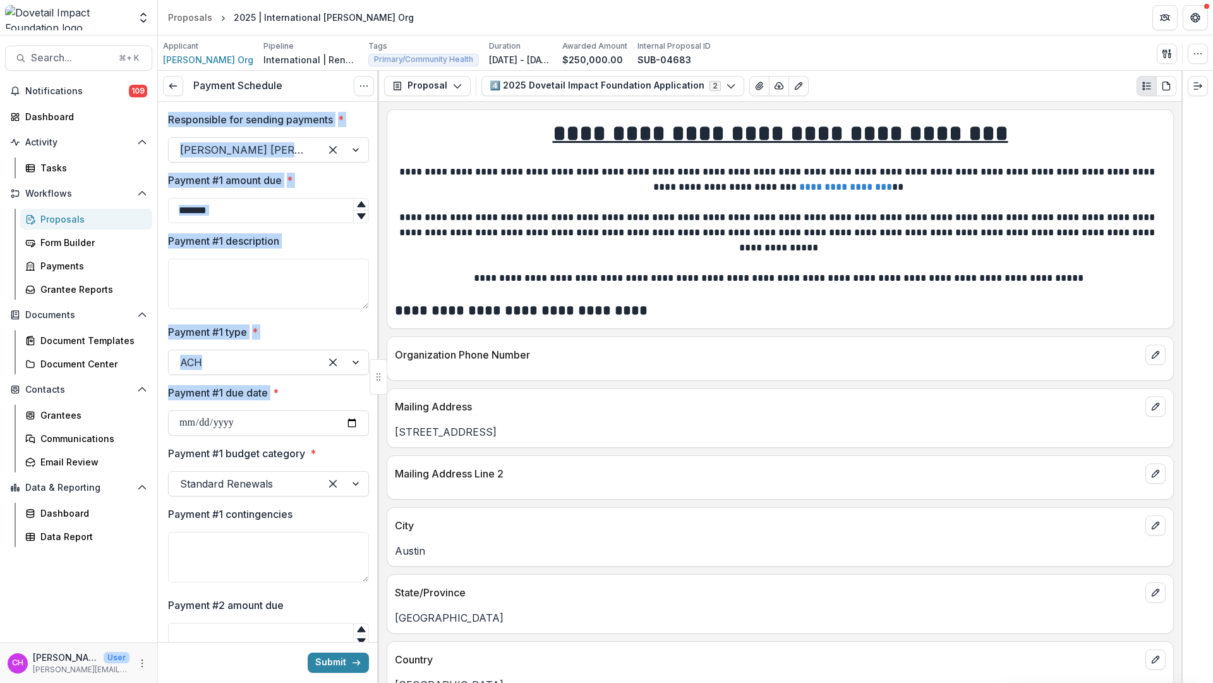
copy div "Responsible for sending payments * Courtney Eker Hardy Payment #1 amount due * …"
click at [356, 660] on icon "submit" at bounding box center [356, 662] width 10 height 10
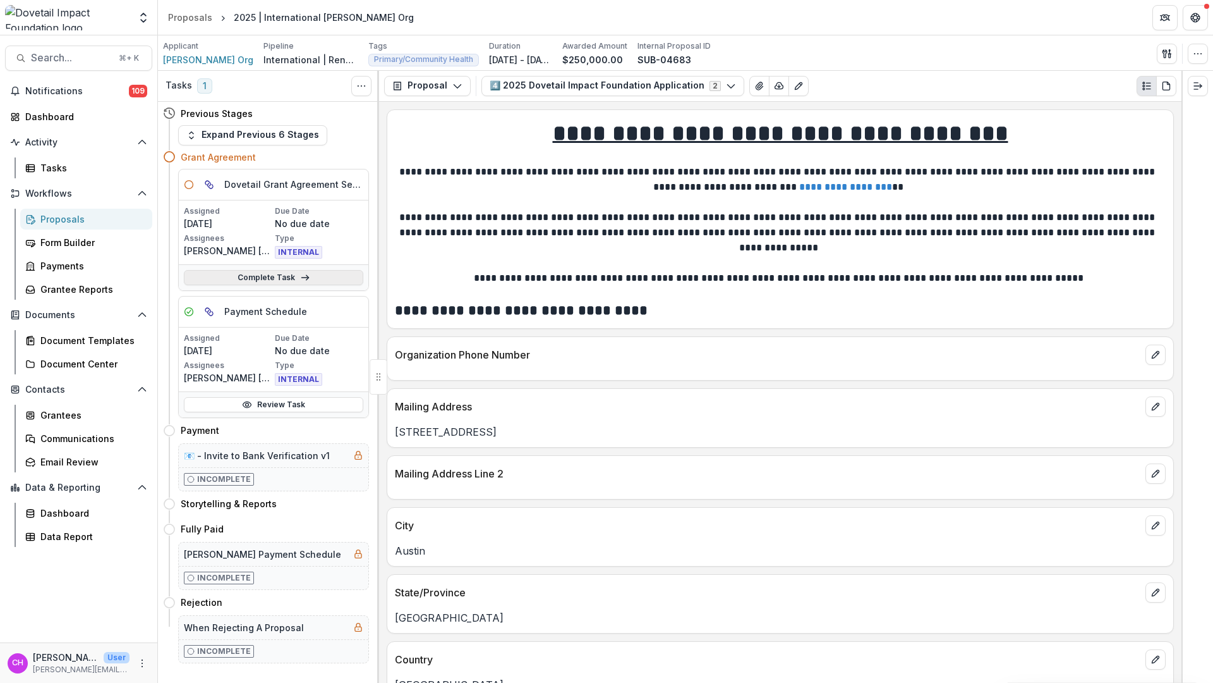
click at [310, 277] on link "Complete Task" at bounding box center [273, 277] width 179 height 15
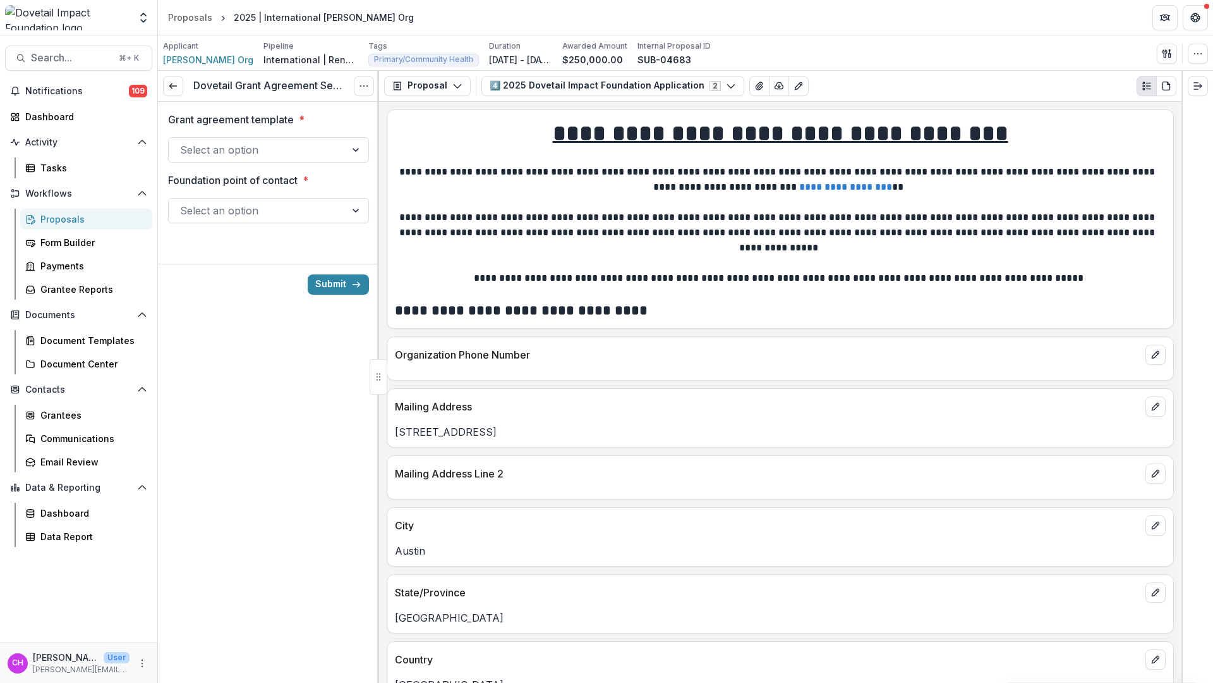
click at [296, 156] on div at bounding box center [257, 150] width 154 height 18
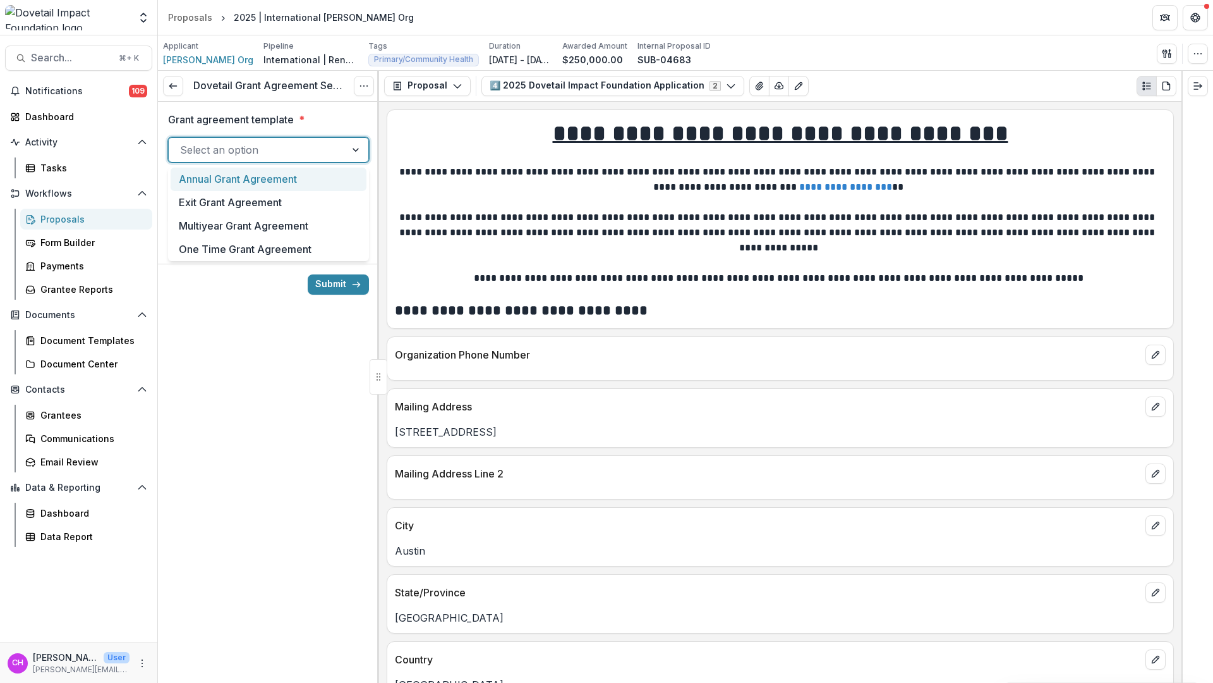
click at [299, 178] on div "Annual Grant Agreement" at bounding box center [269, 178] width 196 height 23
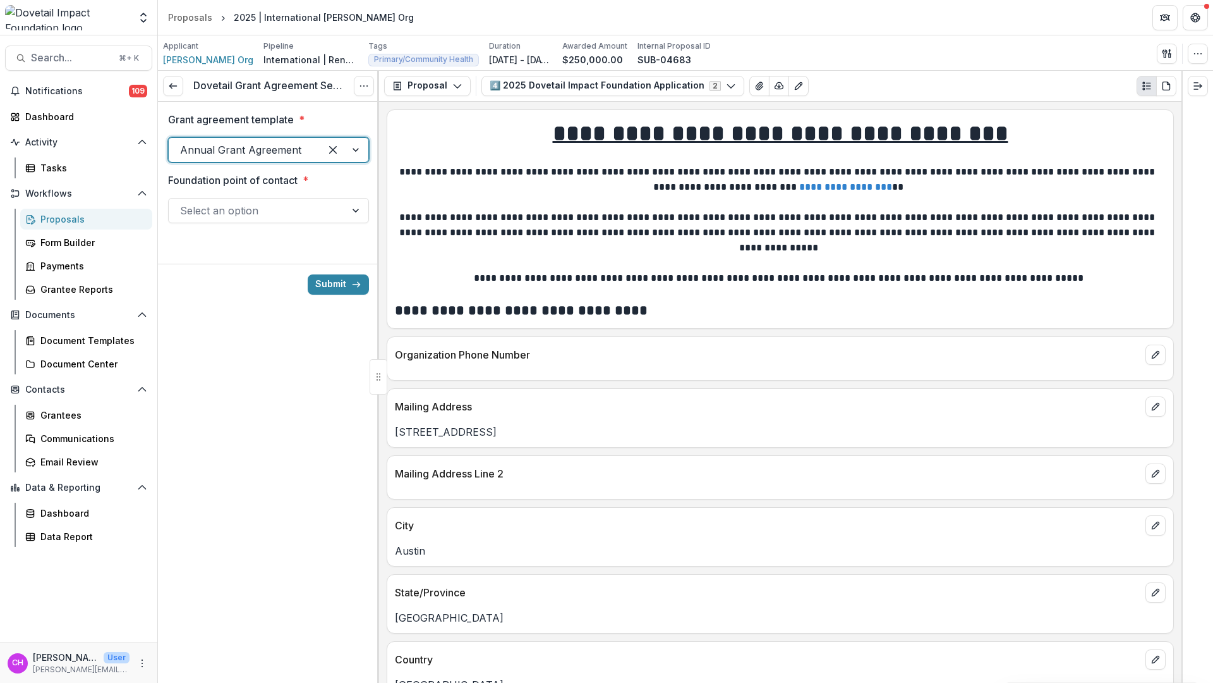
click at [305, 203] on div at bounding box center [257, 211] width 154 height 18
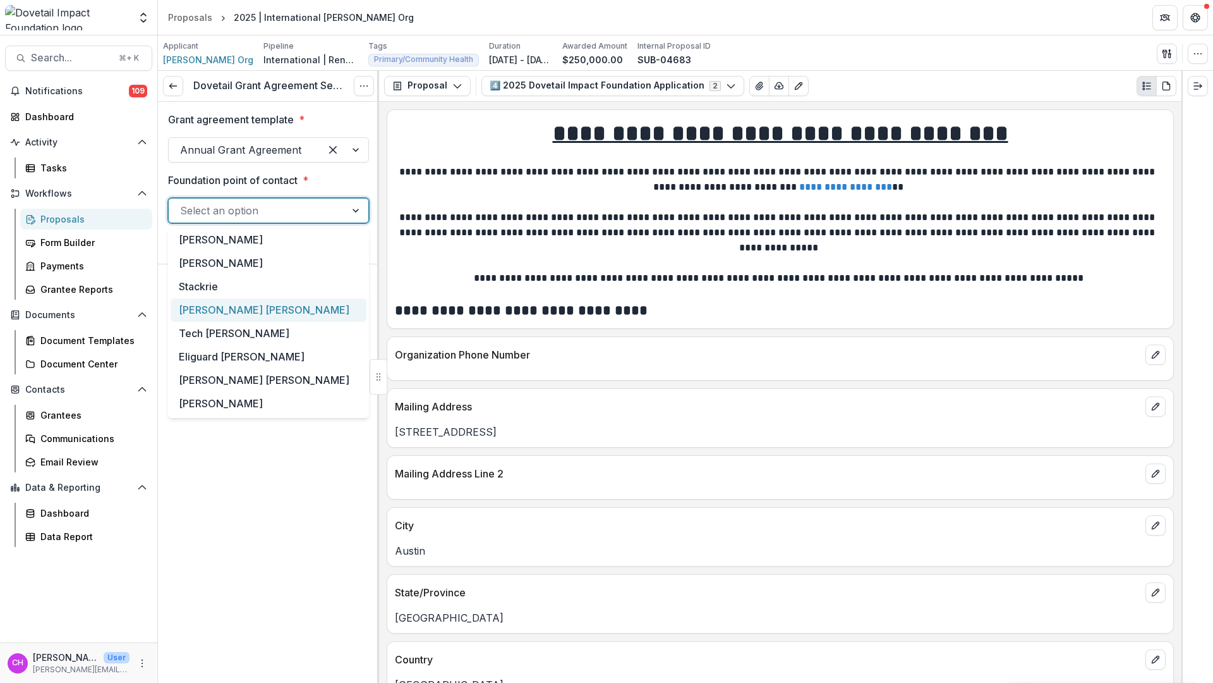
click at [300, 308] on div "Courtney Eker Hardy" at bounding box center [269, 309] width 196 height 23
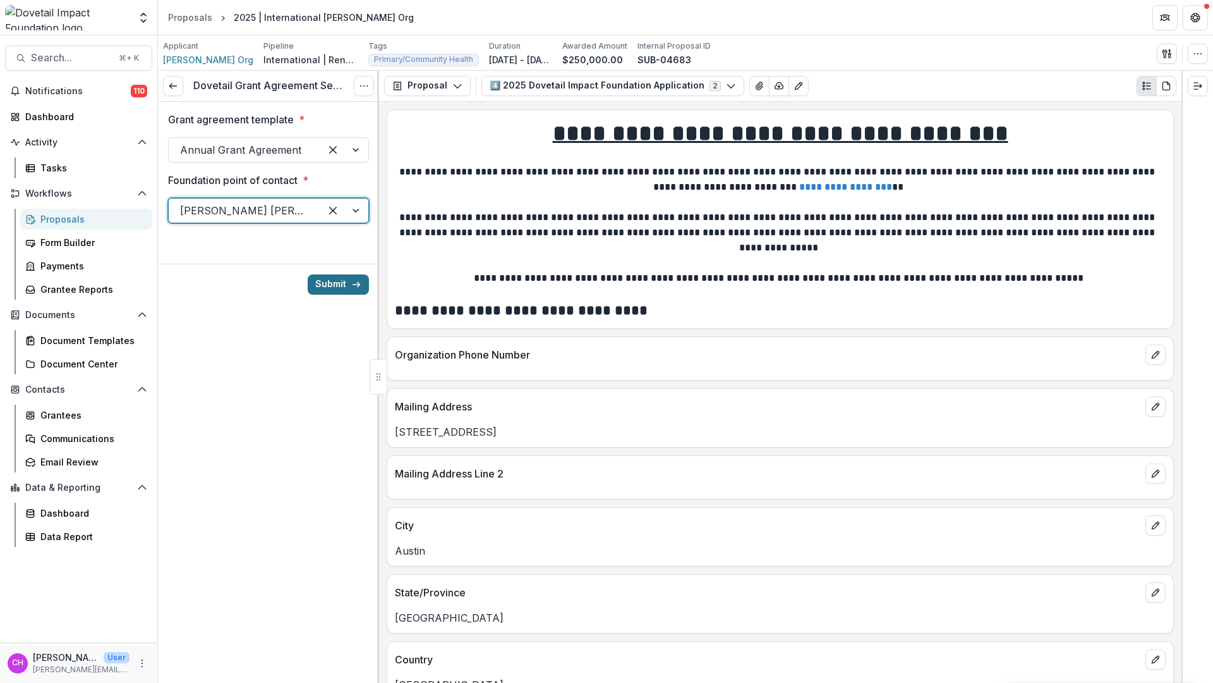
click at [344, 283] on button "Submit" at bounding box center [338, 284] width 61 height 20
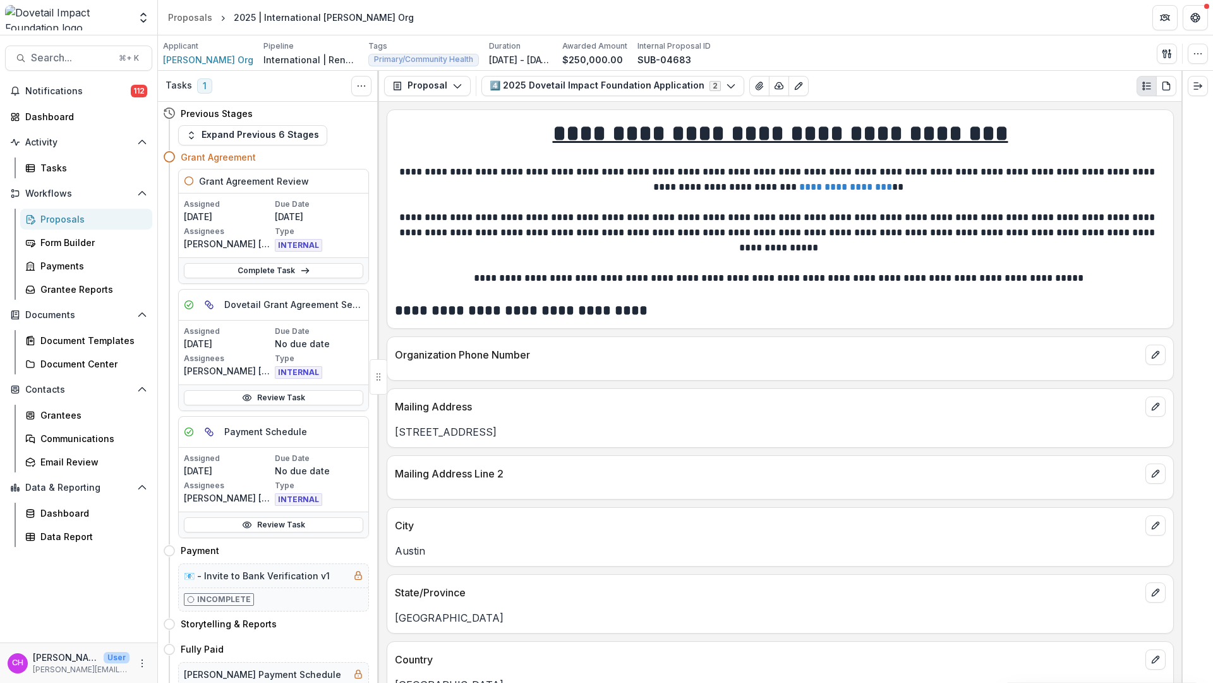
click at [319, 260] on div "Complete Task" at bounding box center [274, 270] width 190 height 26
click at [319, 267] on link "Complete Task" at bounding box center [273, 270] width 179 height 15
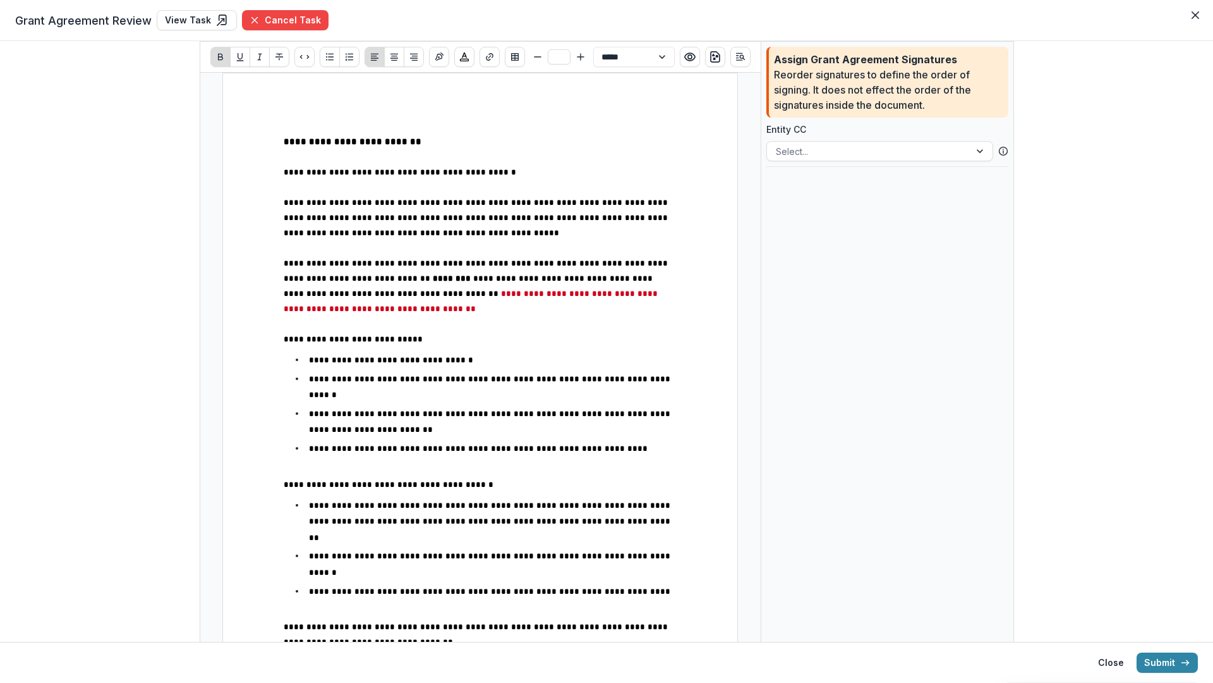
type input "**"
click at [502, 296] on span "**********" at bounding box center [472, 300] width 377 height 23
click at [573, 283] on span "**********" at bounding box center [477, 278] width 387 height 39
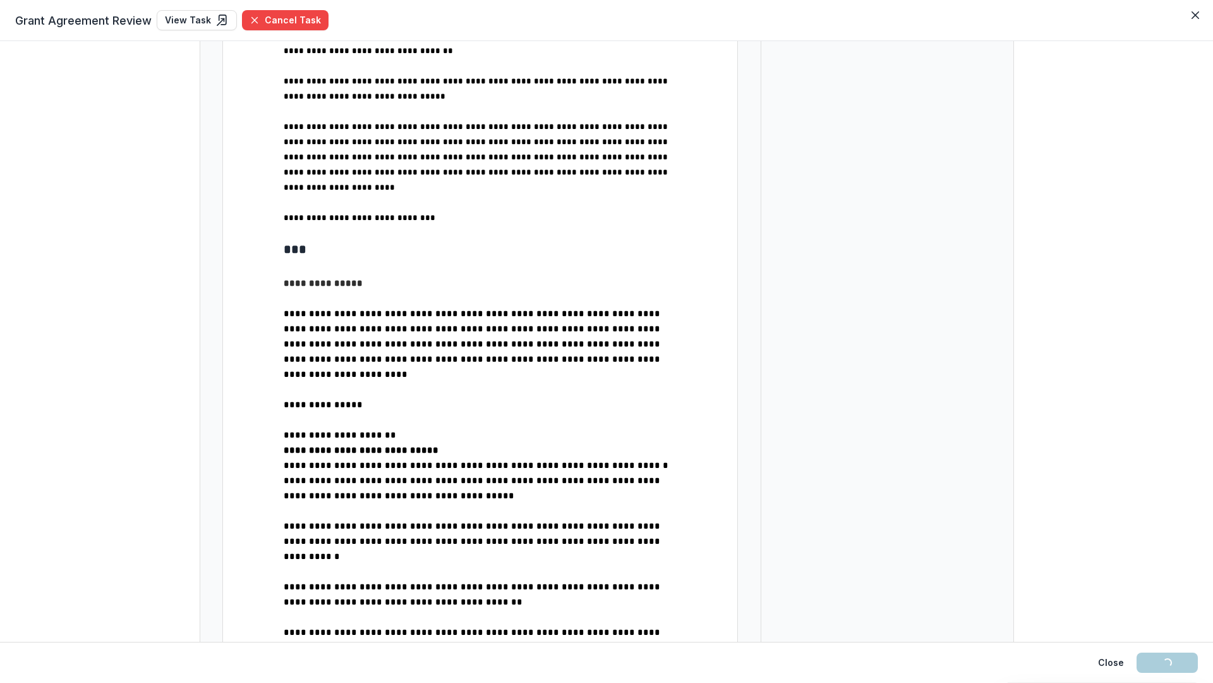
scroll to position [592, 0]
click at [1146, 658] on button "Submit" at bounding box center [1167, 662] width 61 height 20
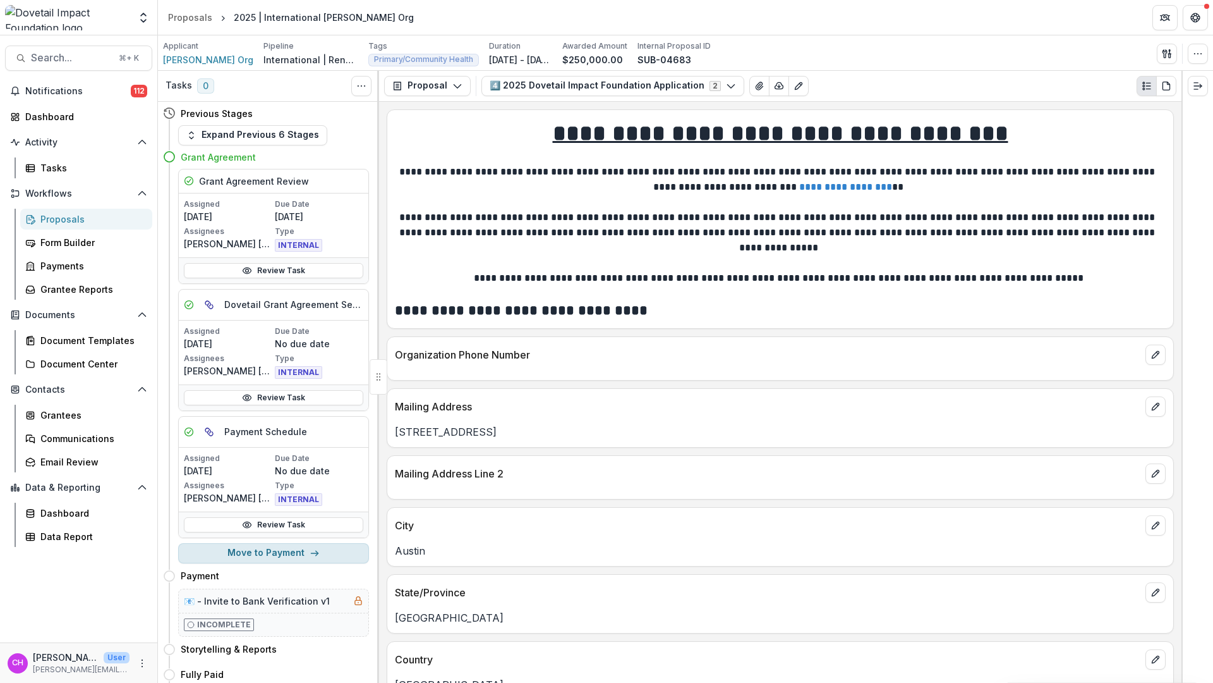
click at [296, 561] on button "Move to Payment" at bounding box center [273, 553] width 191 height 20
select select "*******"
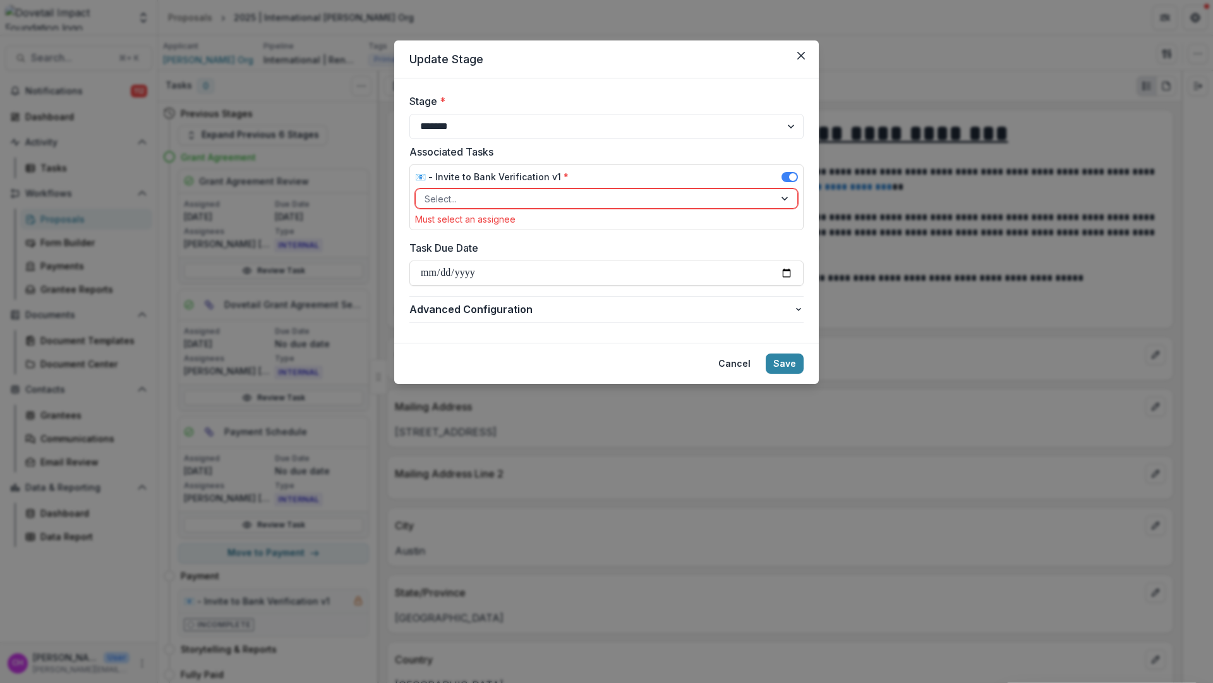
click at [587, 204] on div at bounding box center [595, 199] width 341 height 16
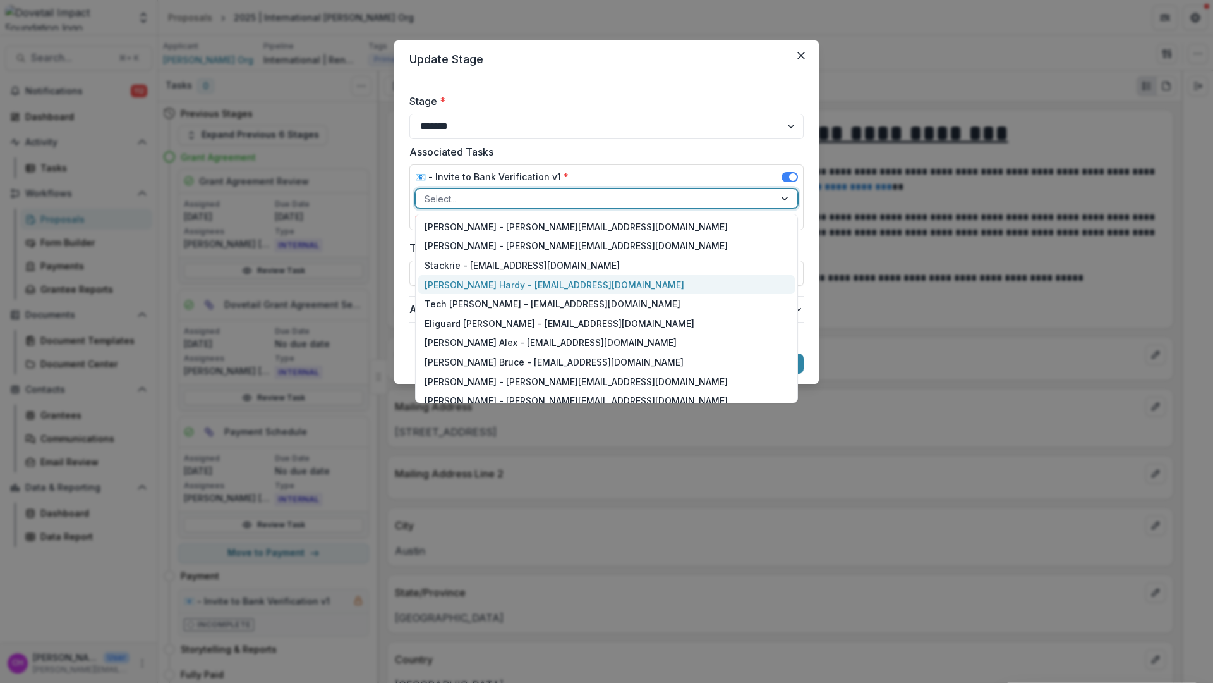
click at [657, 280] on div "Courtney Eker Hardy - courtney@dovetailimpact.org" at bounding box center [606, 285] width 377 height 20
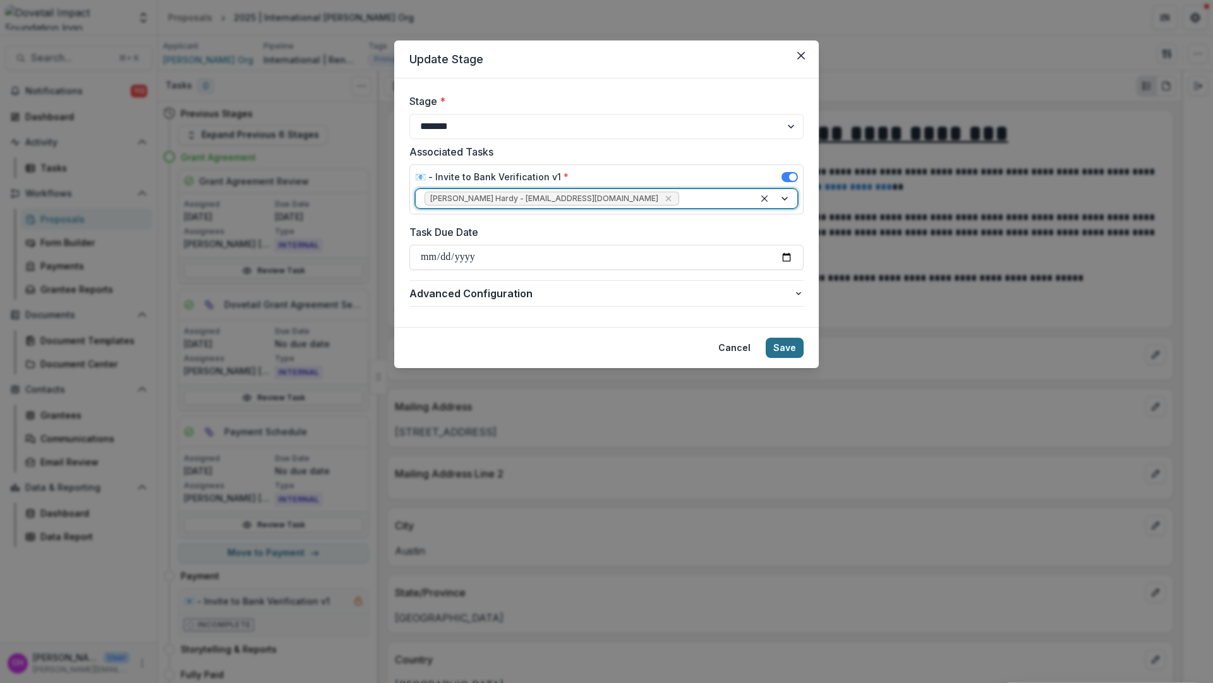
click at [781, 351] on button "Save" at bounding box center [785, 348] width 38 height 20
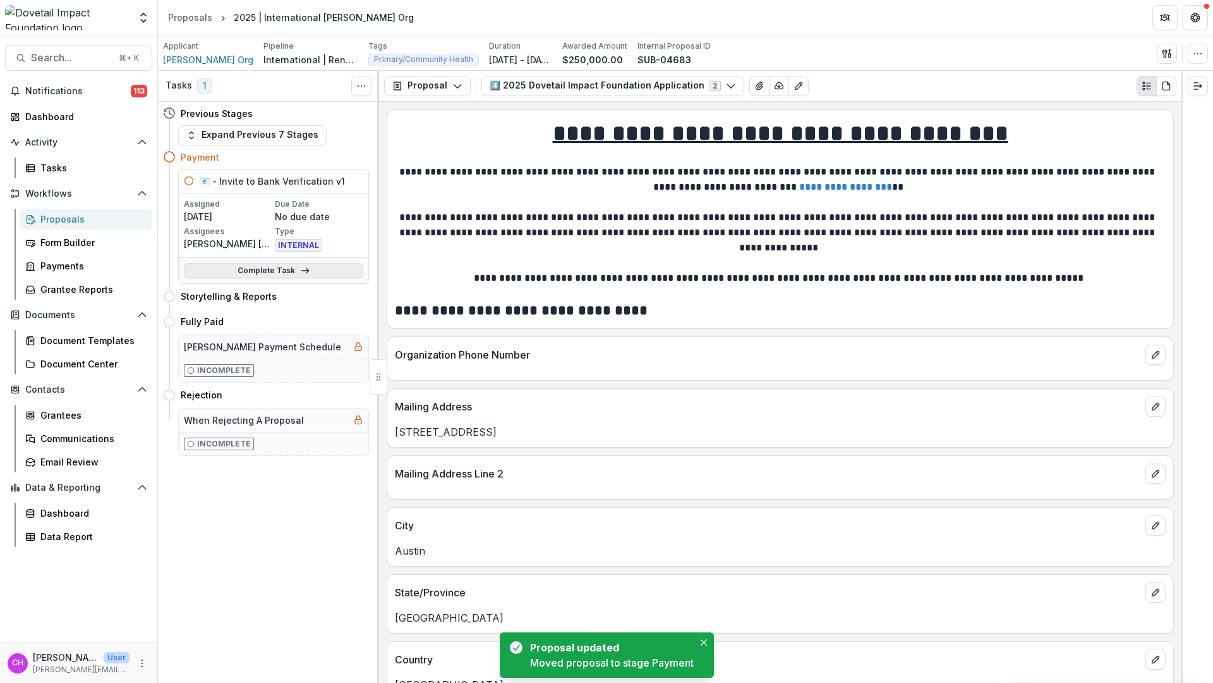
click at [312, 279] on div "Complete Task" at bounding box center [274, 270] width 190 height 26
click at [311, 276] on link "Complete Task" at bounding box center [273, 270] width 179 height 15
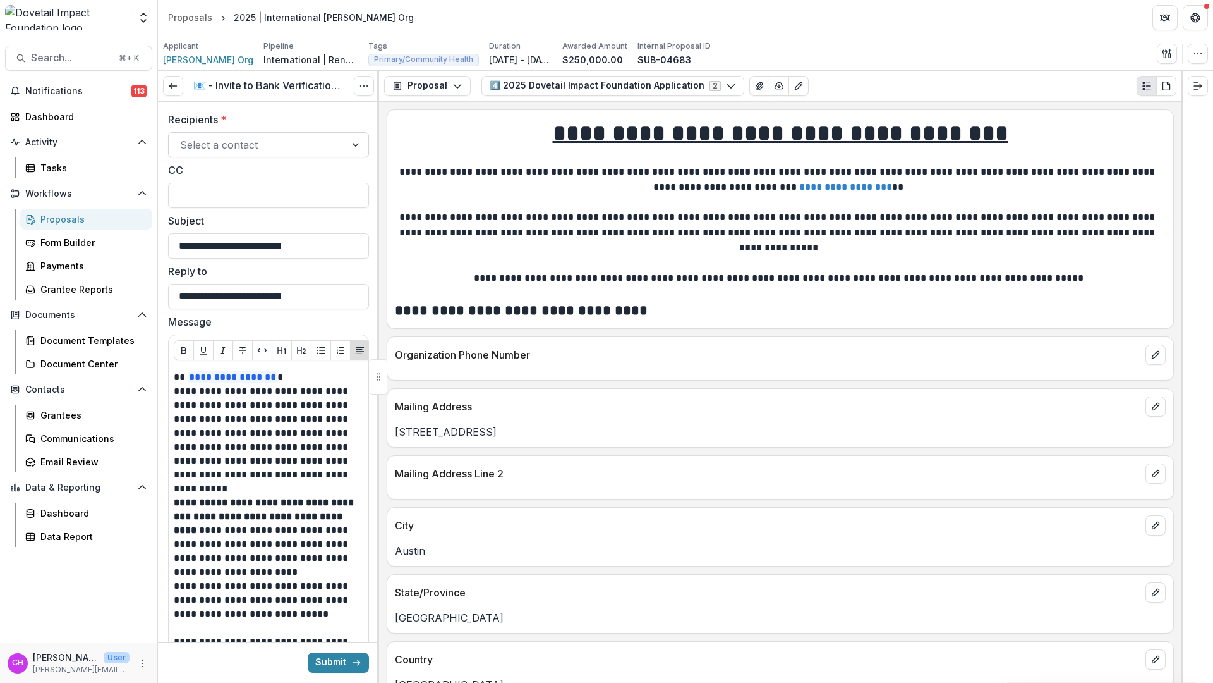
click at [274, 150] on div at bounding box center [257, 145] width 154 height 18
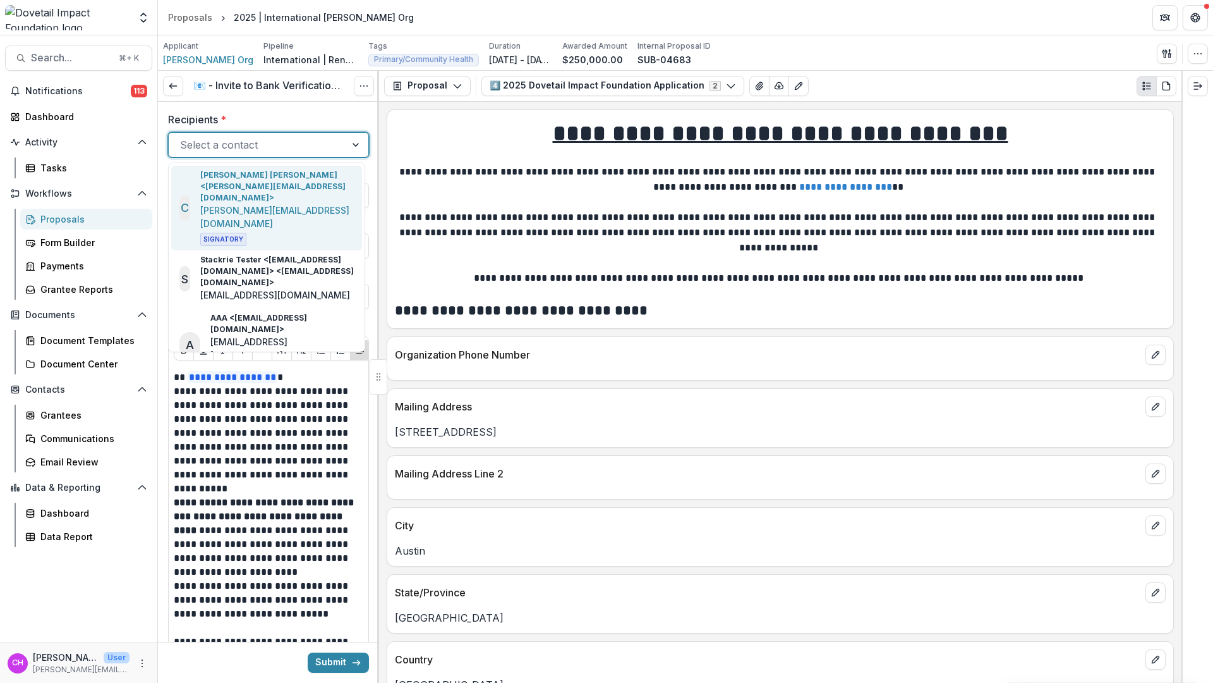
click at [293, 186] on p "Courtney Eker Hardy <courtney@dovetailimpact.org>" at bounding box center [277, 186] width 154 height 34
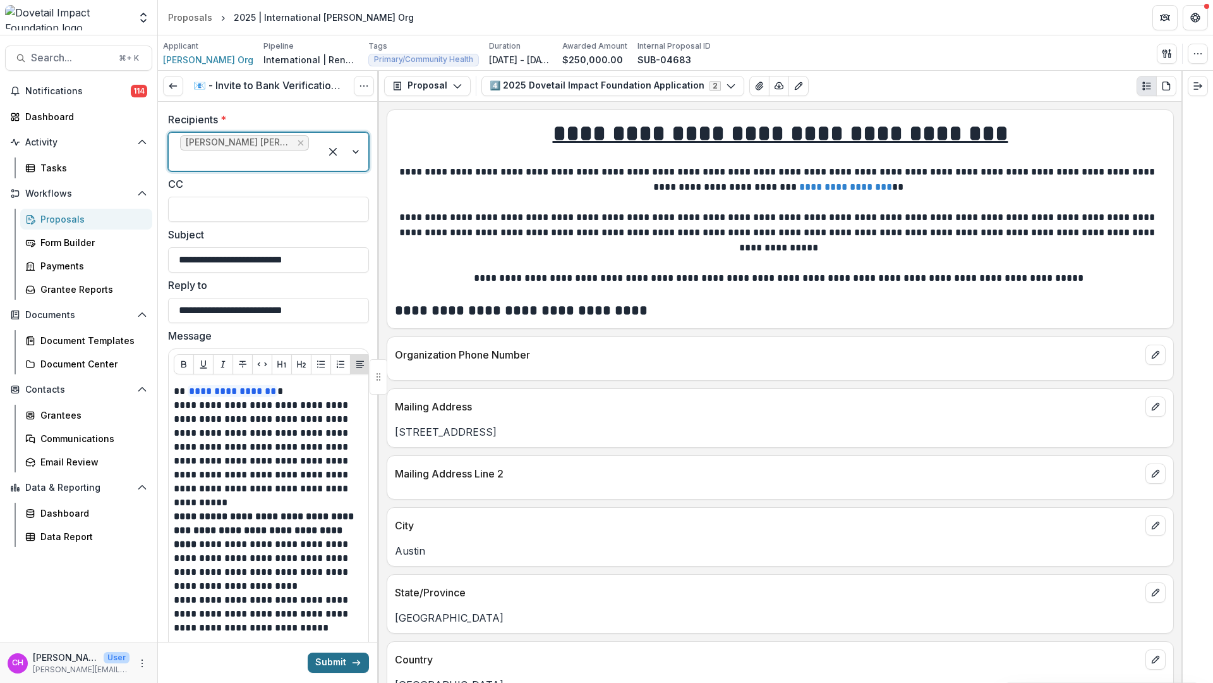
click at [340, 664] on button "Submit" at bounding box center [338, 662] width 61 height 20
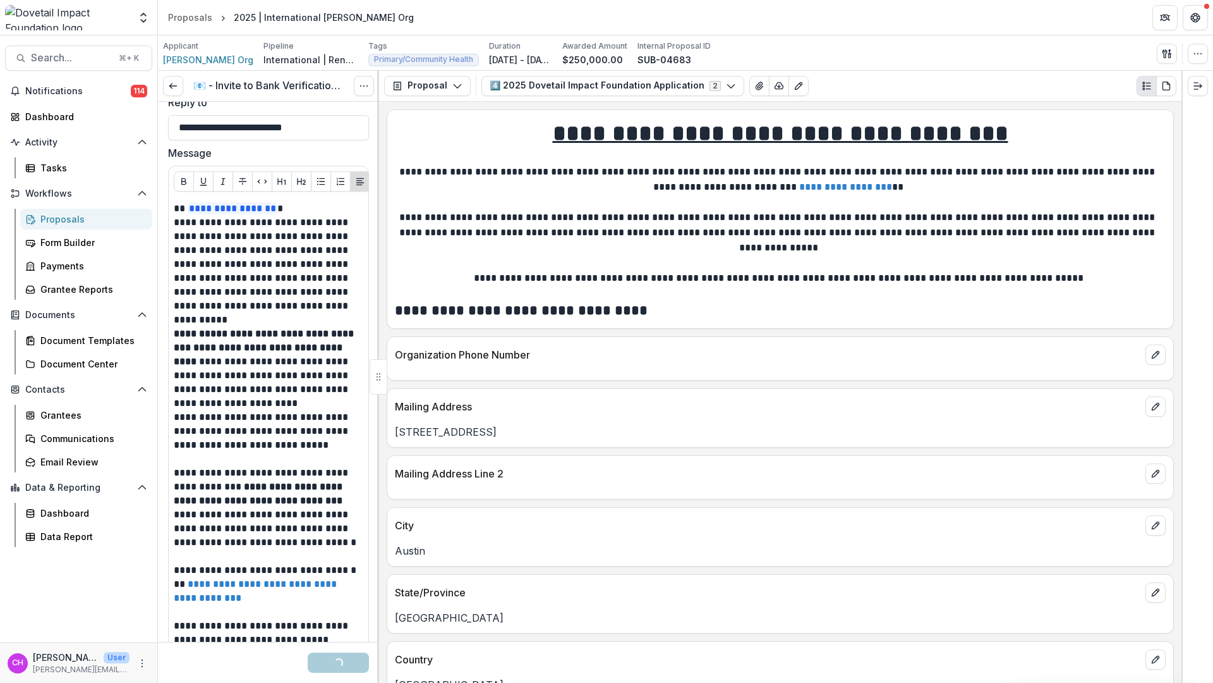
scroll to position [252, 0]
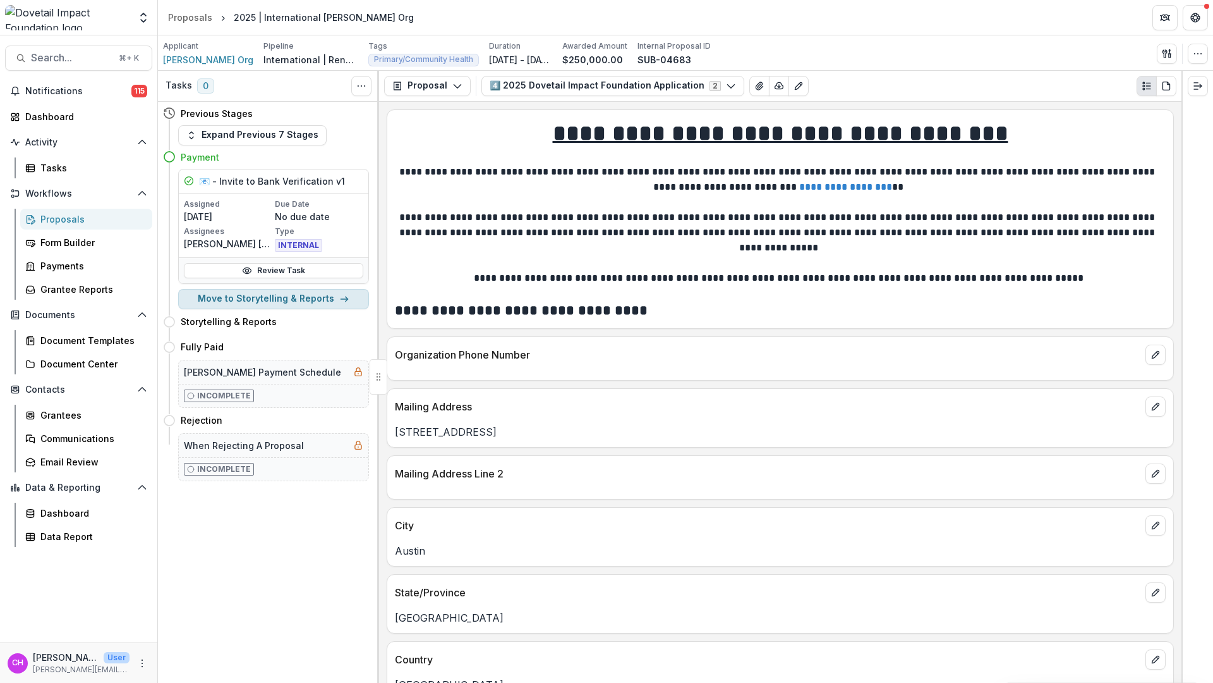
click at [287, 298] on button "Move to Storytelling & Reports" at bounding box center [273, 299] width 191 height 20
select select "**********"
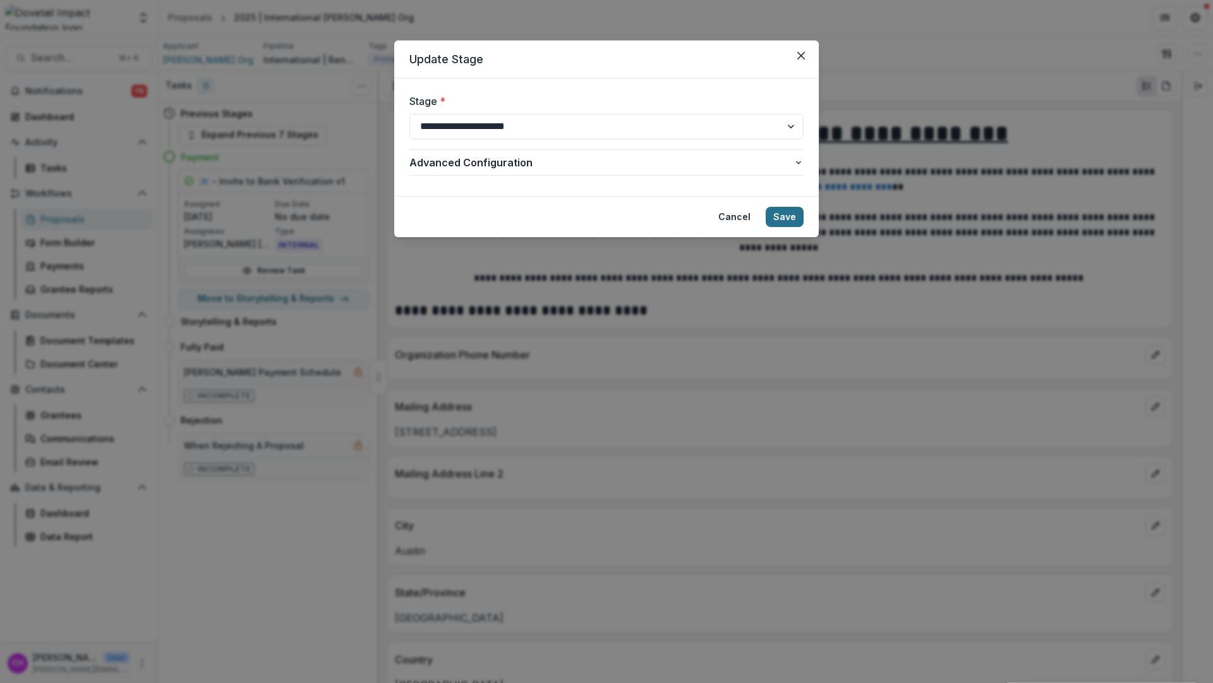
click at [794, 222] on button "Save" at bounding box center [785, 217] width 38 height 20
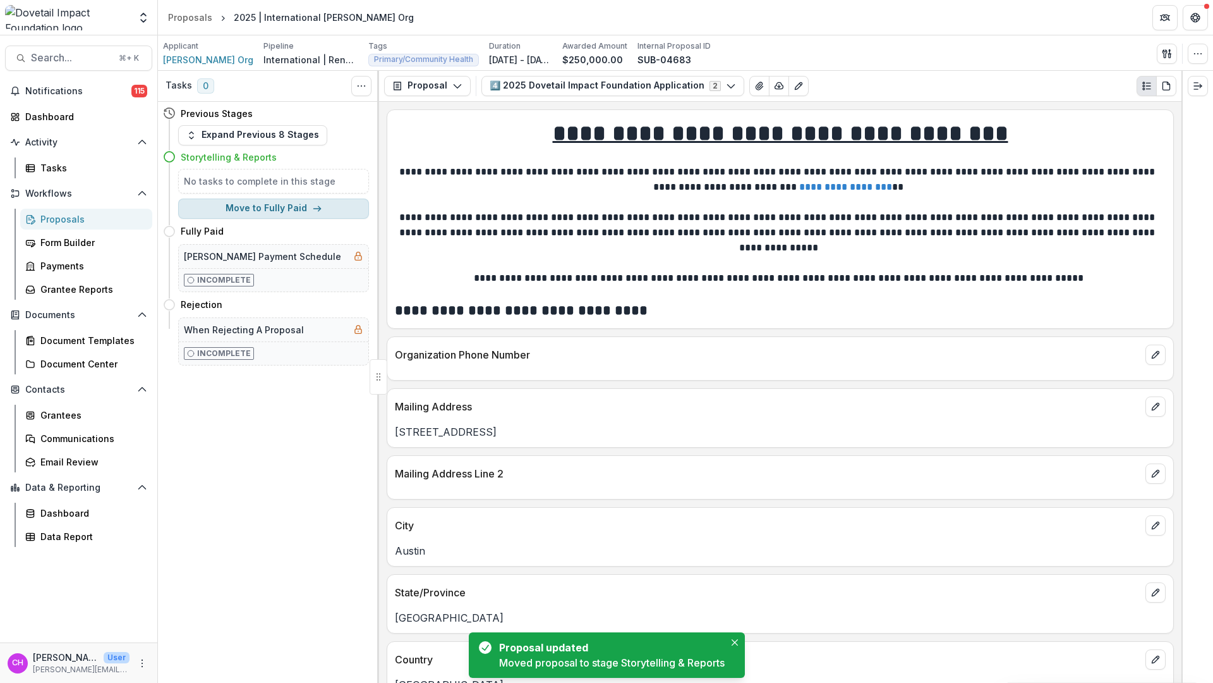
click at [283, 208] on button "Move to Fully Paid" at bounding box center [273, 208] width 191 height 20
select select "**********"
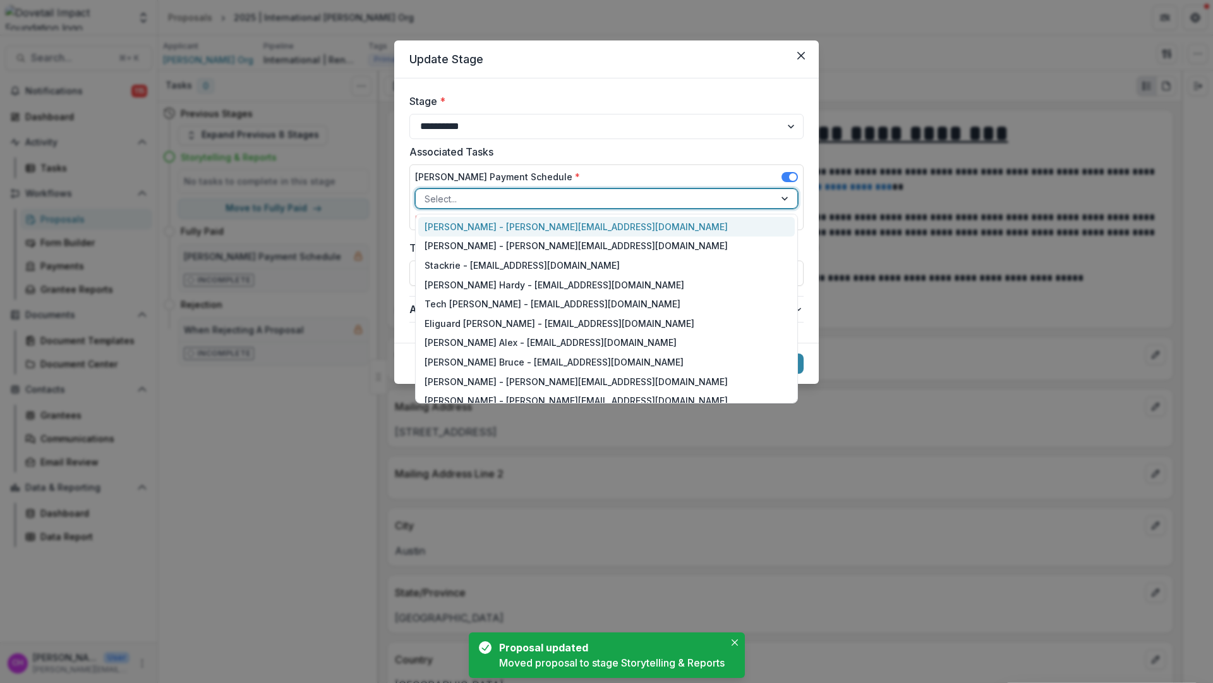
click at [546, 191] on div at bounding box center [595, 199] width 341 height 16
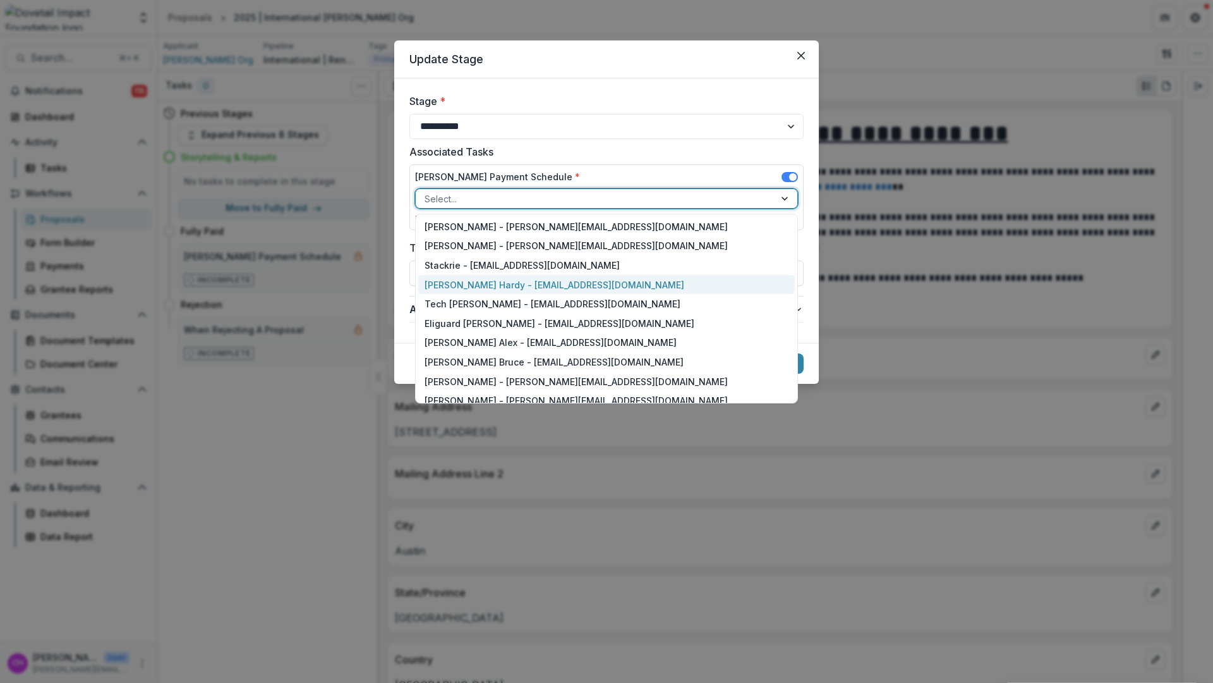
click at [537, 285] on div "Courtney Eker Hardy - courtney@dovetailimpact.org" at bounding box center [606, 285] width 377 height 20
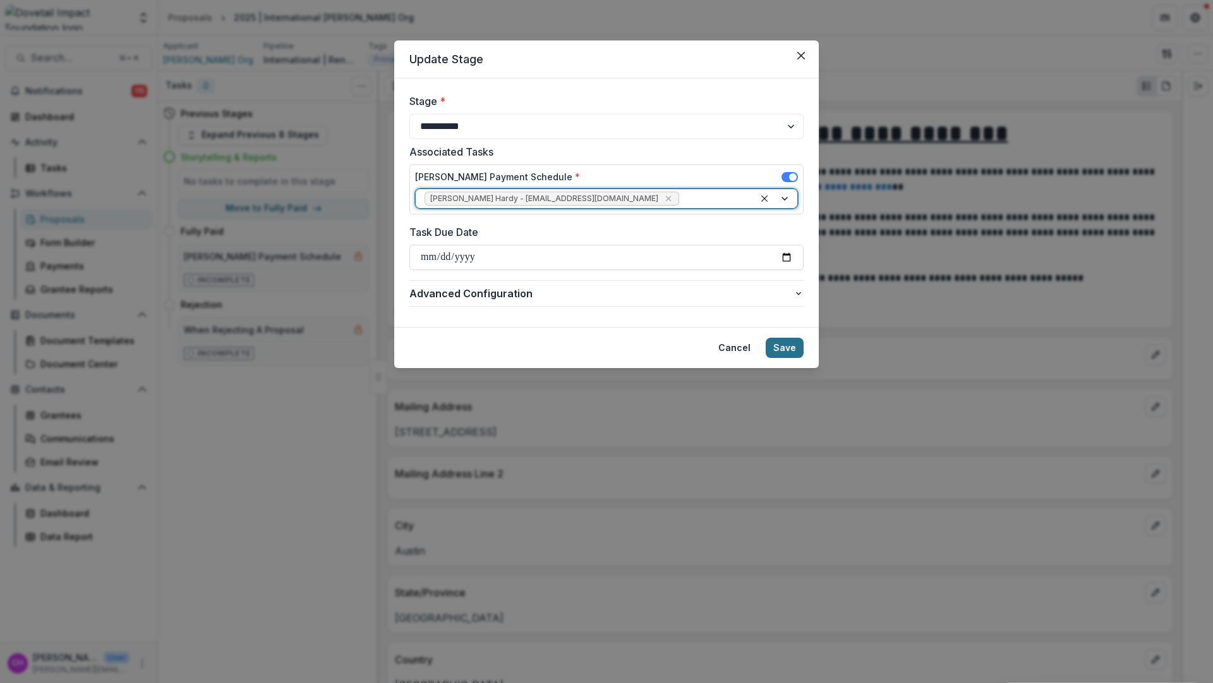
click at [780, 351] on button "Save" at bounding box center [785, 348] width 38 height 20
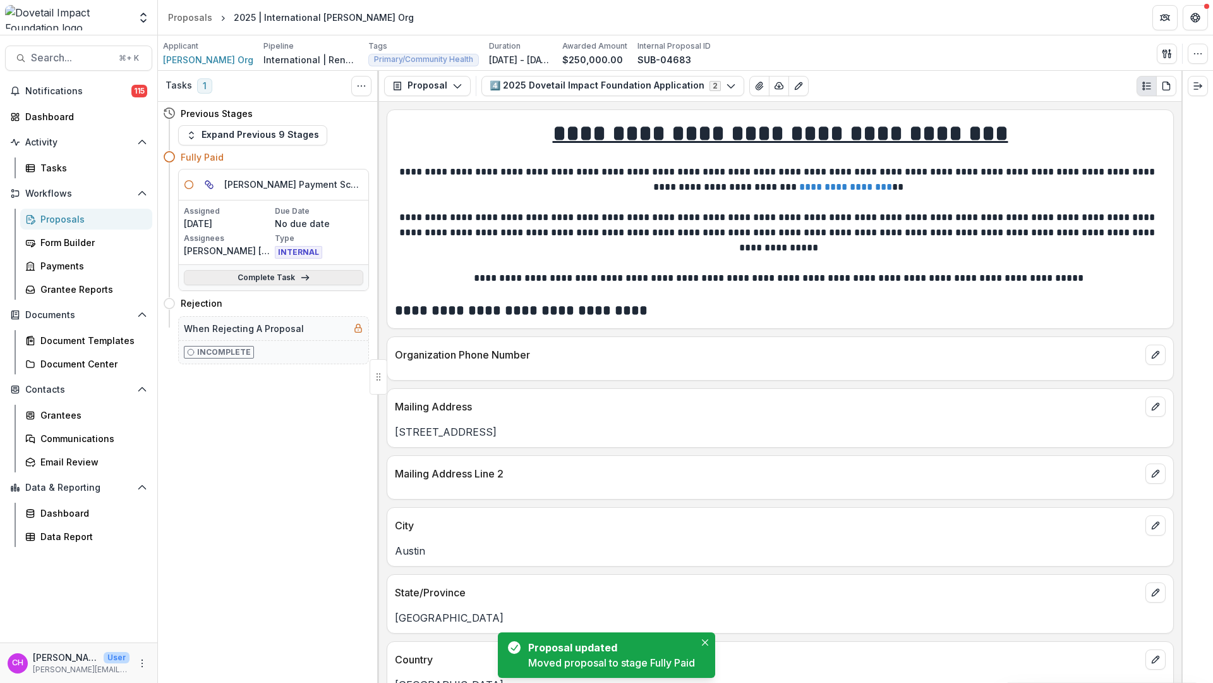
click at [335, 276] on link "Complete Task" at bounding box center [273, 277] width 179 height 15
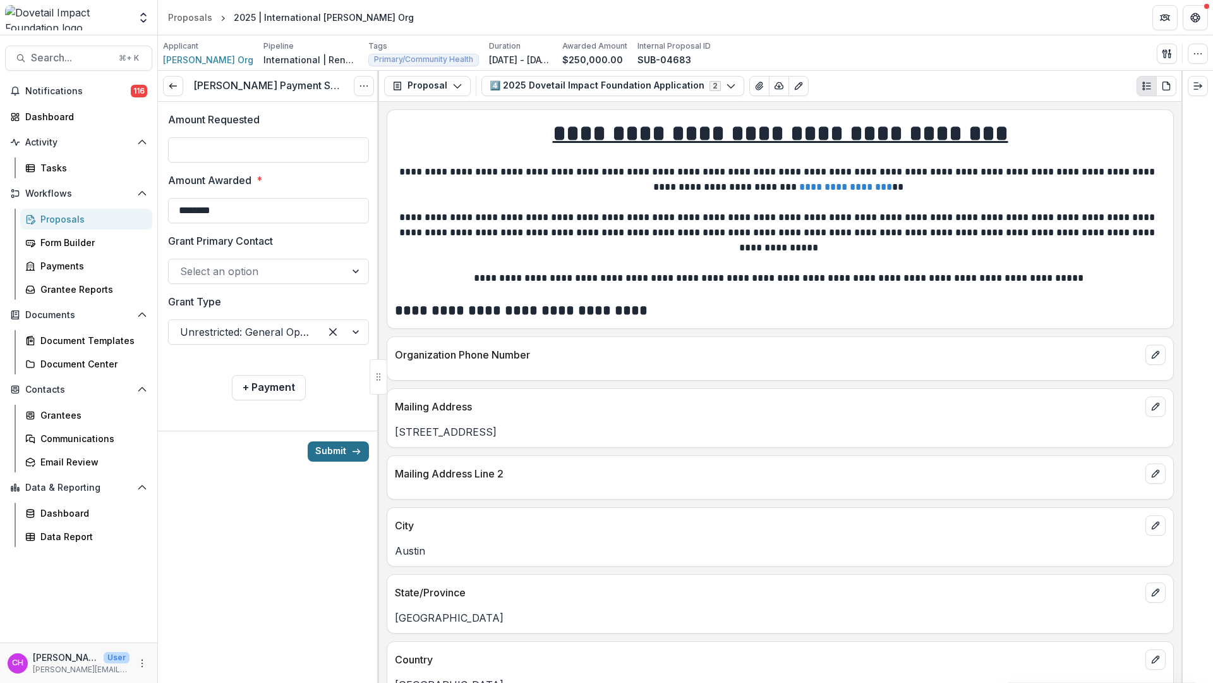
click at [361, 458] on button "Submit" at bounding box center [338, 451] width 61 height 20
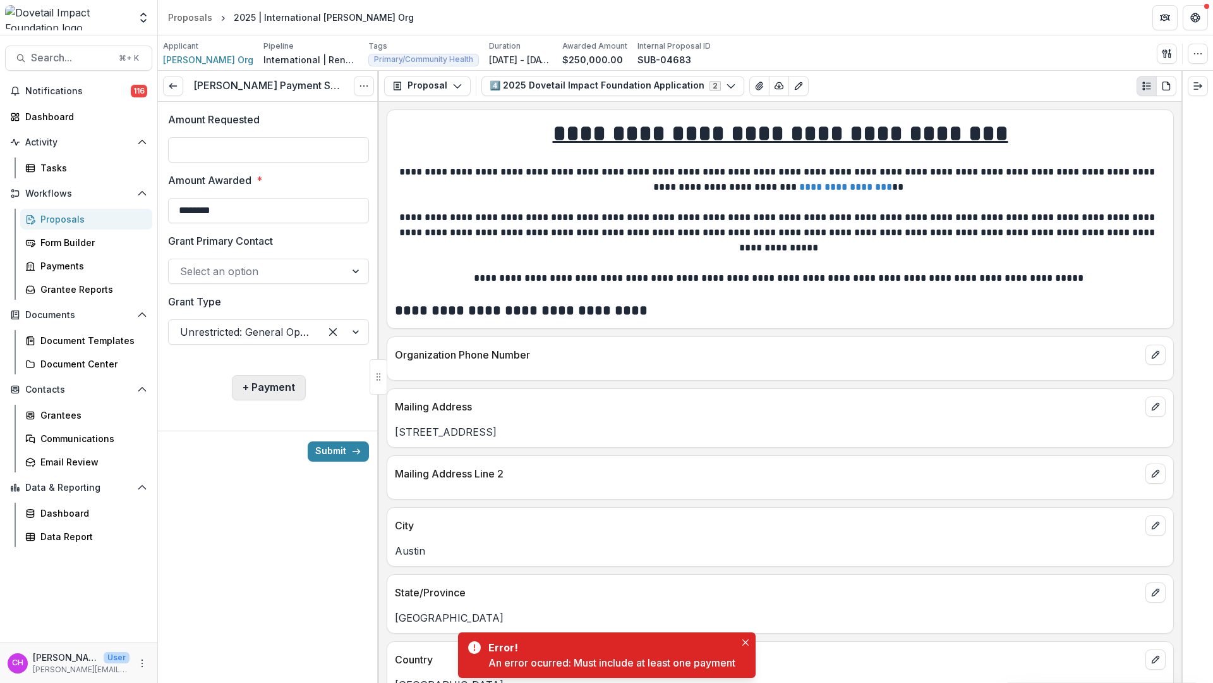
click at [287, 391] on button "+ Payment" at bounding box center [269, 387] width 74 height 25
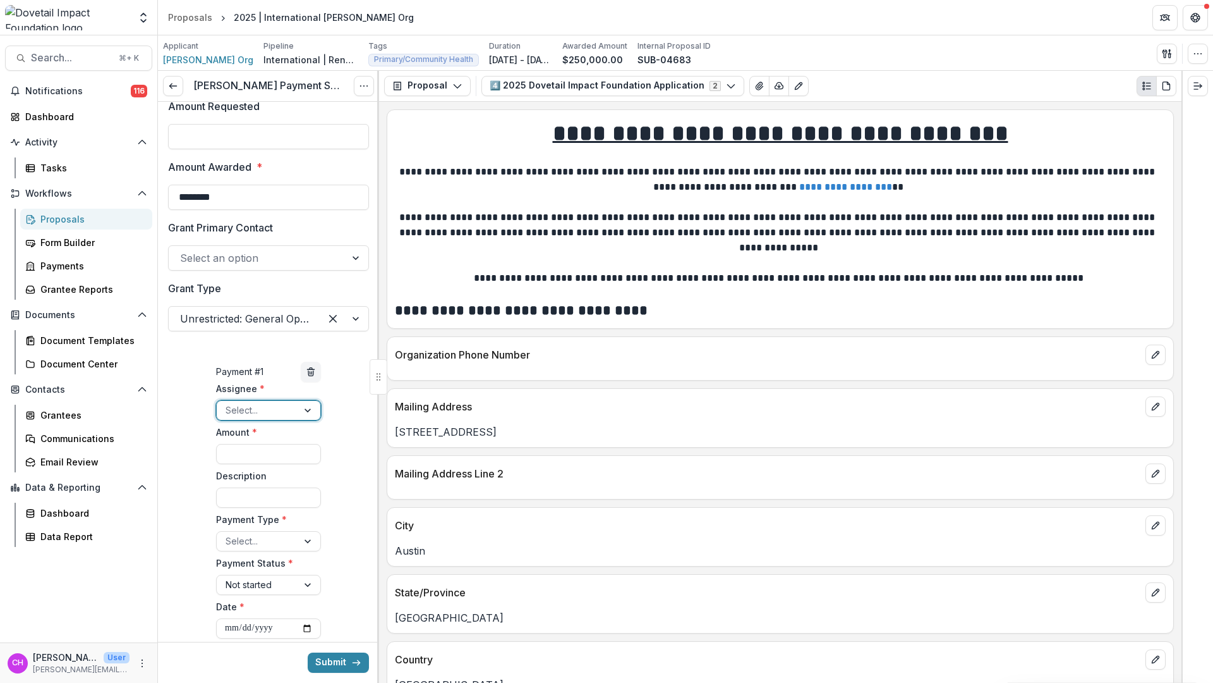
scroll to position [4, 0]
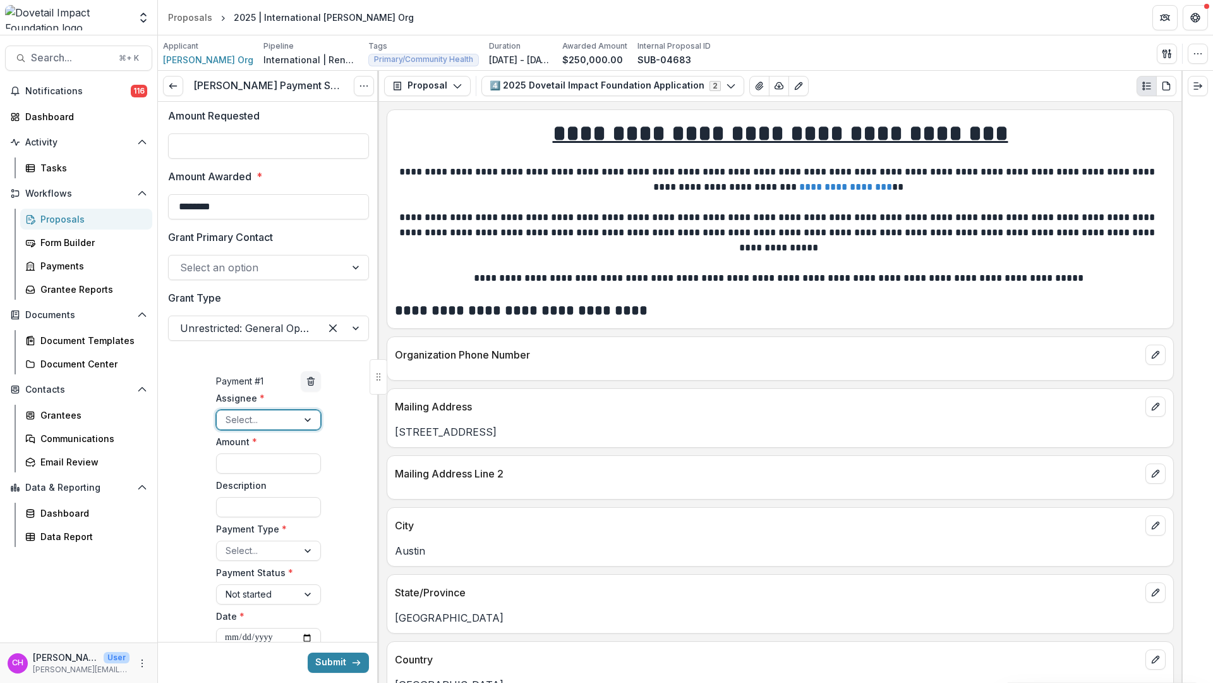
click at [289, 425] on div at bounding box center [257, 419] width 63 height 16
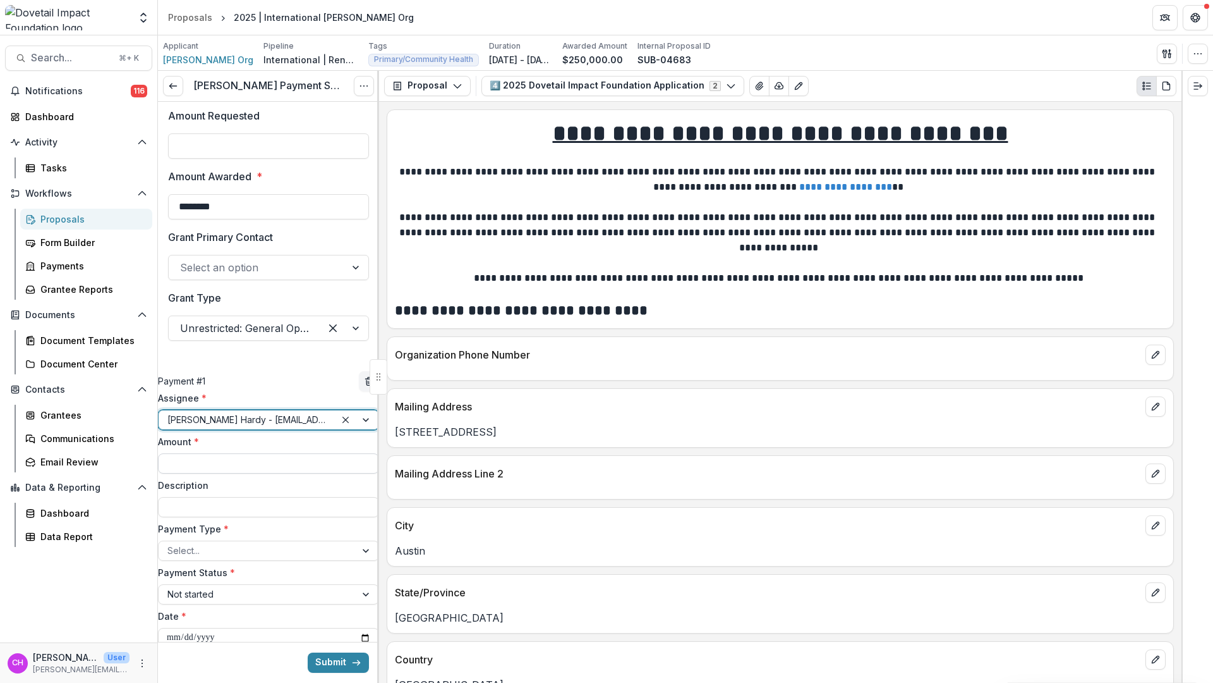
click at [273, 473] on input "Amount *" at bounding box center [268, 463] width 221 height 20
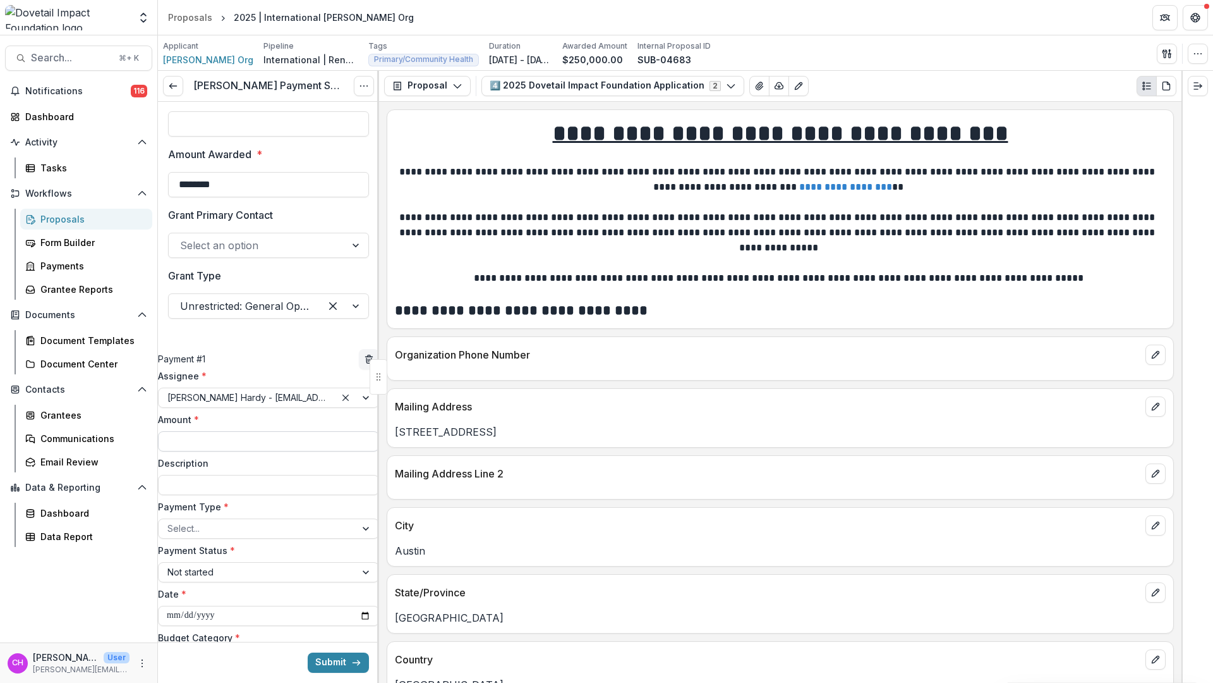
scroll to position [217, 0]
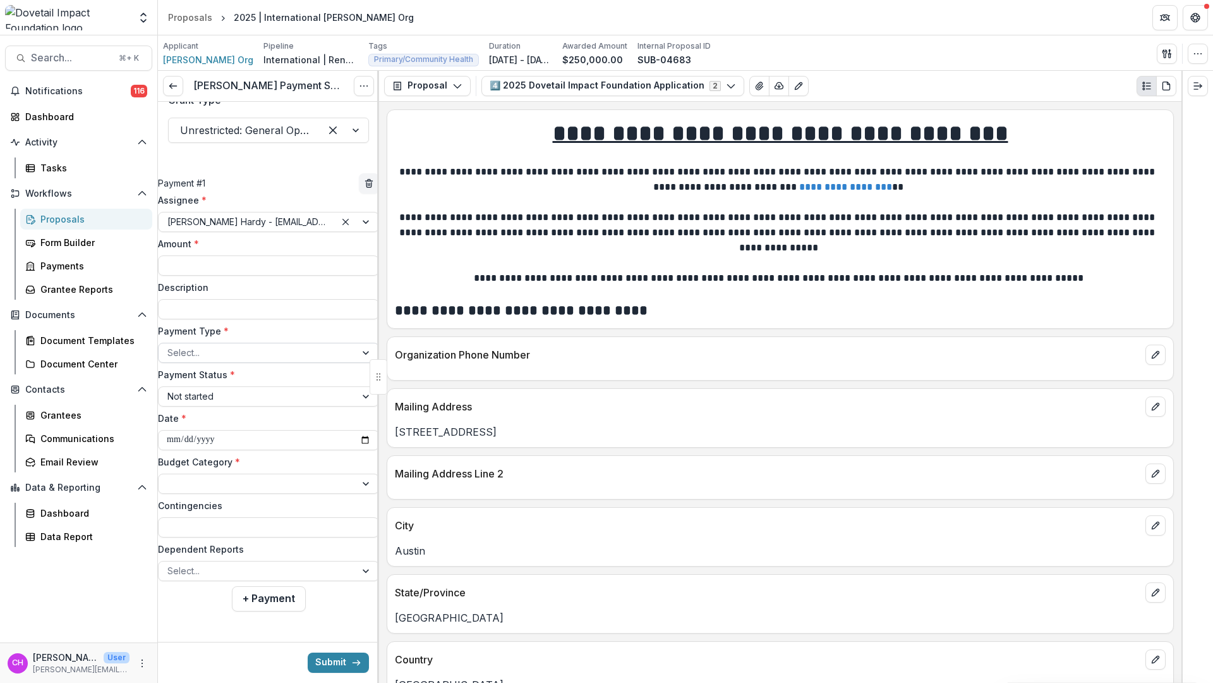
click at [292, 353] on div at bounding box center [256, 352] width 179 height 16
click at [295, 387] on div "Not started" at bounding box center [257, 396] width 197 height 18
click at [282, 378] on div "Payment Status * option Not started, selected. Not started" at bounding box center [268, 387] width 221 height 39
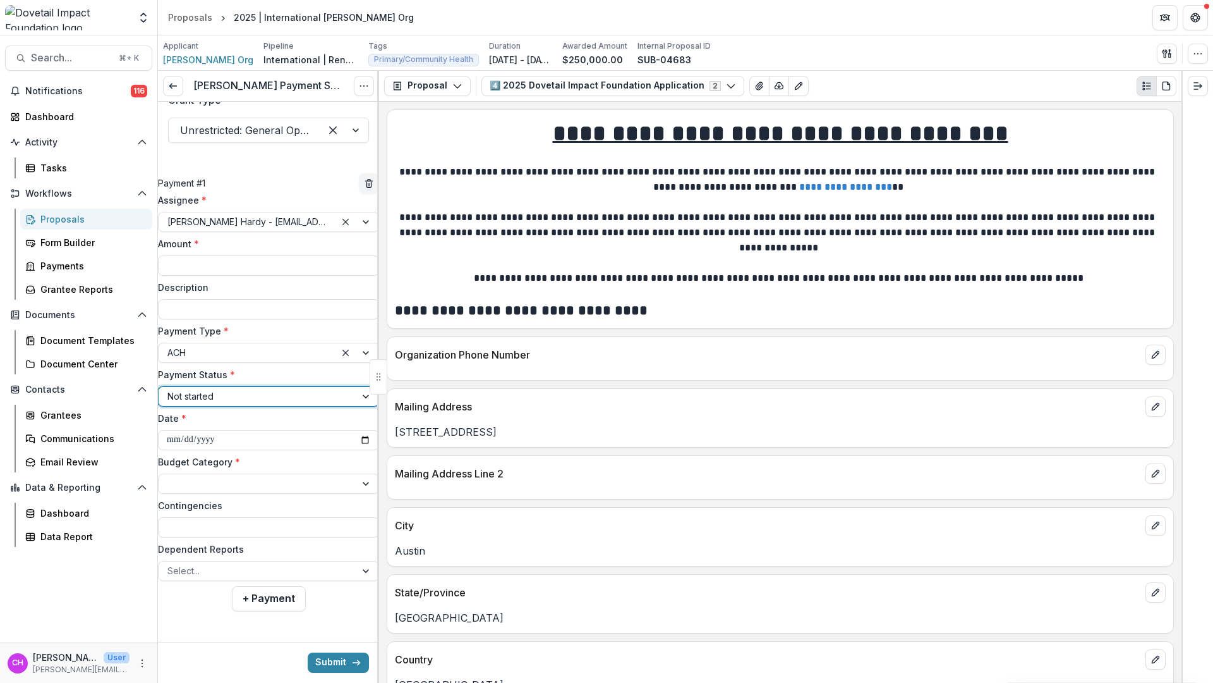
click at [284, 398] on div at bounding box center [256, 396] width 179 height 16
click at [259, 397] on div at bounding box center [256, 396] width 179 height 16
click at [257, 433] on input "**********" at bounding box center [268, 440] width 221 height 20
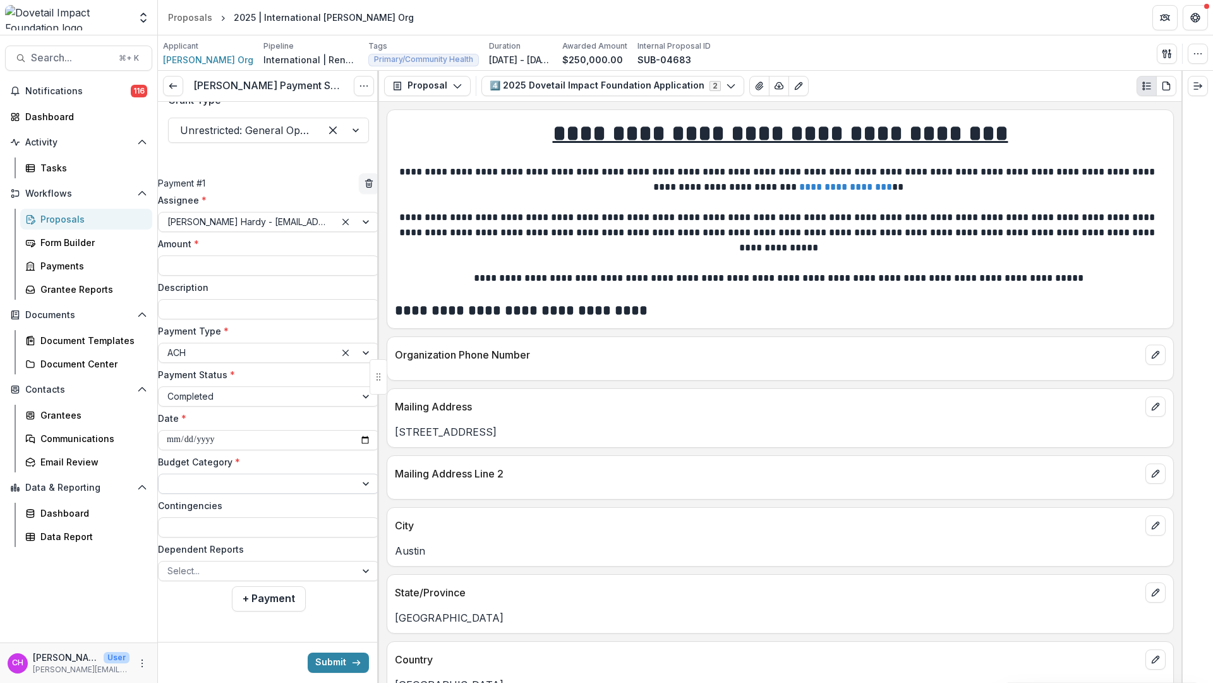
click at [255, 476] on div at bounding box center [256, 483] width 179 height 16
click at [254, 526] on input "Contingencies" at bounding box center [268, 527] width 221 height 20
click at [259, 542] on label "Dependent Reports" at bounding box center [265, 548] width 214 height 13
click at [170, 564] on input "Dependent Reports" at bounding box center [168, 570] width 3 height 13
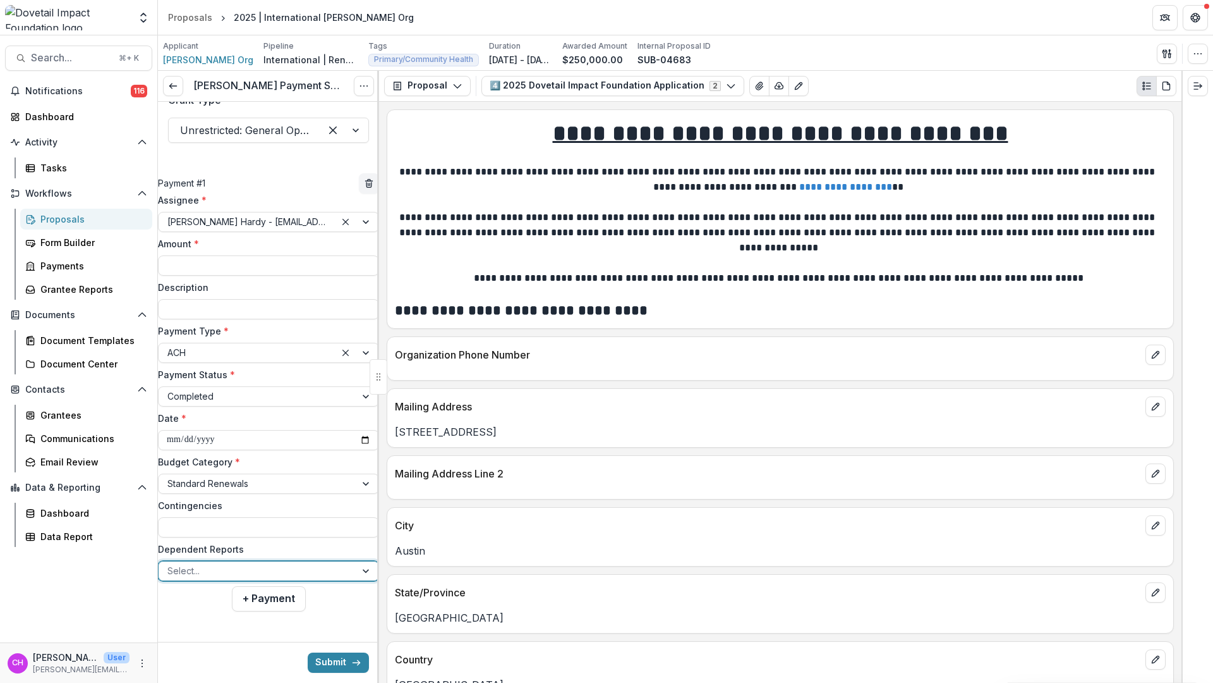
click at [261, 561] on div "Select..." at bounding box center [257, 570] width 197 height 18
click at [259, 542] on label "Dependent Reports" at bounding box center [265, 548] width 214 height 13
click at [170, 564] on input "Dependent Reports" at bounding box center [168, 570] width 3 height 13
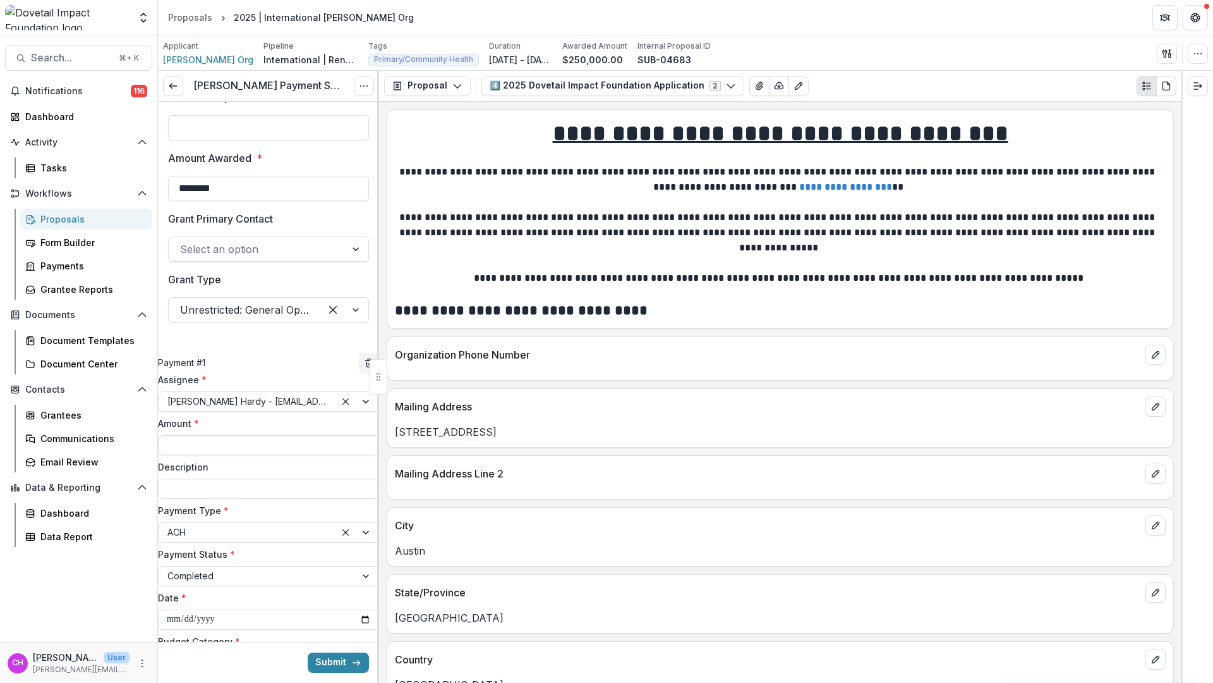
click at [247, 455] on input "Amount *" at bounding box center [268, 445] width 221 height 20
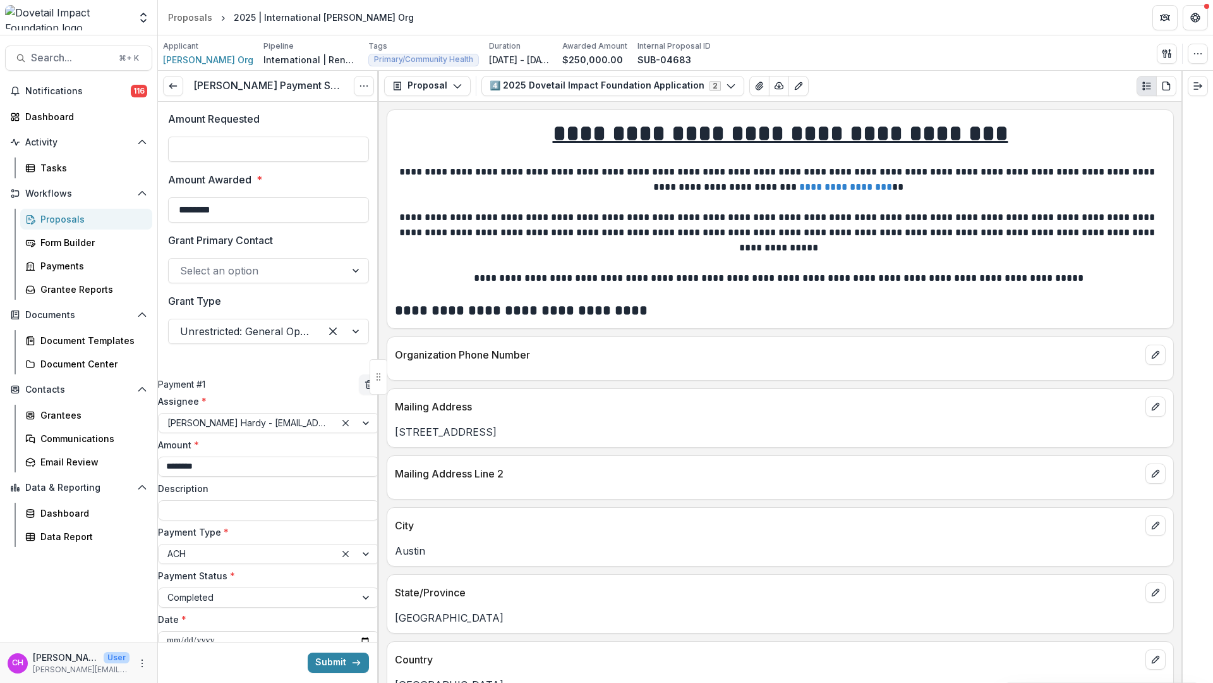
scroll to position [0, 0]
type input "********"
click at [284, 279] on div at bounding box center [257, 271] width 154 height 18
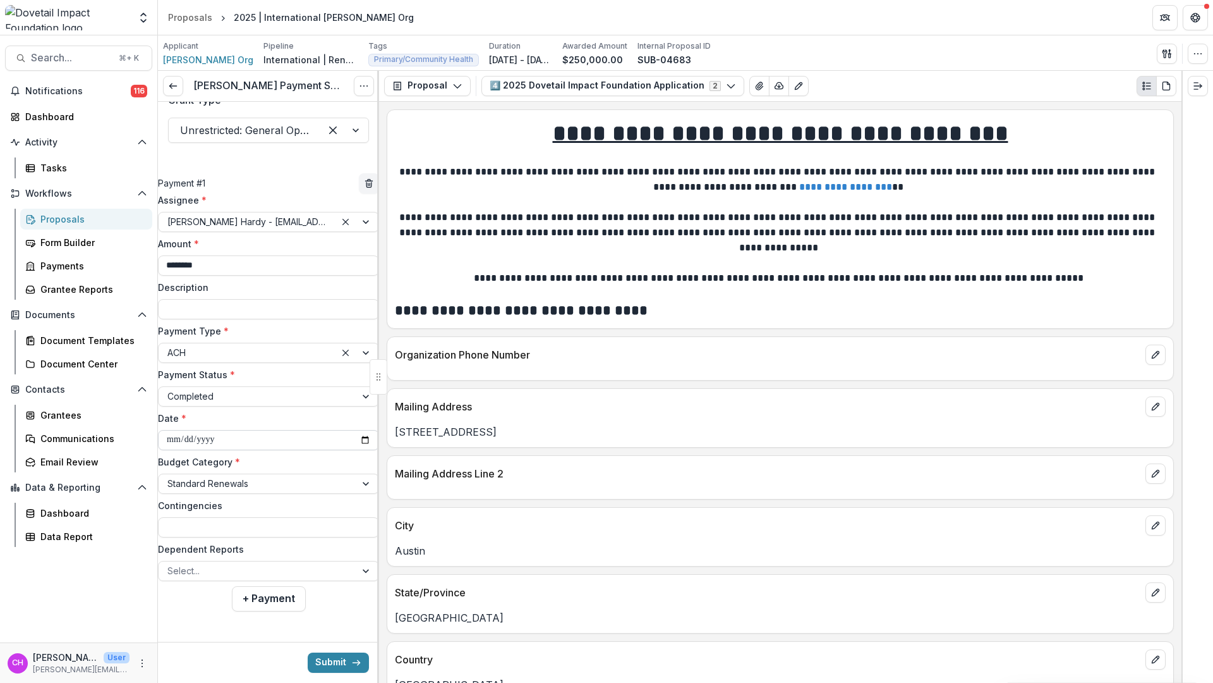
scroll to position [217, 0]
click at [331, 659] on button "Submit" at bounding box center [338, 662] width 61 height 20
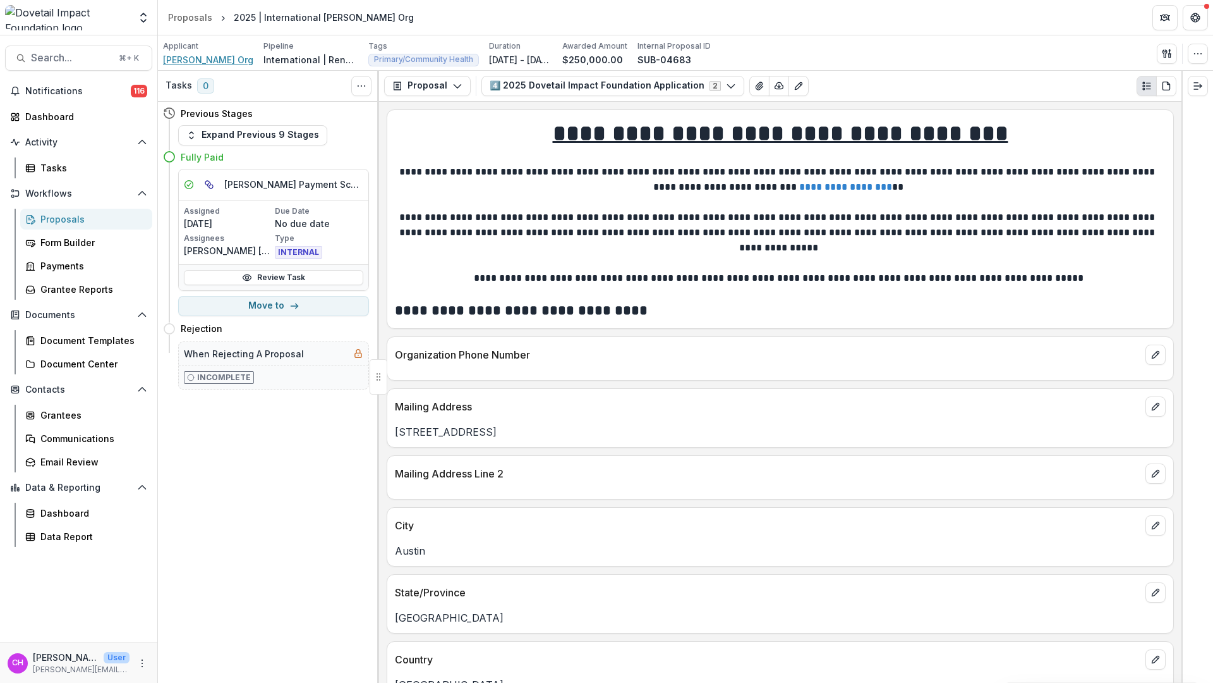
click at [202, 59] on span "Courtney's Org" at bounding box center [208, 59] width 90 height 13
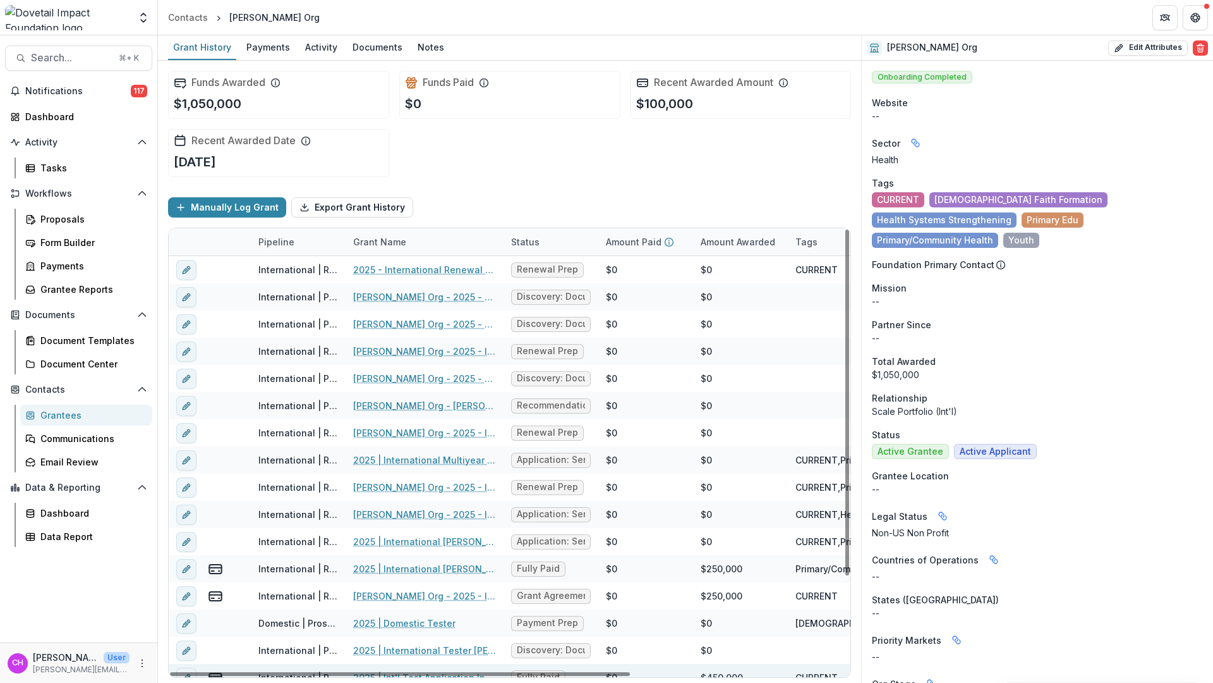
drag, startPoint x: 527, startPoint y: 672, endPoint x: 436, endPoint y: 663, distance: 91.5
click at [441, 676] on div at bounding box center [400, 674] width 460 height 4
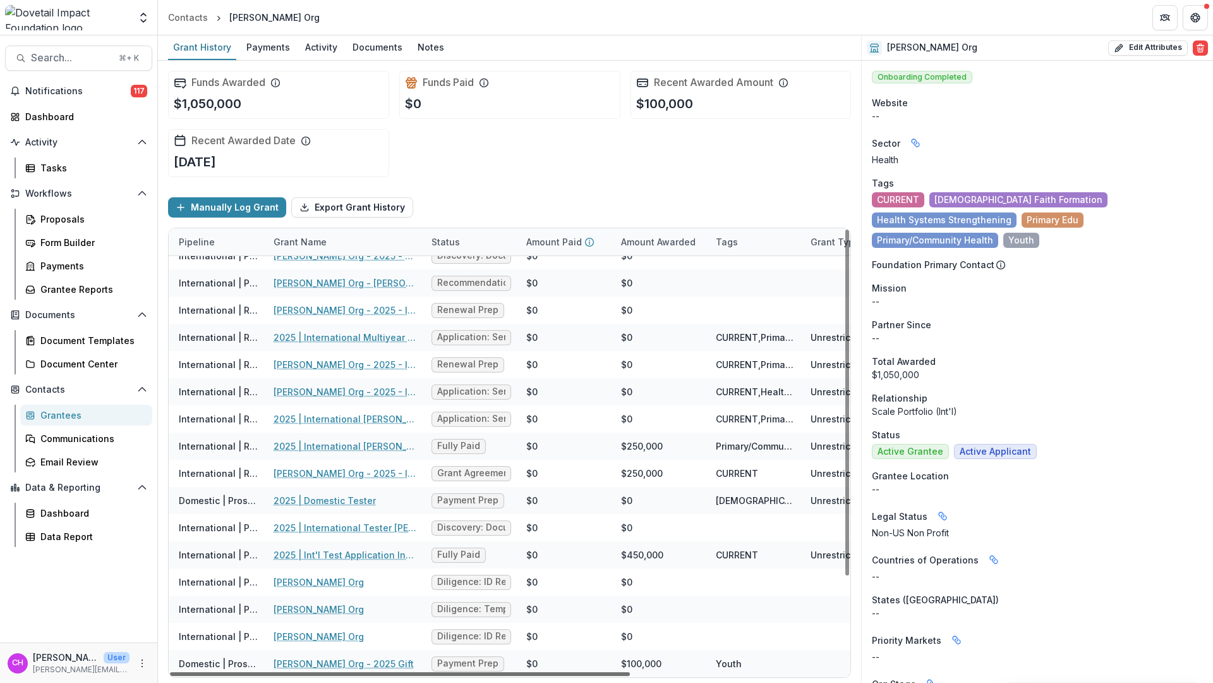
scroll to position [123, 0]
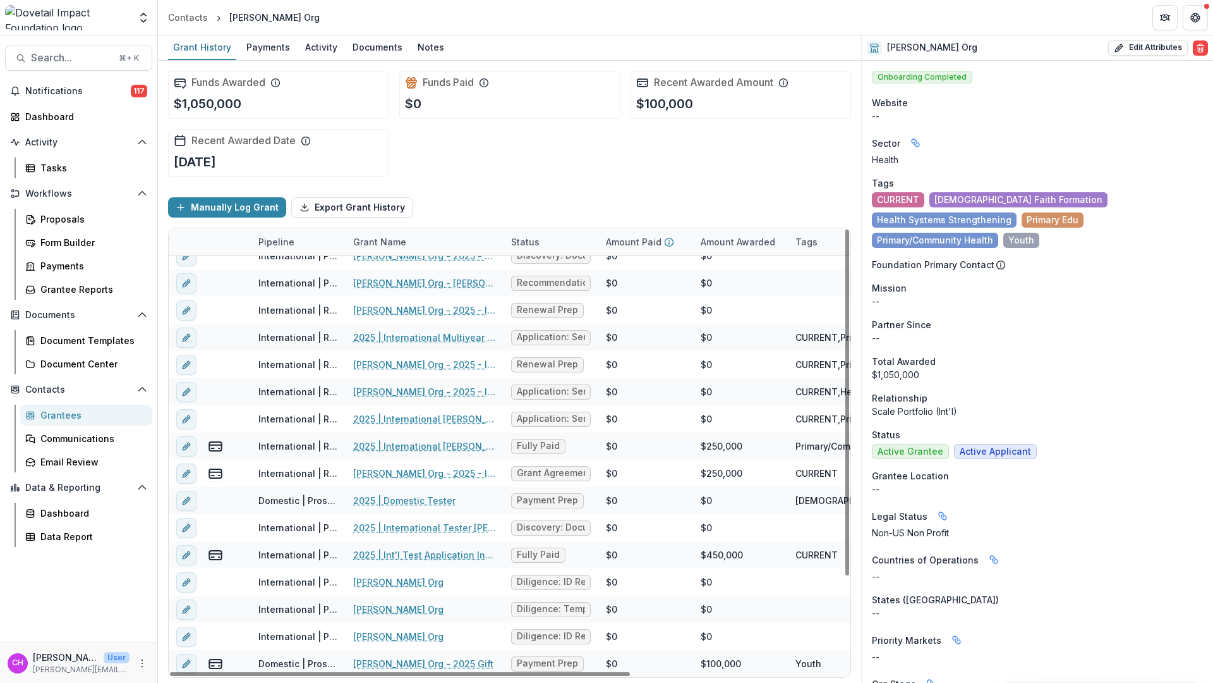
drag, startPoint x: 427, startPoint y: 674, endPoint x: 362, endPoint y: 681, distance: 66.1
click at [362, 676] on div at bounding box center [400, 674] width 460 height 4
click at [211, 450] on rect "view-payments" at bounding box center [215, 446] width 12 height 9
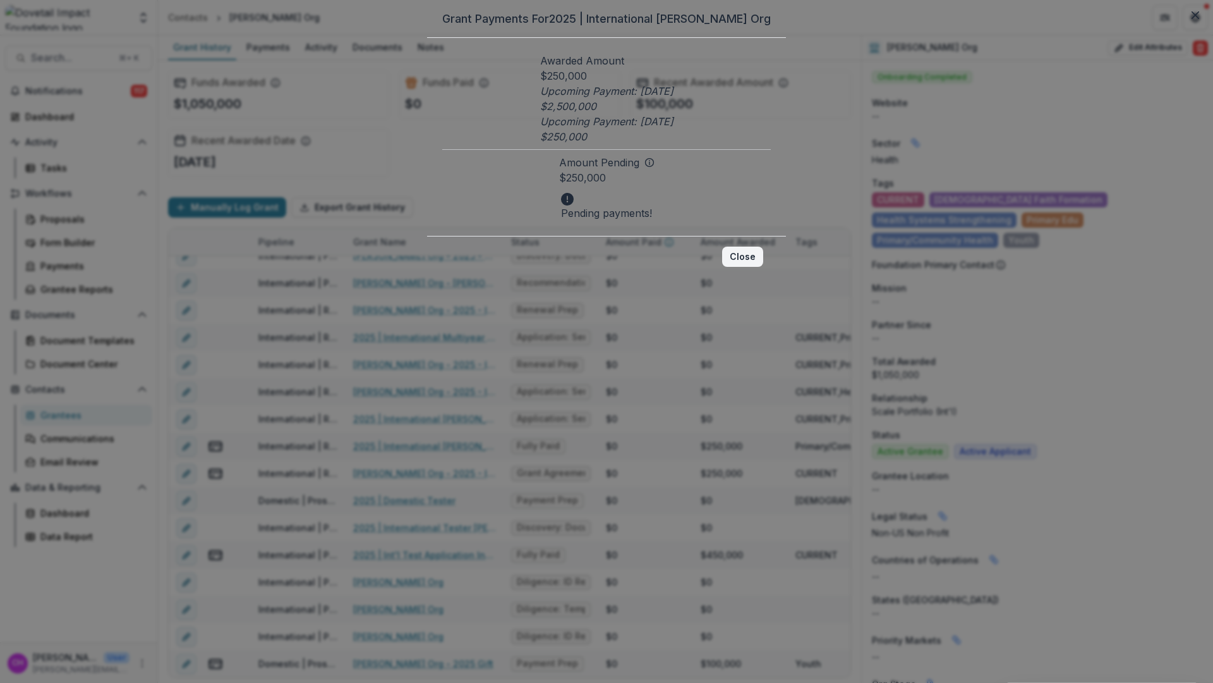
click at [761, 266] on button "Close" at bounding box center [742, 256] width 41 height 20
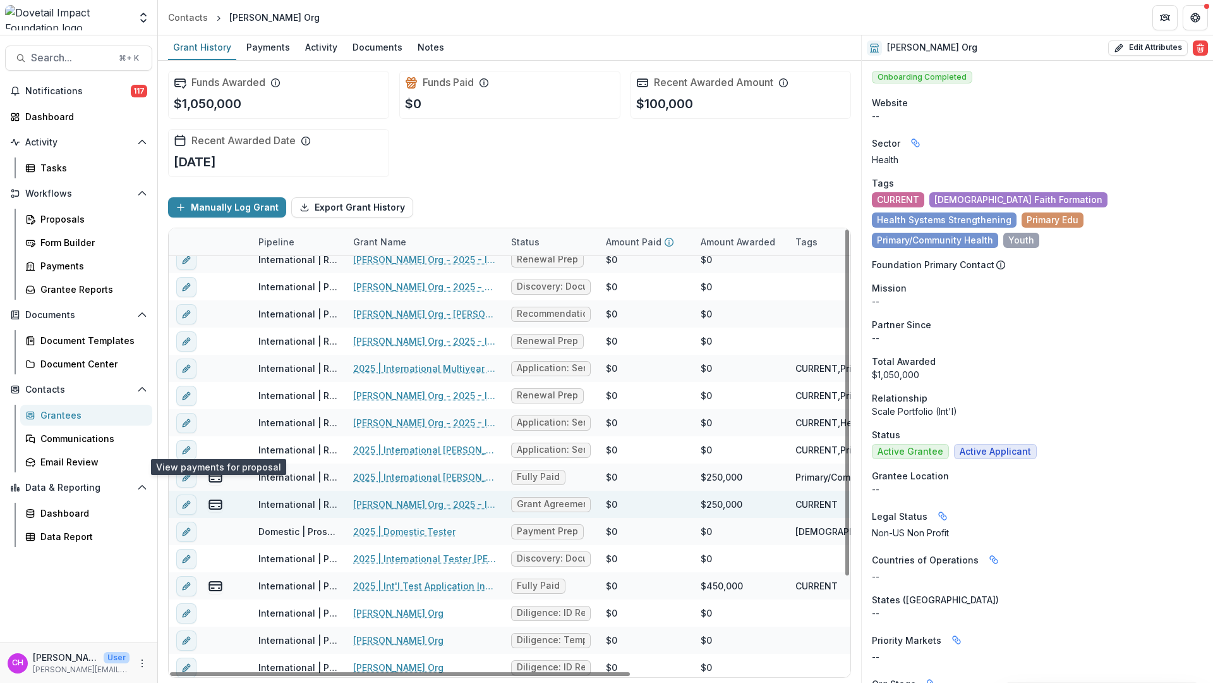
scroll to position [0, 0]
